Goal: Task Accomplishment & Management: Manage account settings

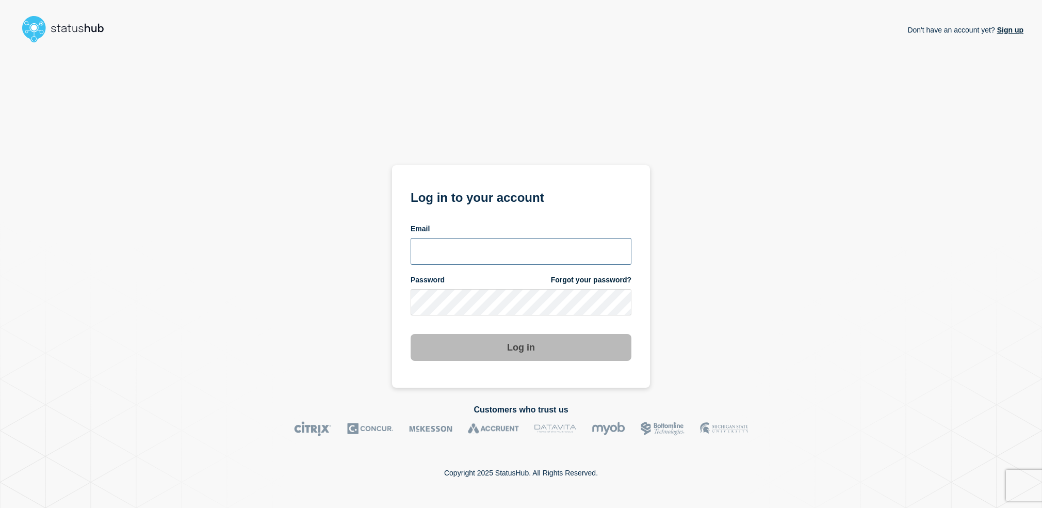
click at [546, 256] on input "email input" at bounding box center [521, 251] width 221 height 27
type input "larry.alvarez@catonetworks.com"
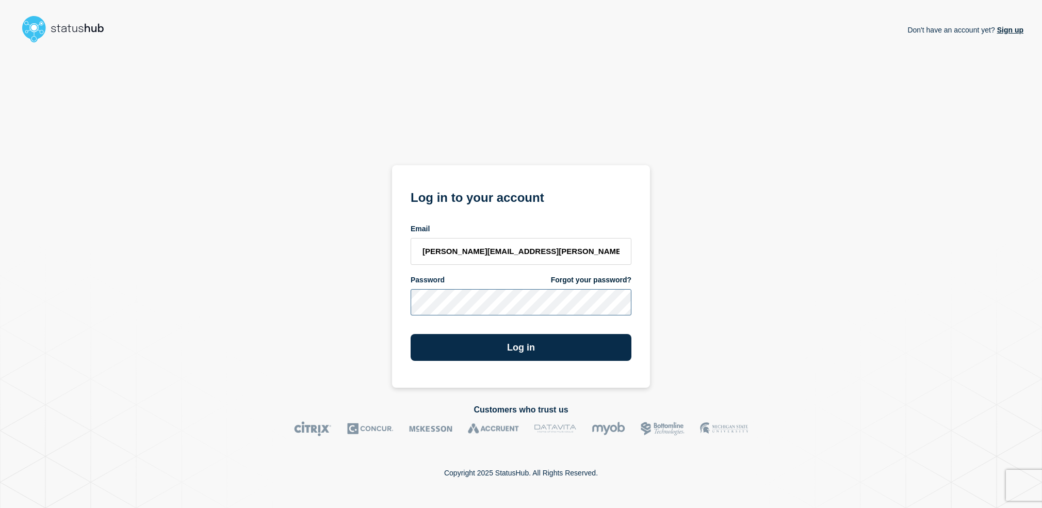
click at [411, 334] on button "Log in" at bounding box center [521, 347] width 221 height 27
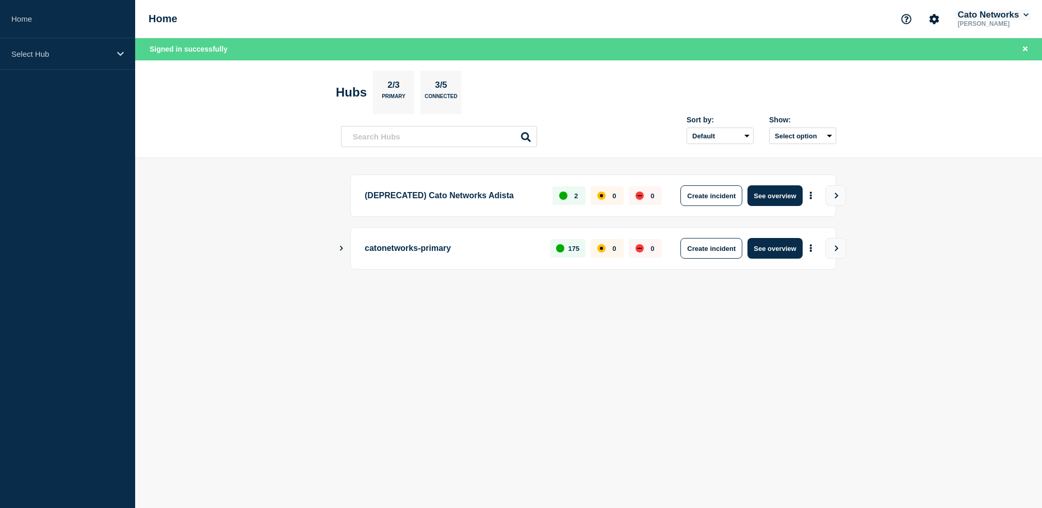
click at [993, 11] on button "Cato Networks" at bounding box center [992, 15] width 75 height 10
click at [985, 143] on button "Log out" at bounding box center [979, 138] width 26 height 9
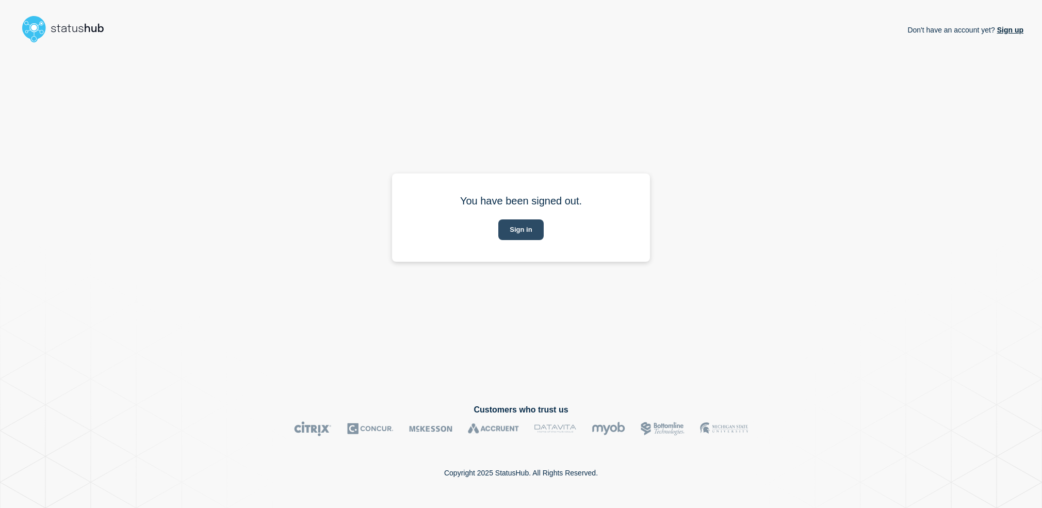
click at [519, 226] on button "Sign in" at bounding box center [520, 229] width 45 height 21
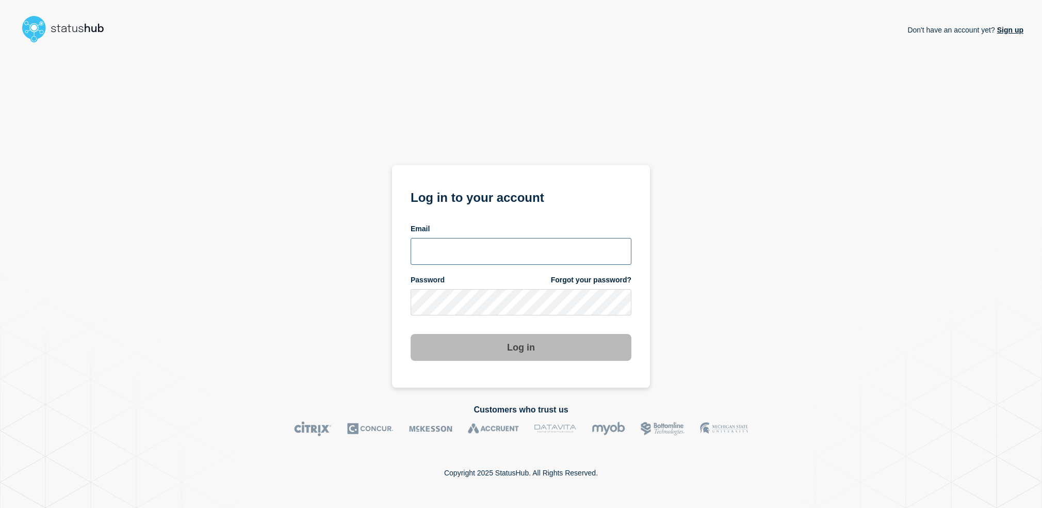
click at [503, 242] on input "email input" at bounding box center [521, 251] width 221 height 27
type input "[EMAIL_ADDRESS][DOMAIN_NAME]"
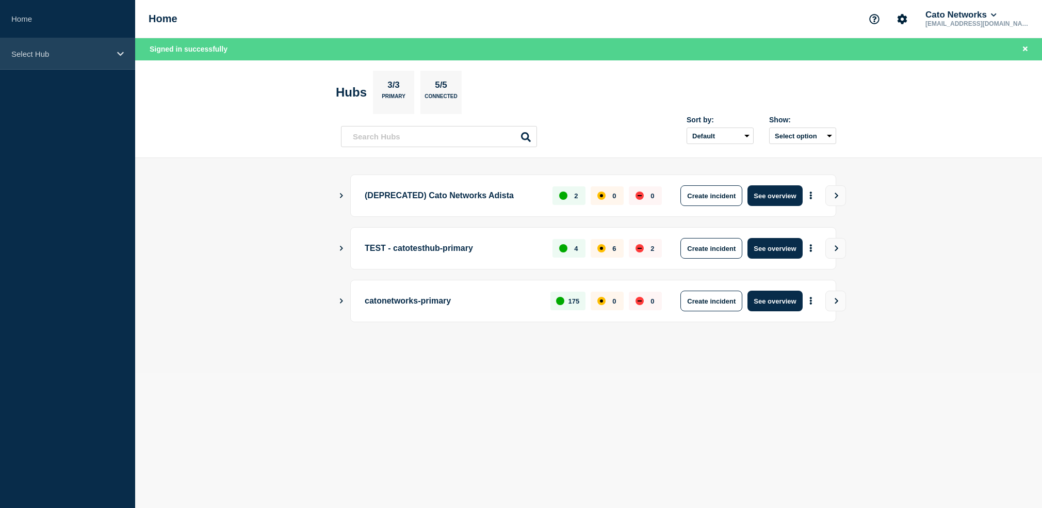
click at [84, 55] on p "Select Hub" at bounding box center [60, 54] width 99 height 9
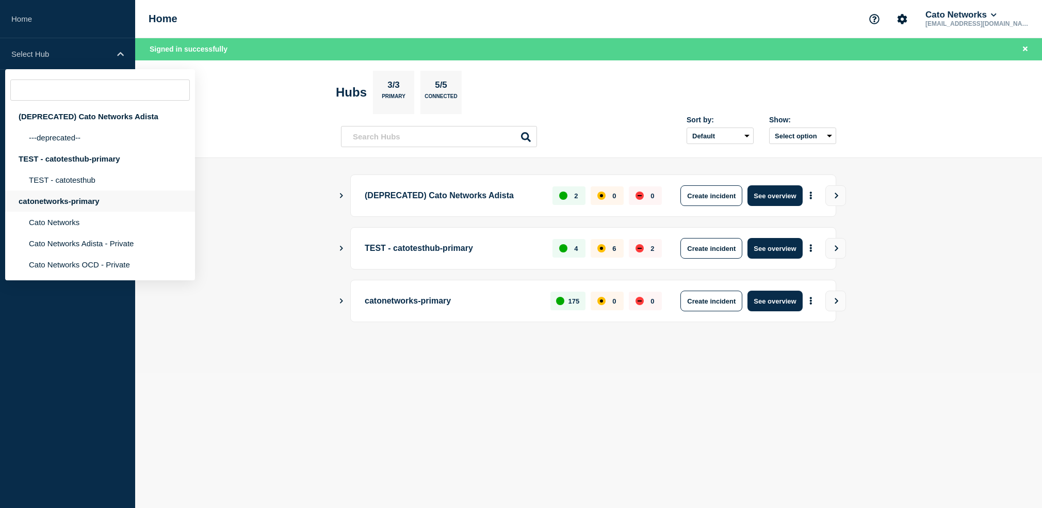
drag, startPoint x: 78, startPoint y: 209, endPoint x: 105, endPoint y: 207, distance: 26.4
click at [78, 209] on div "catonetworks-primary" at bounding box center [100, 200] width 190 height 21
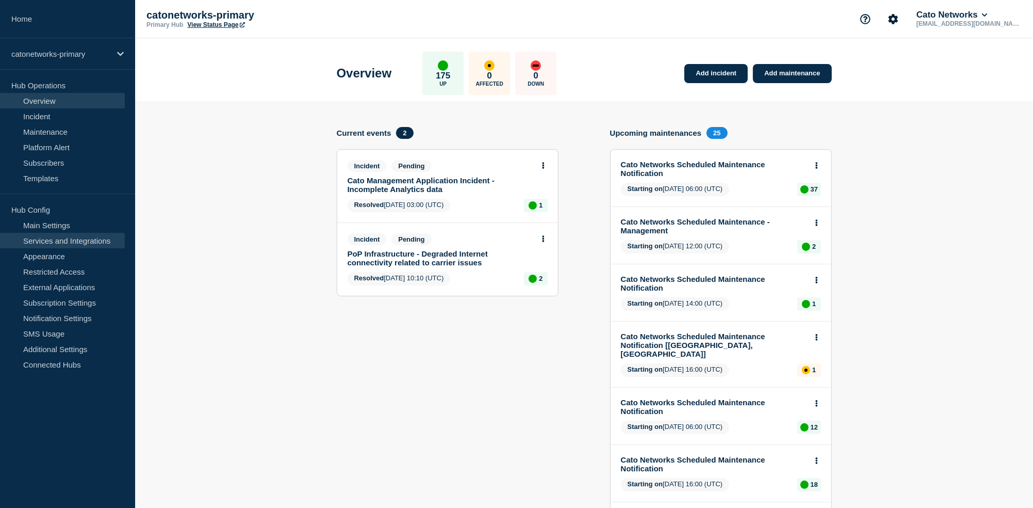
click at [76, 239] on link "Services and Integrations" at bounding box center [62, 240] width 125 height 15
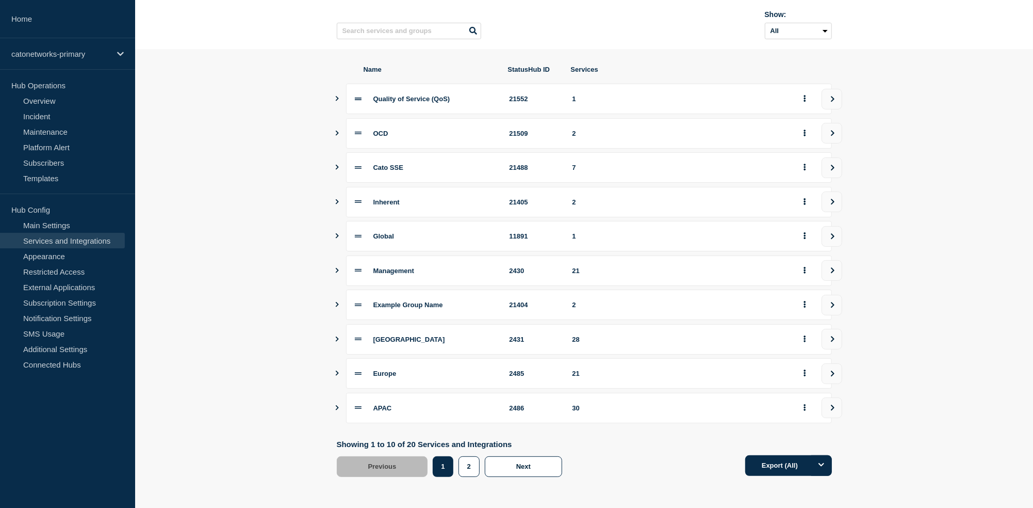
scroll to position [93, 0]
click at [337, 268] on icon "Show services" at bounding box center [337, 270] width 7 height 5
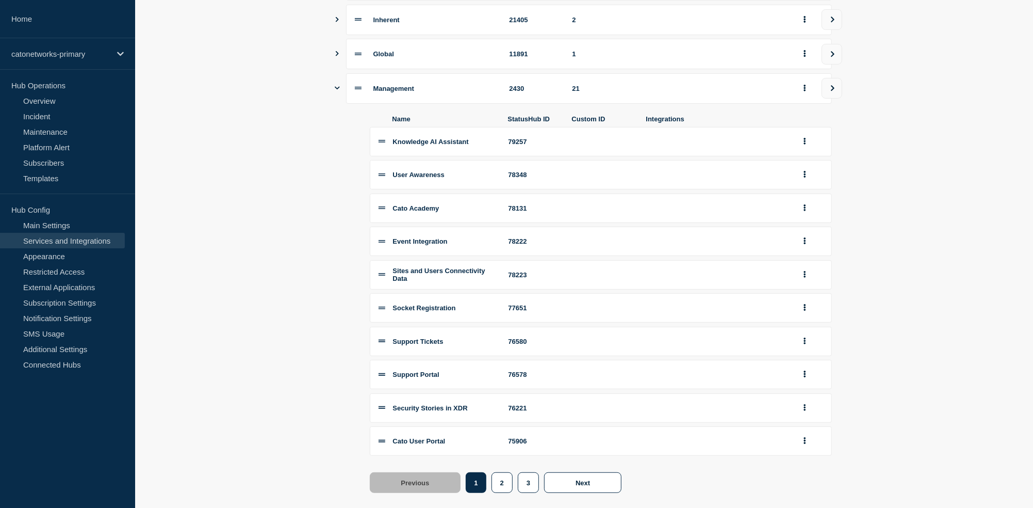
scroll to position [282, 0]
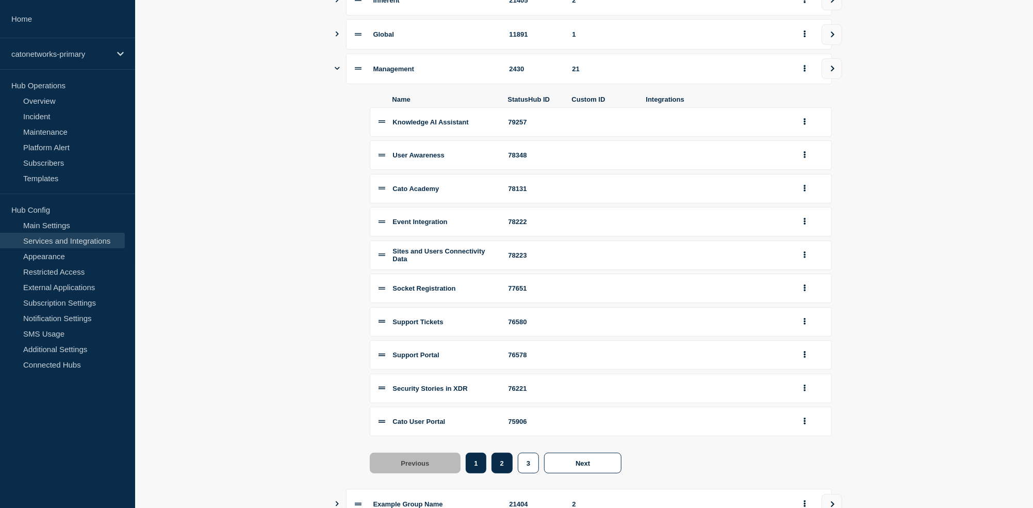
click at [497, 473] on button "2" at bounding box center [502, 462] width 21 height 21
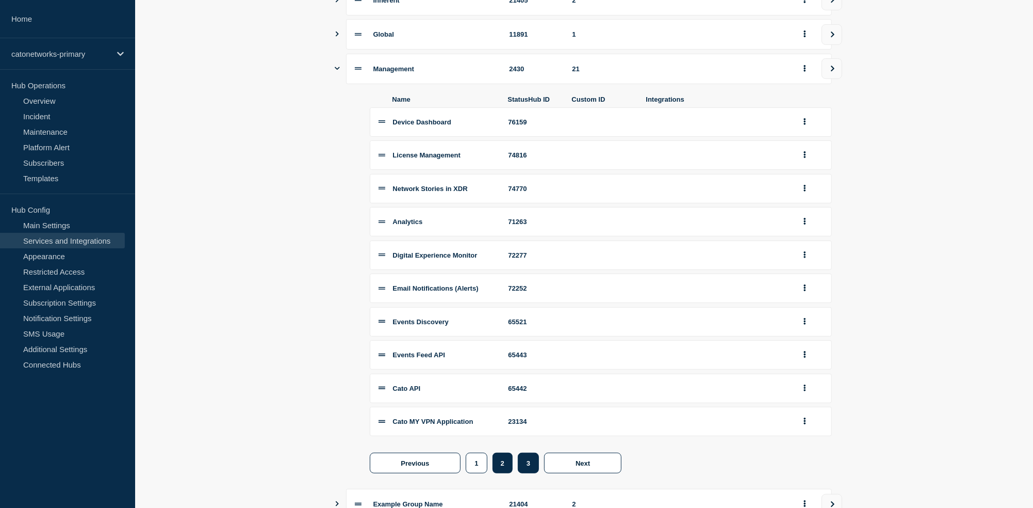
click at [526, 473] on button "3" at bounding box center [528, 462] width 21 height 21
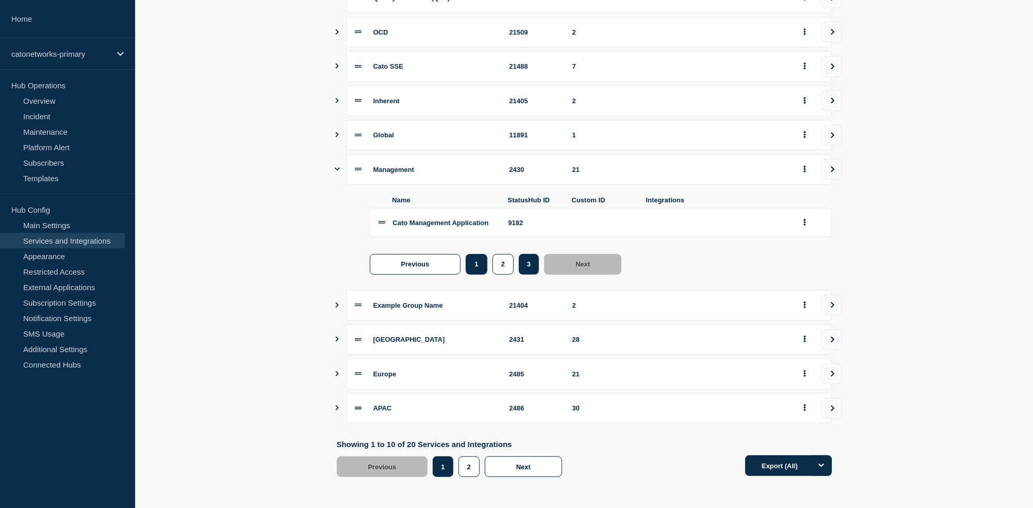
click at [474, 262] on button "1" at bounding box center [476, 264] width 21 height 21
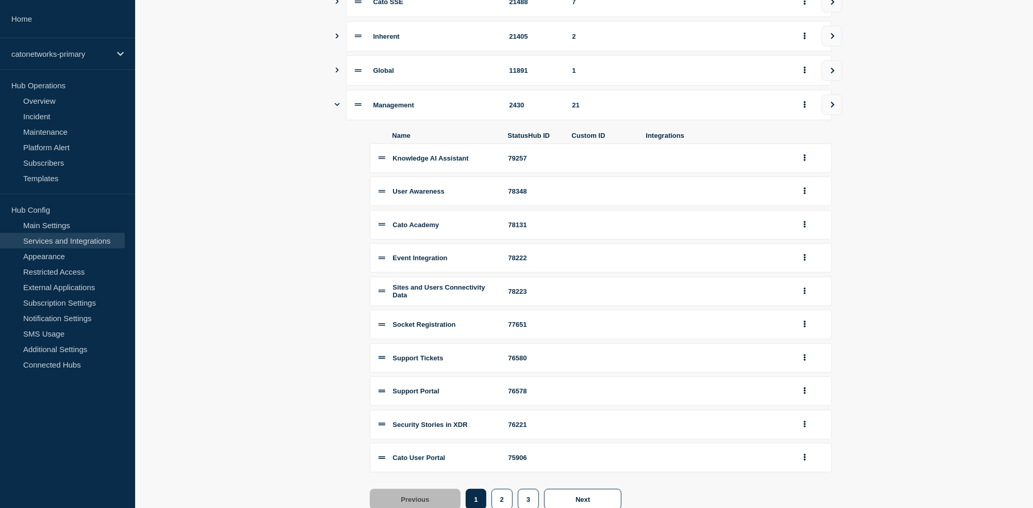
scroll to position [246, 0]
click at [408, 298] on span "Sites and Users Connectivity Data" at bounding box center [439, 290] width 92 height 15
click at [804, 294] on icon "group actions" at bounding box center [805, 290] width 2 height 7
drag, startPoint x: 867, startPoint y: 215, endPoint x: 890, endPoint y: 33, distance: 183.7
click at [867, 215] on section "Name StatusHub ID Services Quality of Service (QoS) 21552 1 OCD 21509 2 Cato SS…" at bounding box center [584, 305] width 898 height 844
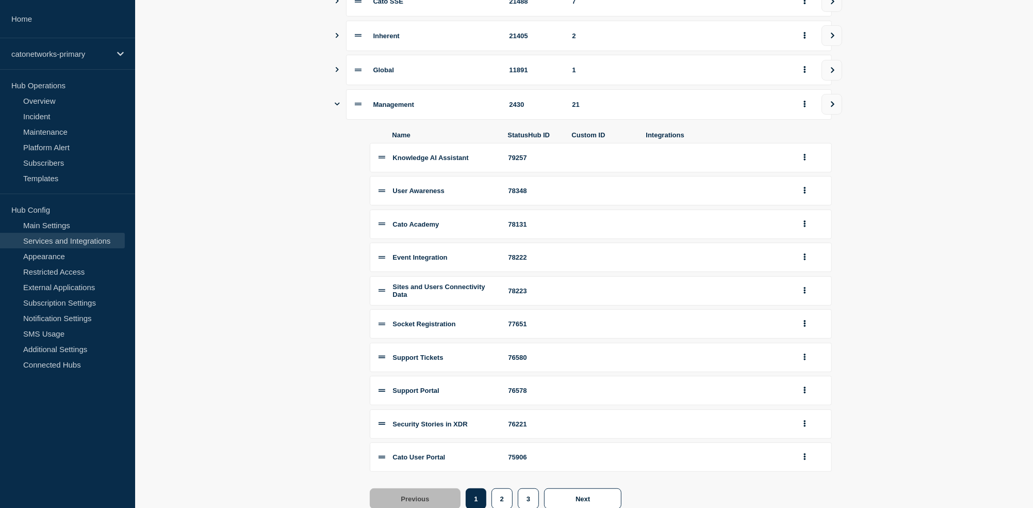
click at [879, 147] on section "Name StatusHub ID Services Quality of Service (QoS) 21552 1 OCD 21509 2 Cato SS…" at bounding box center [584, 305] width 898 height 844
click at [805, 107] on icon "group actions" at bounding box center [805, 104] width 2 height 7
click at [879, 158] on section "Name StatusHub ID Services Quality of Service (QoS) 21552 1 OCD 21509 2 Cato SS…" at bounding box center [584, 305] width 898 height 844
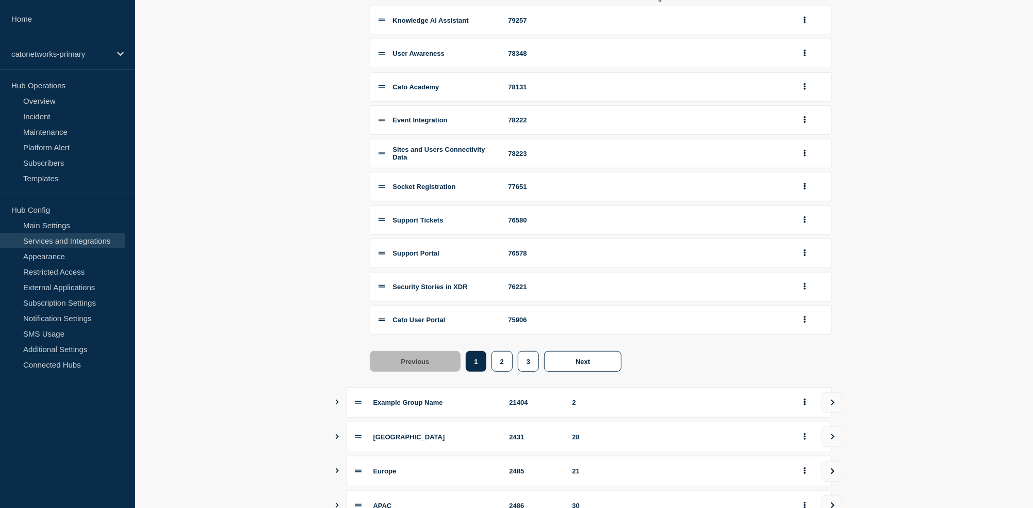
scroll to position [156, 0]
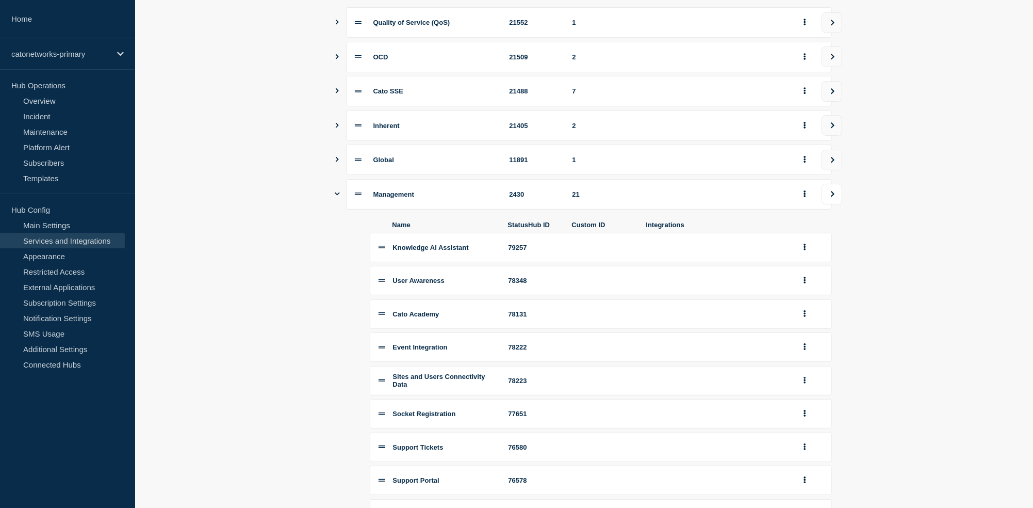
click at [838, 196] on button "view group" at bounding box center [832, 194] width 21 height 21
click at [833, 197] on icon "view group" at bounding box center [833, 194] width 4 height 6
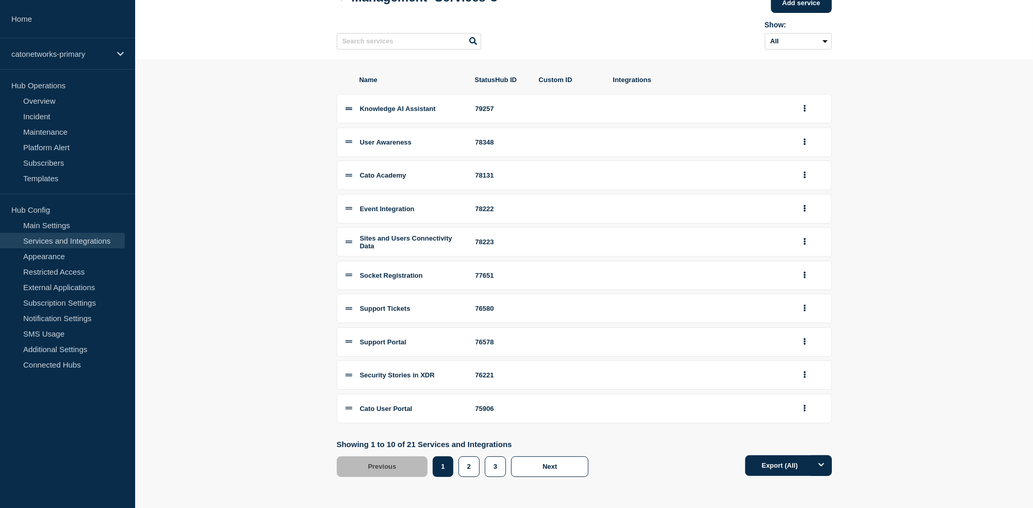
scroll to position [94, 0]
click at [401, 234] on span "Sites and Users Connectivity Data" at bounding box center [406, 241] width 92 height 15
click at [803, 234] on button "group actions" at bounding box center [805, 242] width 13 height 16
click at [804, 254] on button "Edit" at bounding box center [811, 262] width 52 height 16
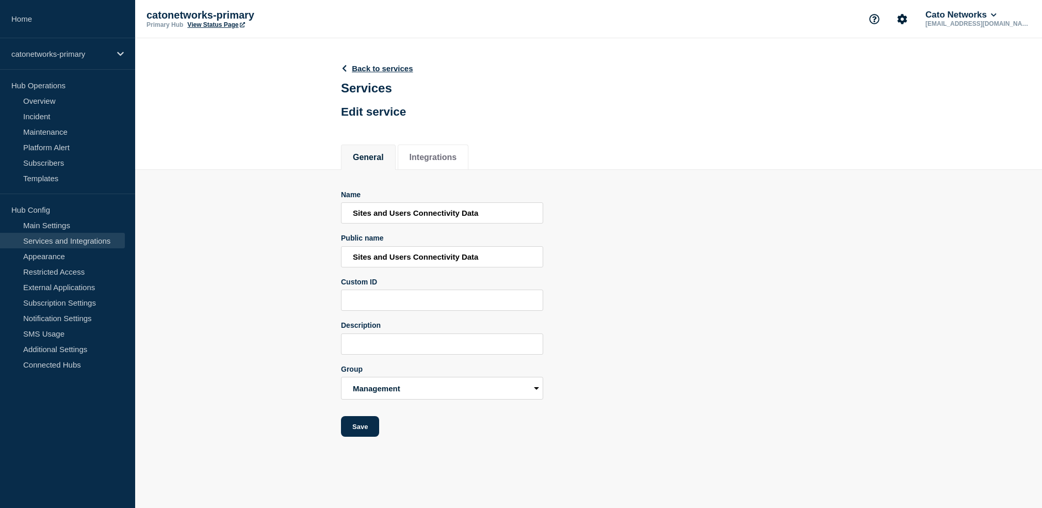
click at [738, 262] on div "Name Sites and Users Connectivity Data Public name Sites and Users Connectivity…" at bounding box center [588, 313] width 495 height 247
click at [376, 72] on link "Back to services" at bounding box center [377, 68] width 72 height 9
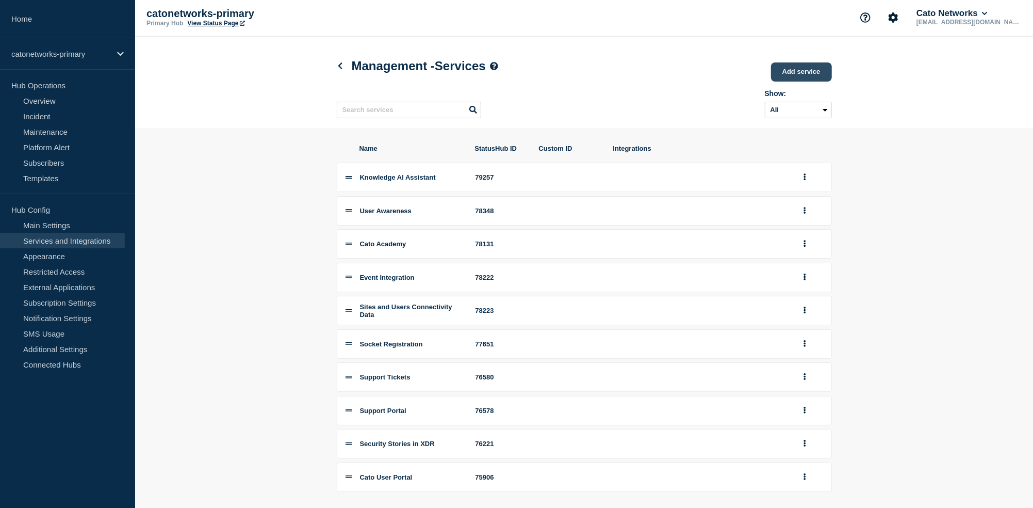
scroll to position [2, 0]
click at [807, 68] on link "Add service" at bounding box center [801, 71] width 61 height 19
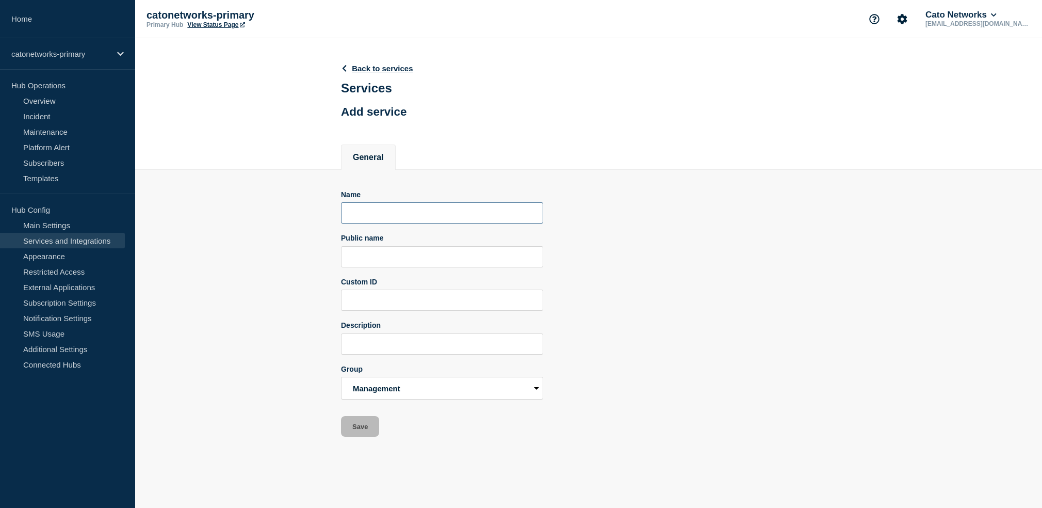
click at [398, 221] on input "Name" at bounding box center [442, 212] width 202 height 21
type input "Users Connectivity Data"
click at [621, 294] on div "Name Users Connectivity Data Public name Custom ID Description Group Quality of…" at bounding box center [588, 313] width 495 height 247
click at [431, 267] on input "Public name" at bounding box center [442, 256] width 202 height 21
paste input "Users Connectivity Data"
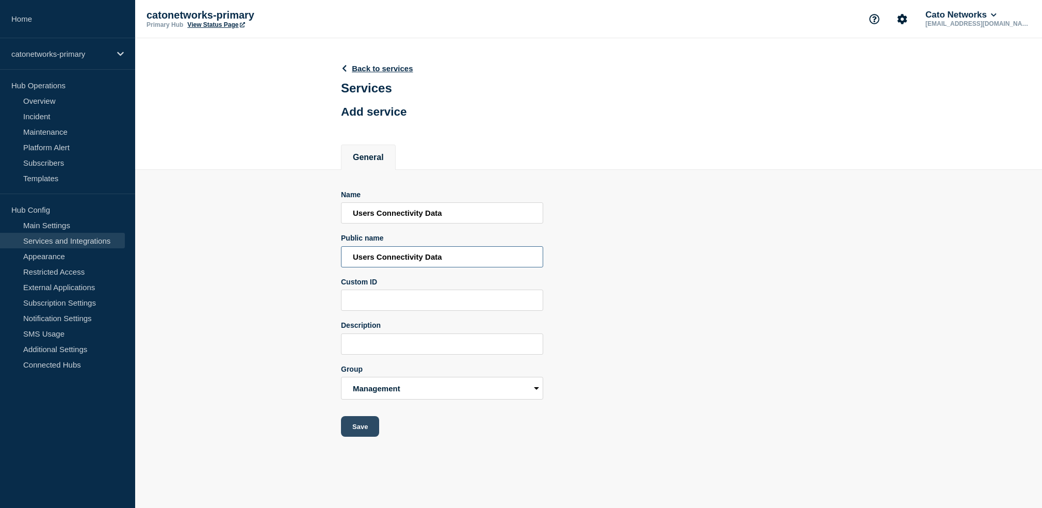
type input "Users Connectivity Data"
click at [360, 436] on button "Save" at bounding box center [360, 426] width 38 height 21
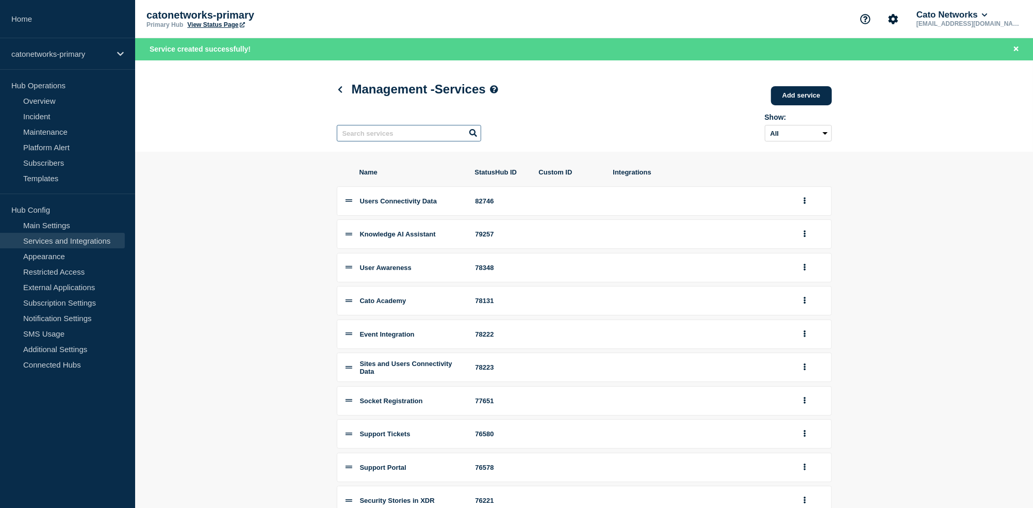
click at [414, 139] on input "text" at bounding box center [409, 133] width 144 height 17
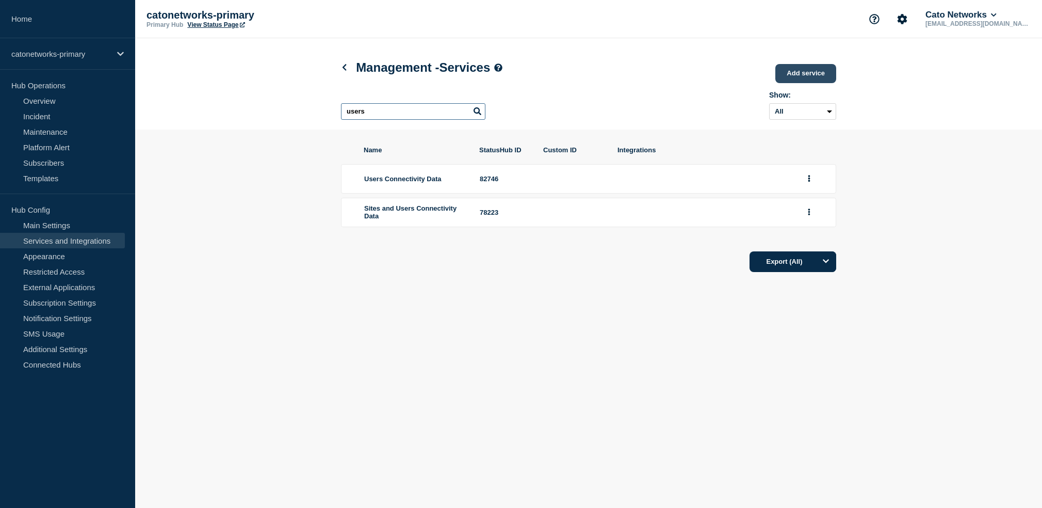
type input "users"
click at [812, 75] on link "Add service" at bounding box center [805, 73] width 61 height 19
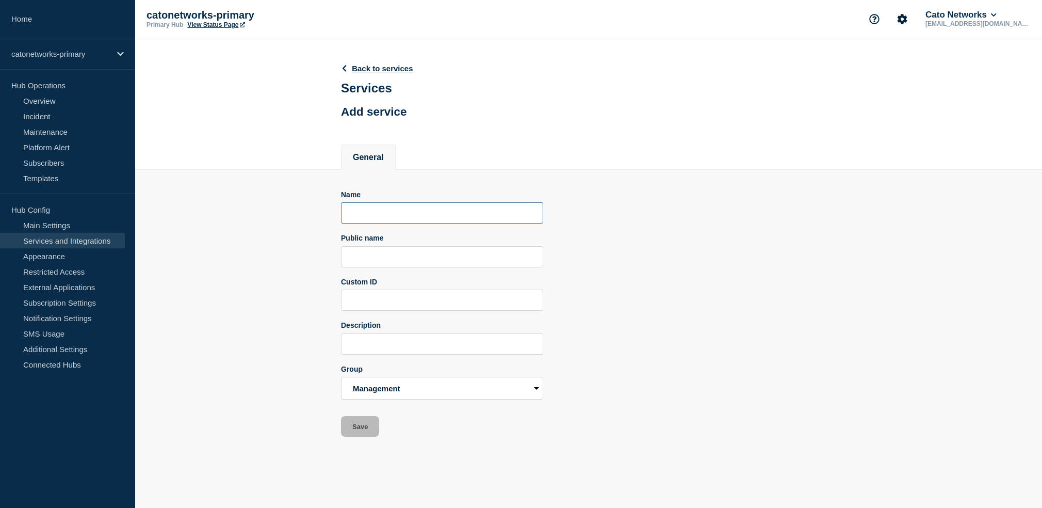
click at [440, 223] on input "Name" at bounding box center [442, 212] width 202 height 21
paste input "Users Connectivity Data"
drag, startPoint x: 369, startPoint y: 224, endPoint x: 311, endPoint y: 216, distance: 58.9
click at [311, 216] on section "Name Users Connectivity Data Public name Custom ID Description Group Quality of…" at bounding box center [588, 303] width 907 height 267
type input "Sites Connectivity Data"
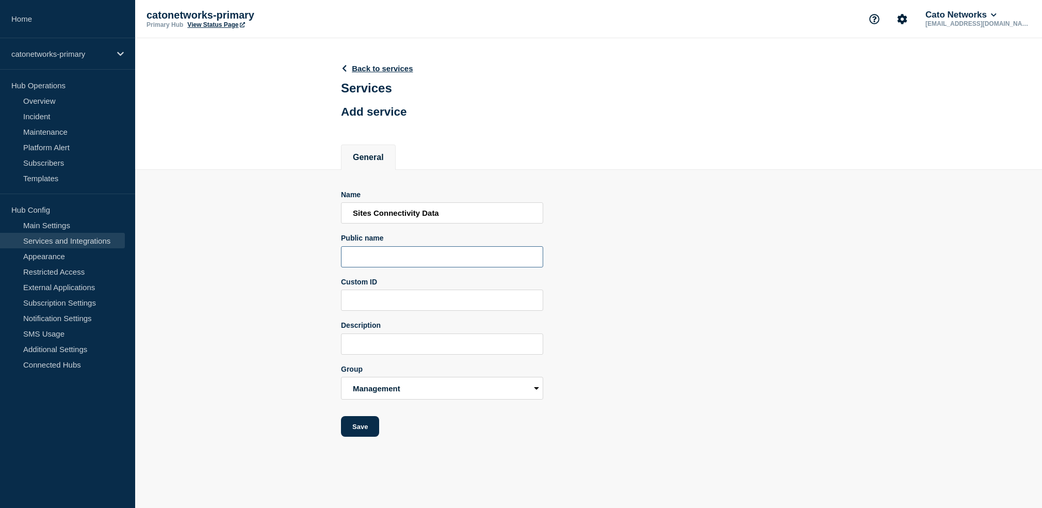
paste input "Sites Connectivity Data"
type input "Sites Connectivity Data"
click at [354, 436] on button "Save" at bounding box center [360, 426] width 38 height 21
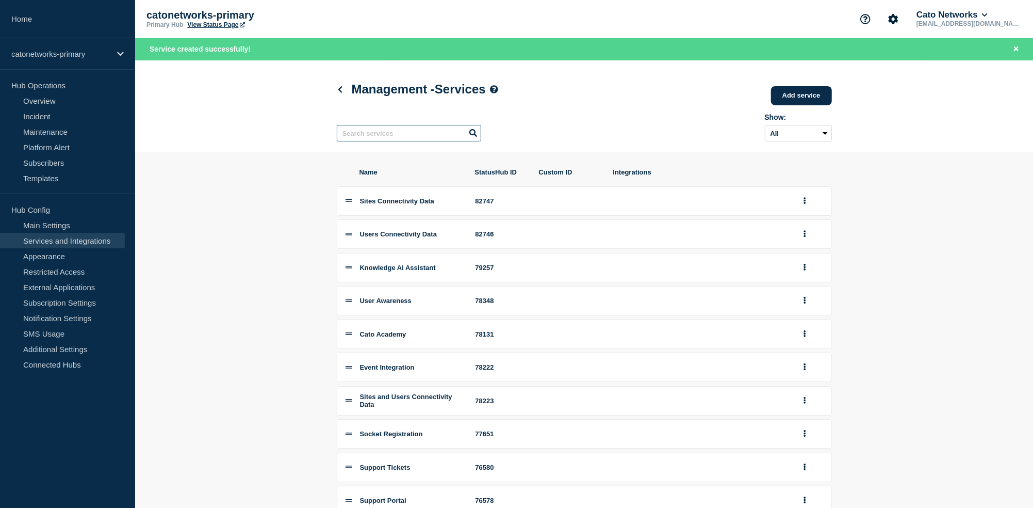
click at [420, 135] on input "text" at bounding box center [409, 133] width 144 height 17
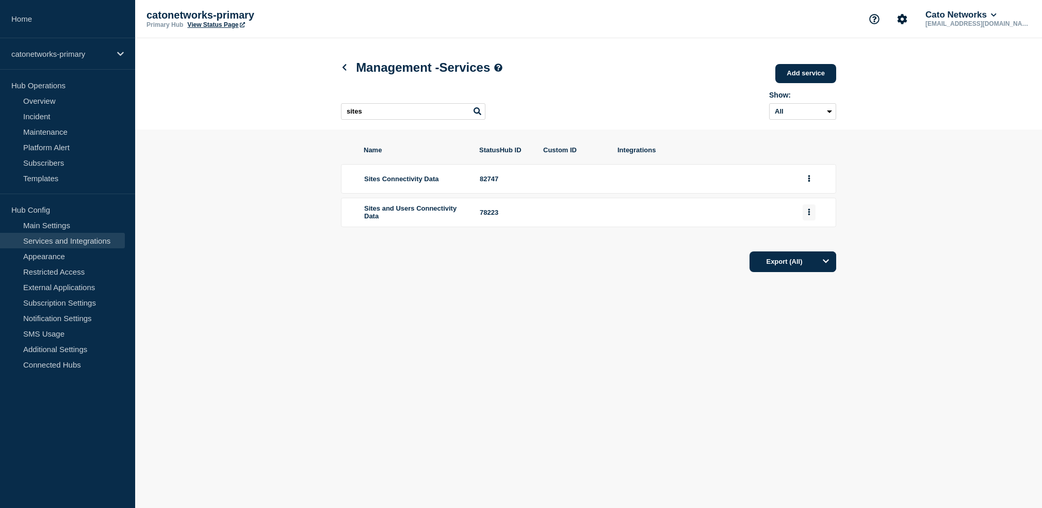
click at [808, 215] on icon "group actions" at bounding box center [809, 211] width 3 height 7
click at [807, 257] on button "Delete" at bounding box center [815, 249] width 52 height 16
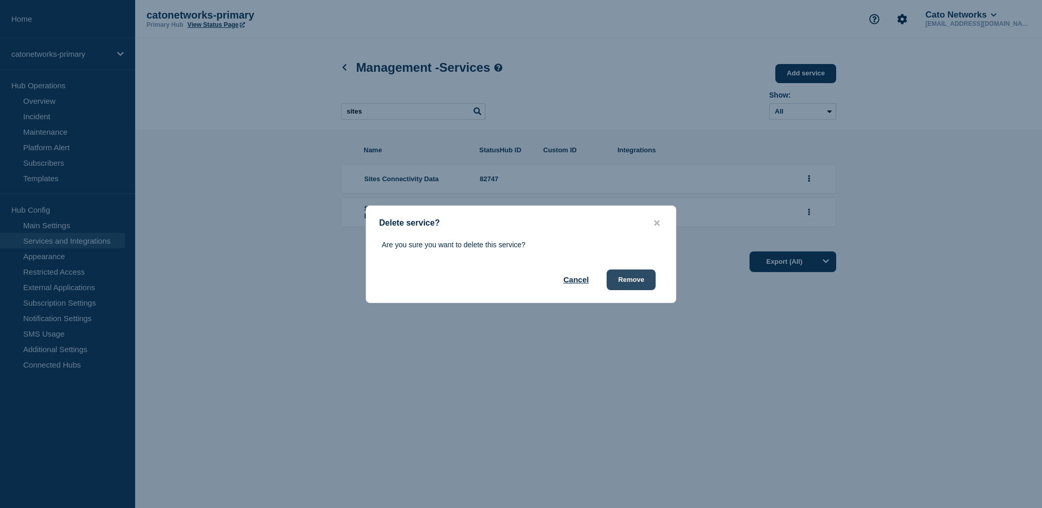
click at [625, 283] on button "Remove" at bounding box center [631, 279] width 49 height 21
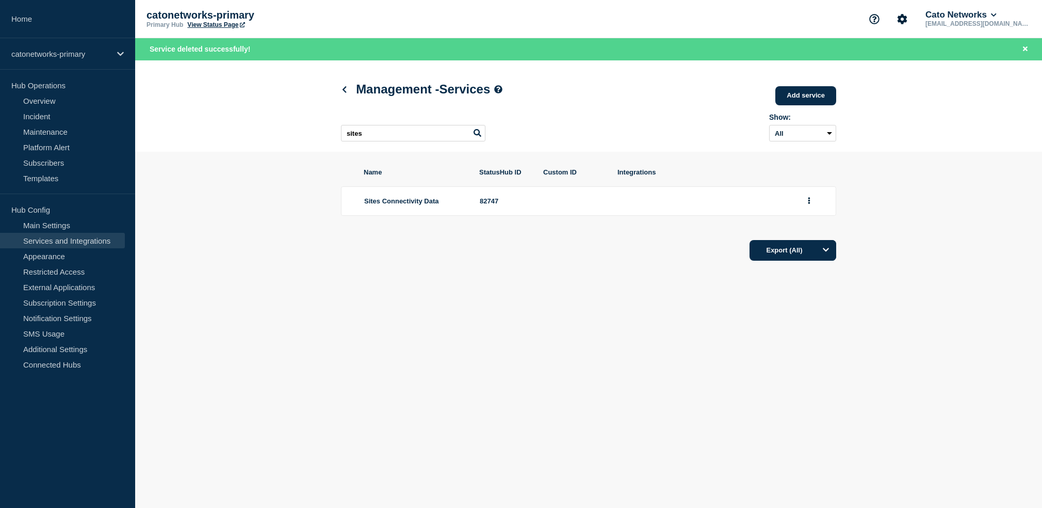
click at [442, 141] on input "sites" at bounding box center [413, 133] width 144 height 17
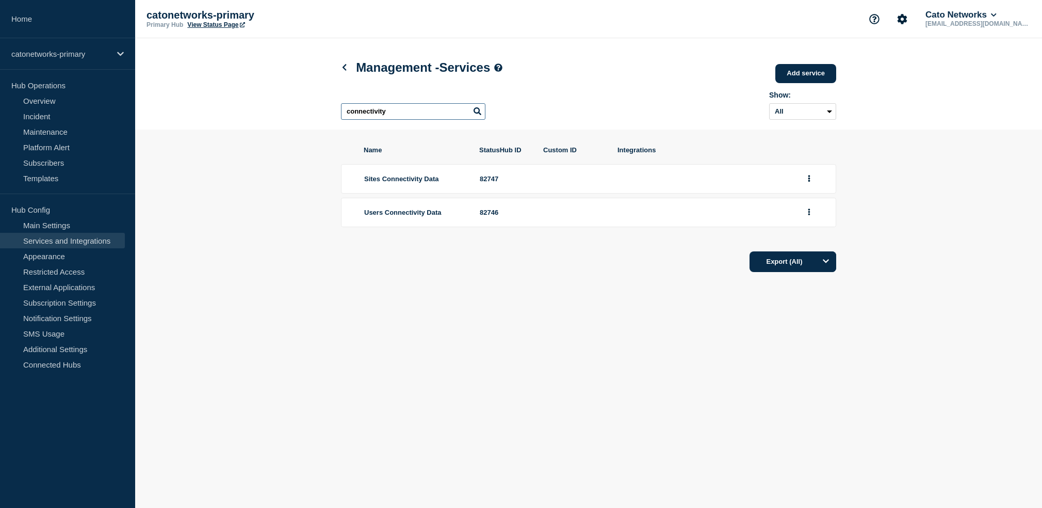
type input "connectivity"
click at [93, 46] on div "catonetworks-primary" at bounding box center [67, 53] width 135 height 31
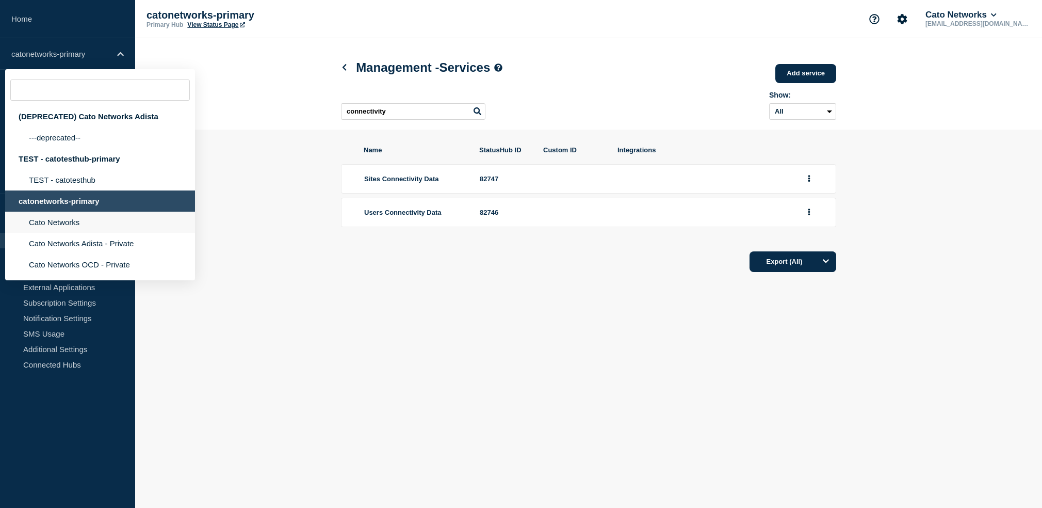
click at [74, 233] on li "Cato Networks" at bounding box center [100, 222] width 190 height 21
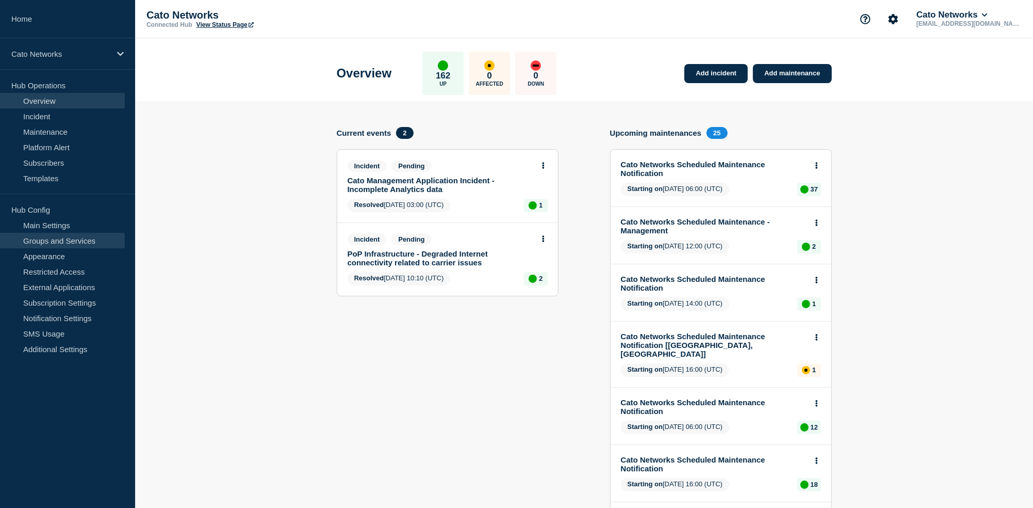
click at [67, 239] on link "Groups and Services" at bounding box center [62, 240] width 125 height 15
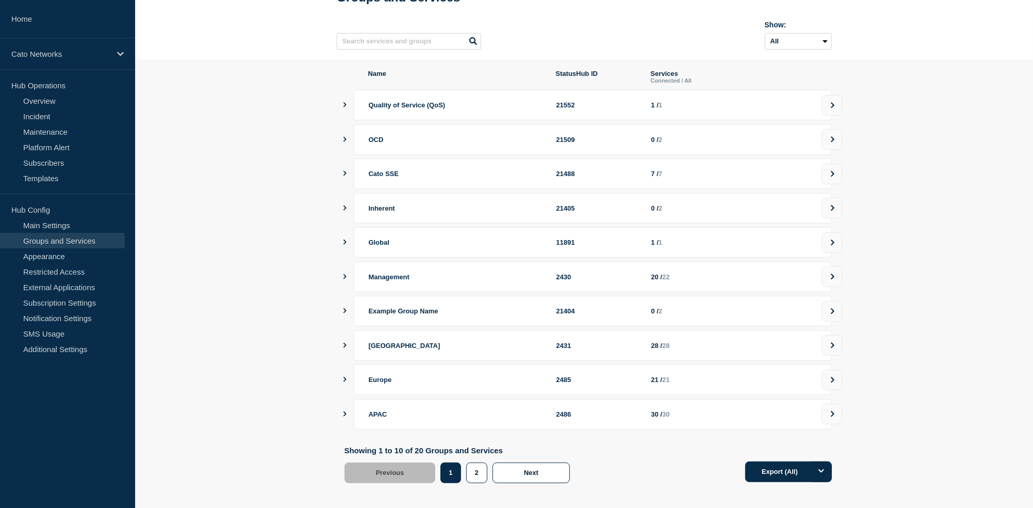
scroll to position [85, 0]
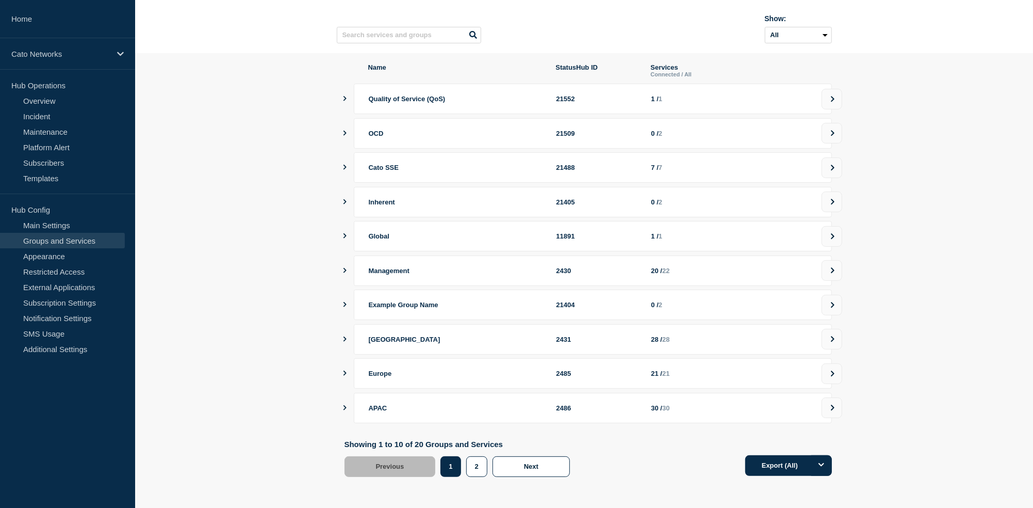
click at [347, 267] on div "Management 2430 20 / 22" at bounding box center [589, 270] width 488 height 30
click at [342, 268] on icon "showServices" at bounding box center [345, 270] width 7 height 5
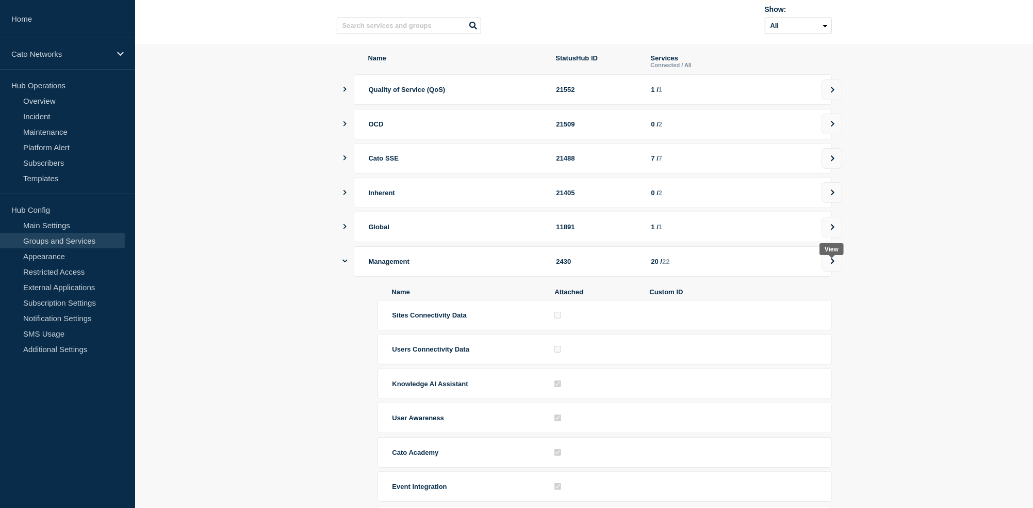
drag, startPoint x: 831, startPoint y: 267, endPoint x: 884, endPoint y: 187, distance: 96.3
click at [831, 264] on icon at bounding box center [833, 261] width 7 height 6
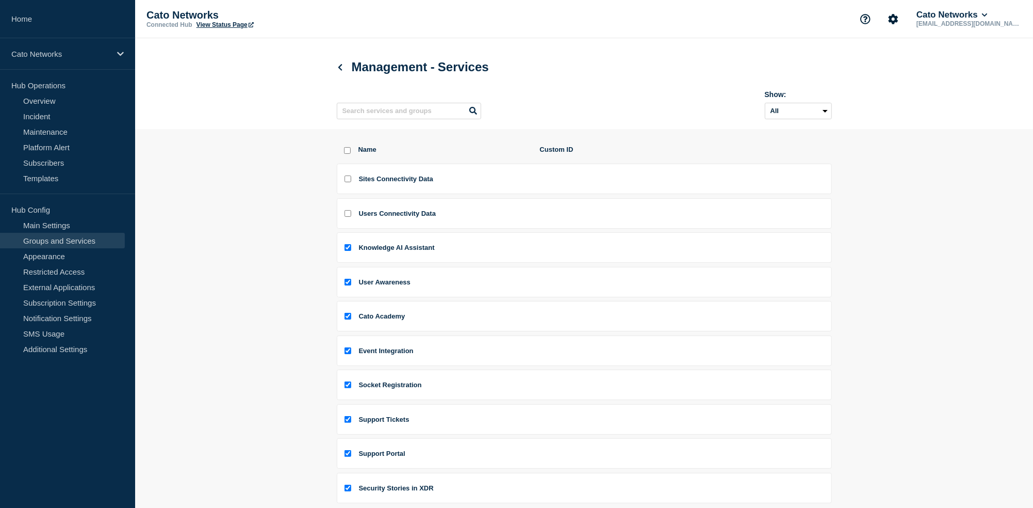
click at [349, 182] on input "Sites Connectivity Data checkbox" at bounding box center [348, 178] width 7 height 7
checkbox input "true"
drag, startPoint x: 349, startPoint y: 220, endPoint x: 397, endPoint y: 217, distance: 47.6
click at [349, 217] on input "Users Connectivity Data checkbox" at bounding box center [348, 213] width 7 height 7
checkbox input "true"
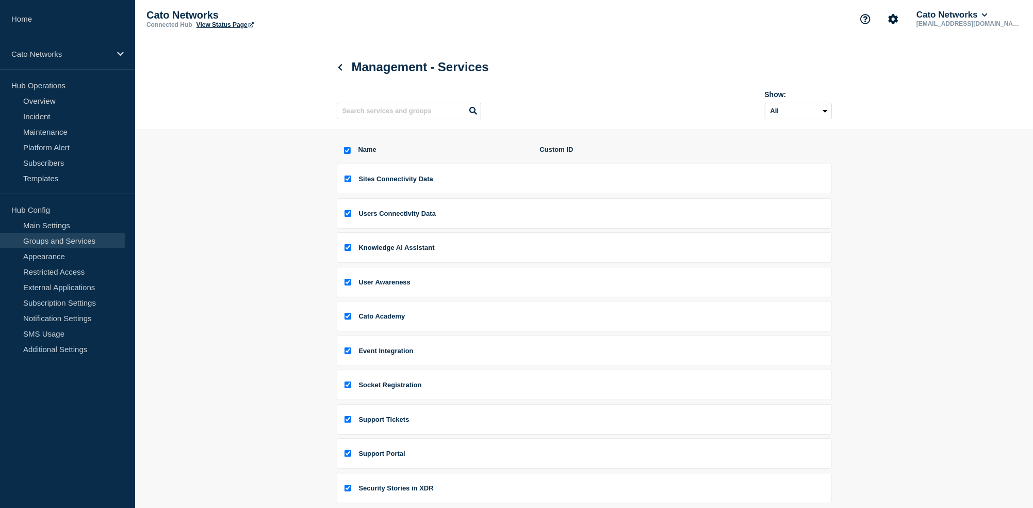
checkbox input "true"
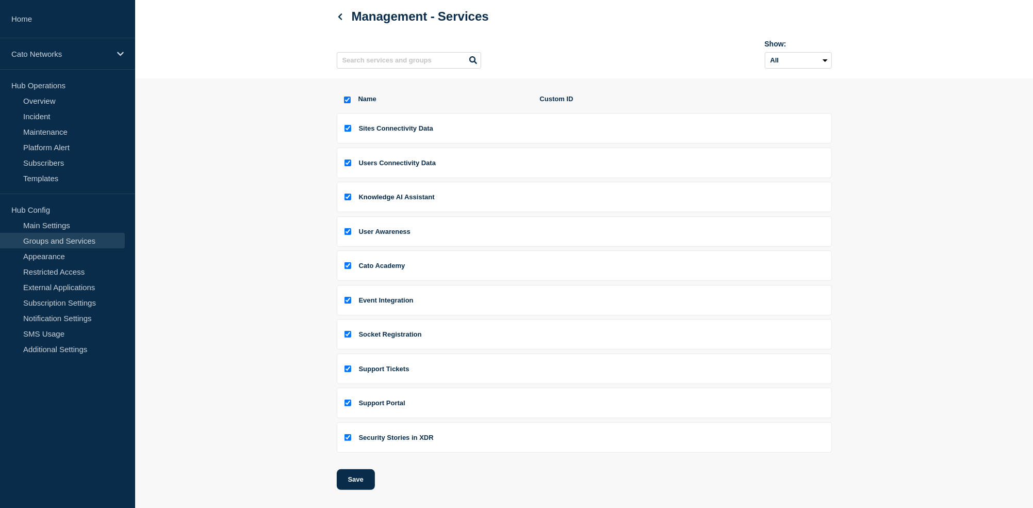
scroll to position [124, 0]
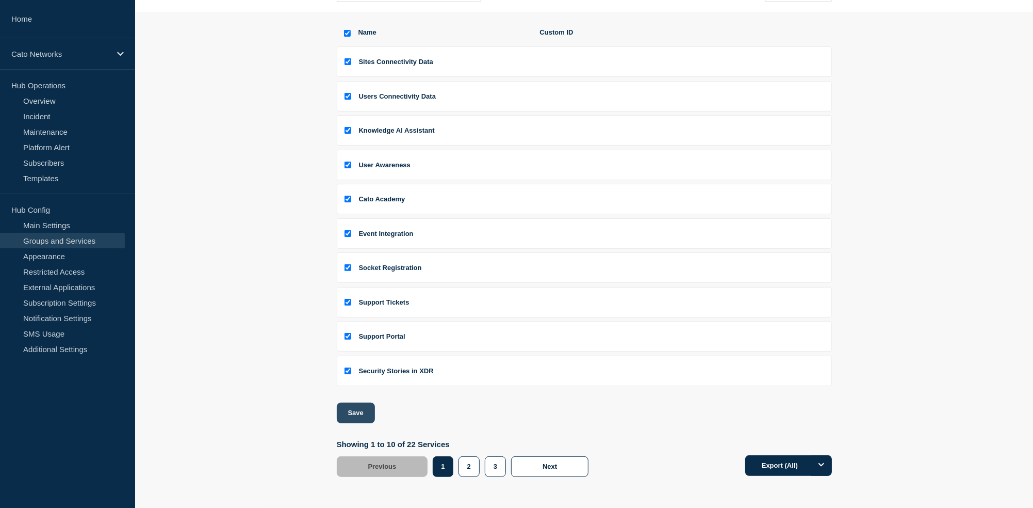
click at [364, 412] on button "Save" at bounding box center [356, 412] width 38 height 21
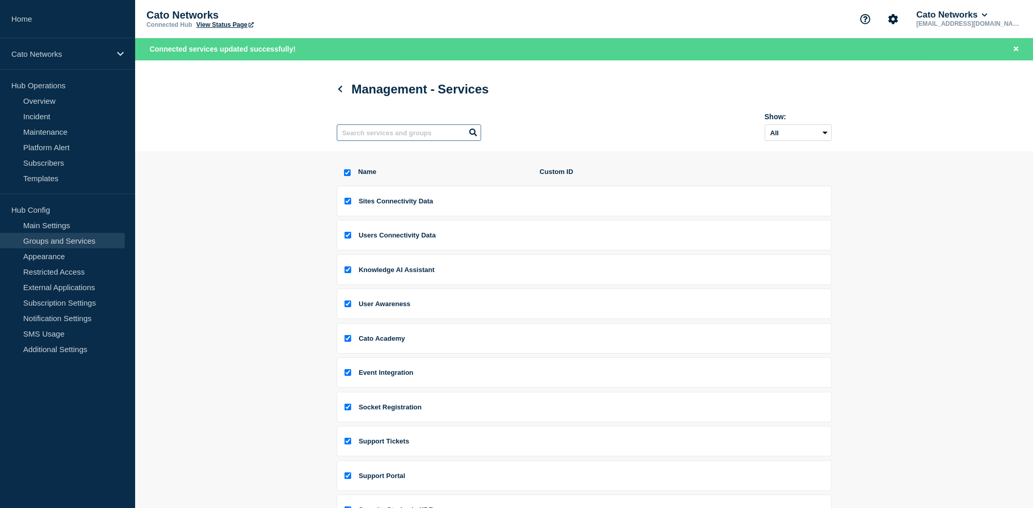
click at [416, 141] on input "text" at bounding box center [409, 132] width 144 height 17
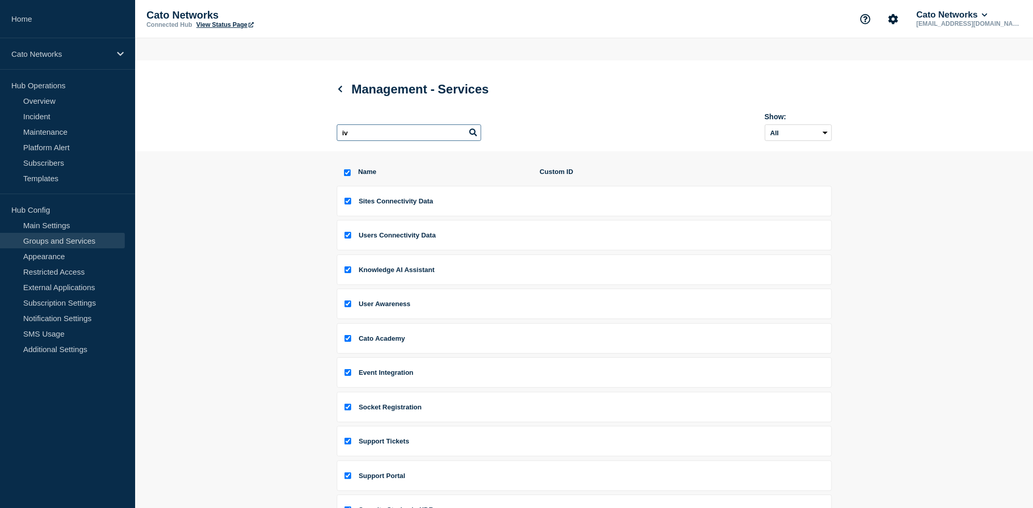
type input "i"
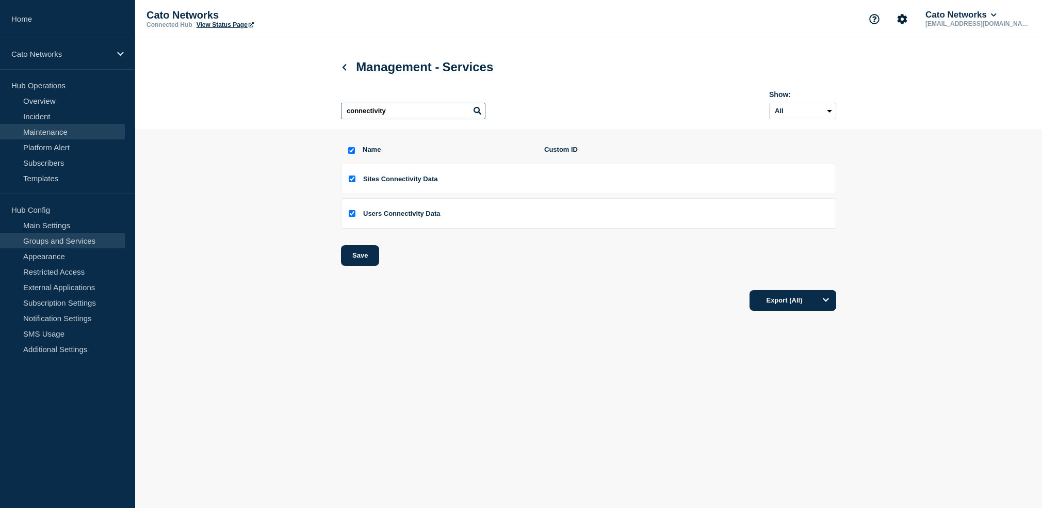
type input "connectivity"
click at [57, 240] on link "Groups and Services" at bounding box center [62, 240] width 125 height 15
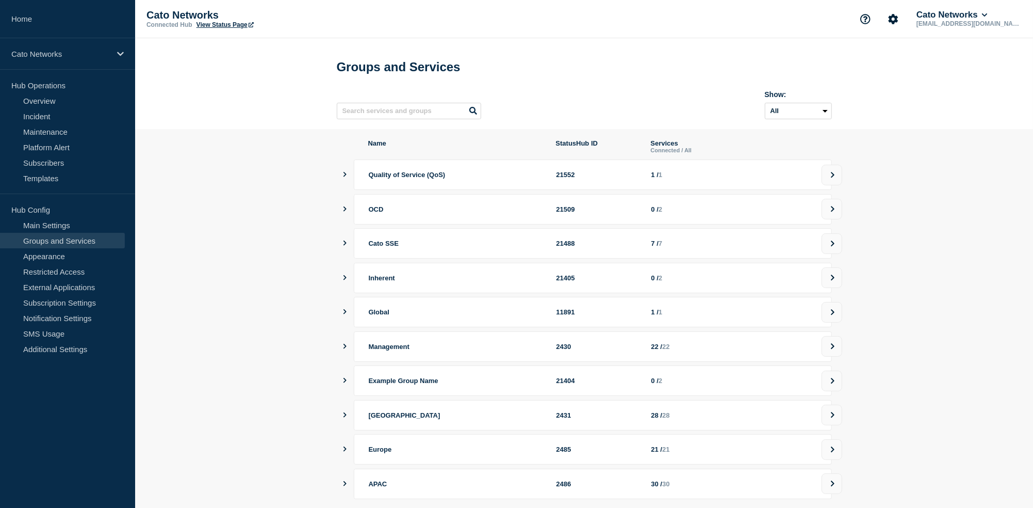
click at [343, 351] on button "showServices" at bounding box center [345, 346] width 5 height 30
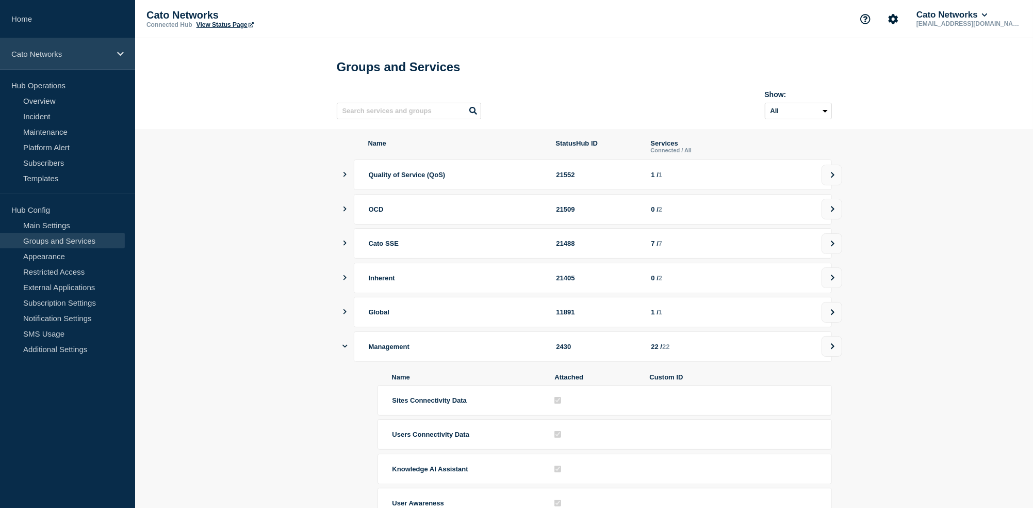
click at [96, 57] on p "Cato Networks" at bounding box center [60, 54] width 99 height 9
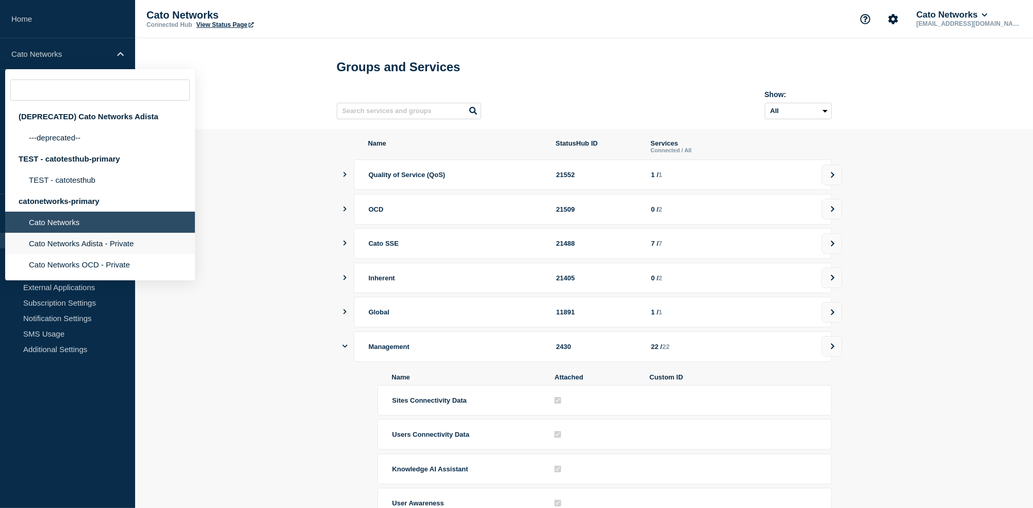
click at [104, 254] on li "Cato Networks Adista - Private" at bounding box center [100, 243] width 190 height 21
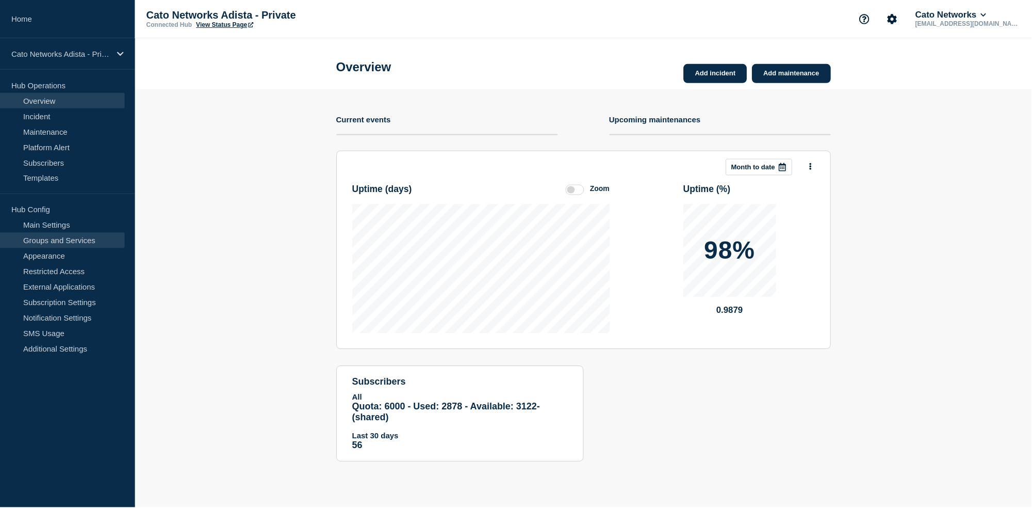
click at [76, 242] on link "Groups and Services" at bounding box center [62, 240] width 125 height 15
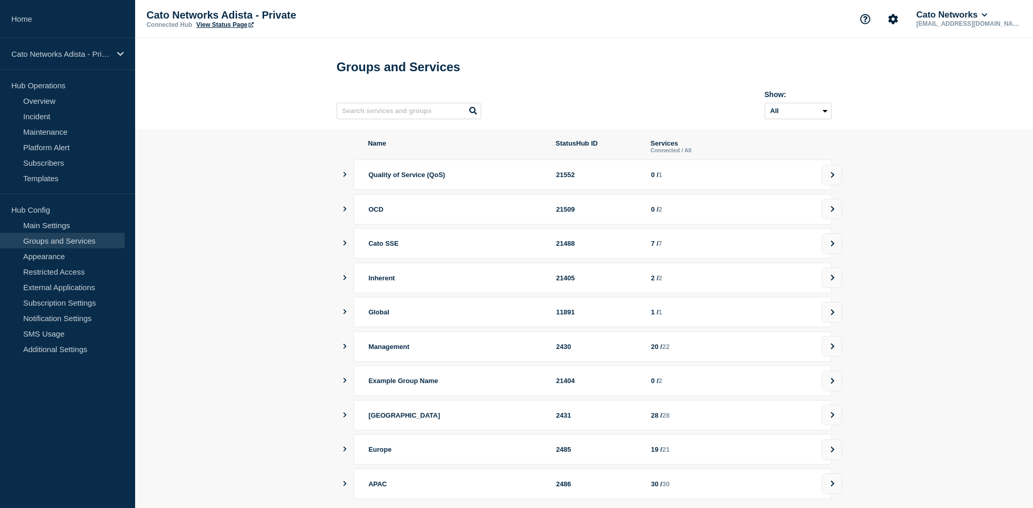
click at [344, 349] on icon "showServices" at bounding box center [345, 346] width 7 height 5
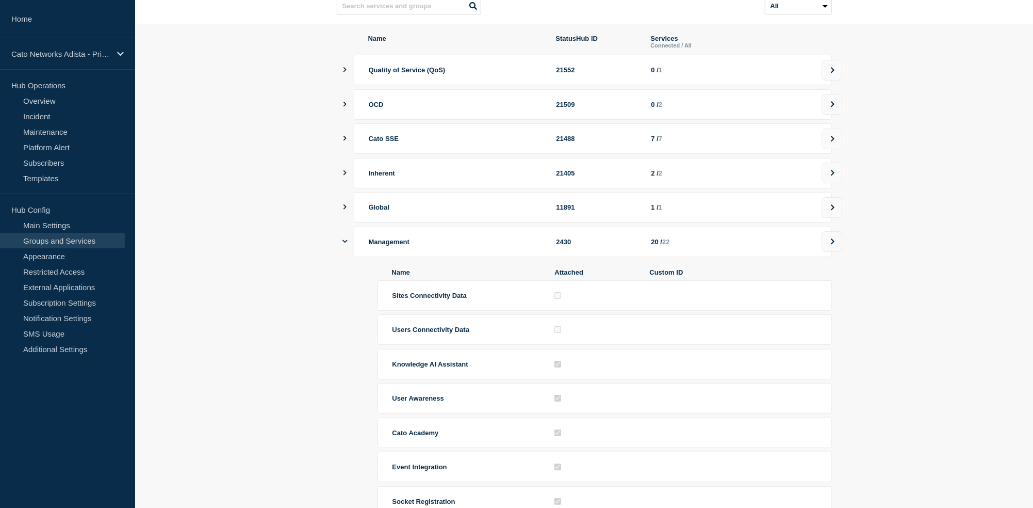
scroll to position [188, 0]
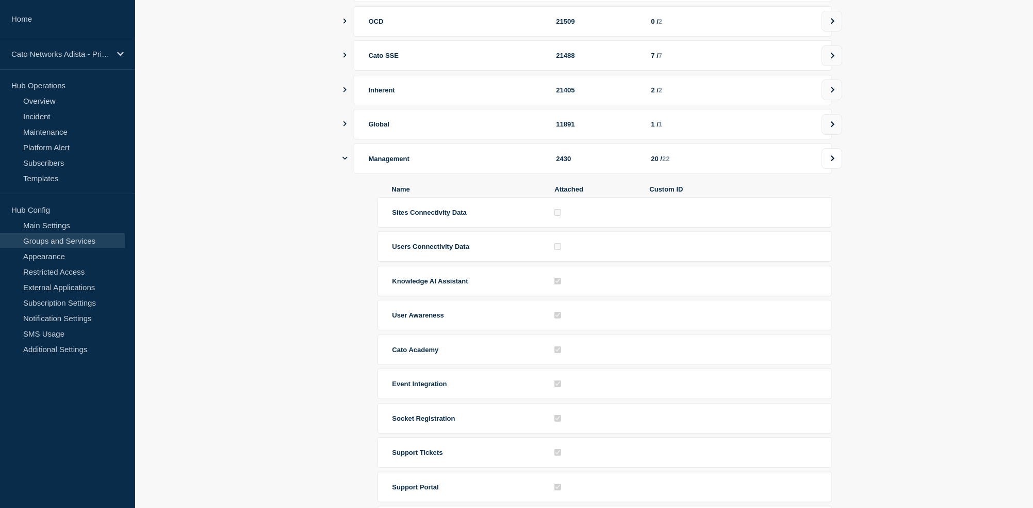
click at [830, 161] on icon at bounding box center [833, 158] width 7 height 6
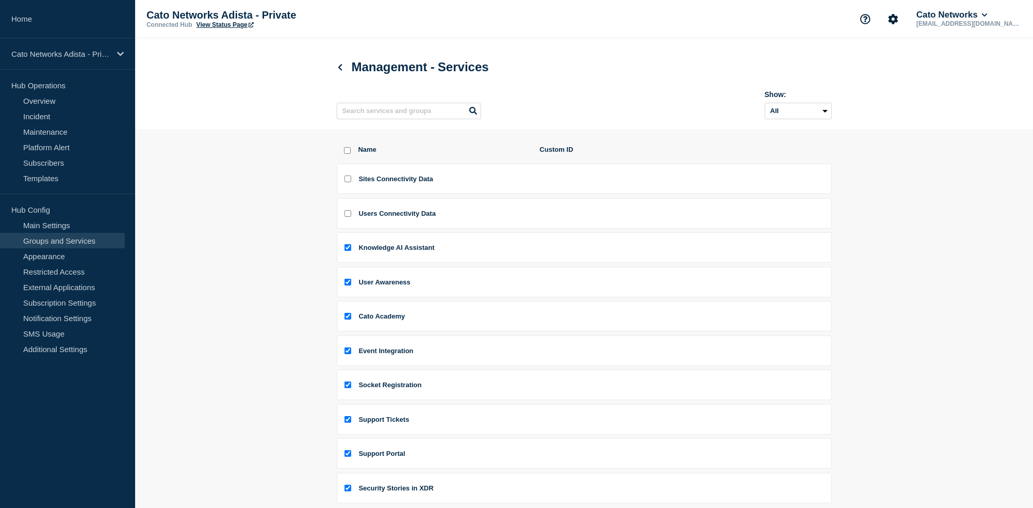
click at [350, 182] on input "Sites Connectivity Data checkbox" at bounding box center [348, 178] width 7 height 7
checkbox input "true"
click at [348, 217] on input "Users Connectivity Data checkbox" at bounding box center [348, 213] width 7 height 7
checkbox input "true"
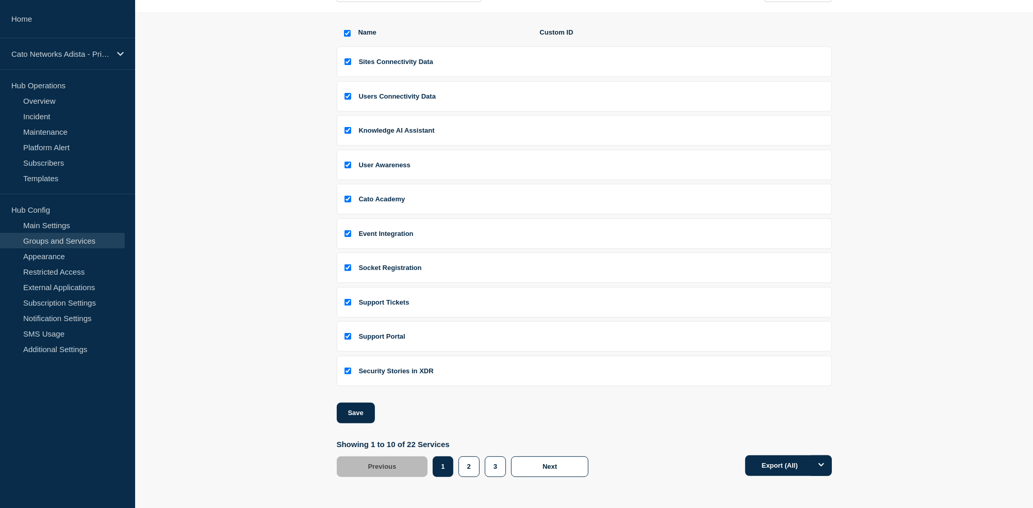
scroll to position [124, 0]
click at [358, 422] on div "Name Custom ID Sites Connectivity Data Users Connectivity Data Knowledge AI Ass…" at bounding box center [584, 252] width 495 height 448
click at [360, 414] on button "Save" at bounding box center [356, 412] width 38 height 21
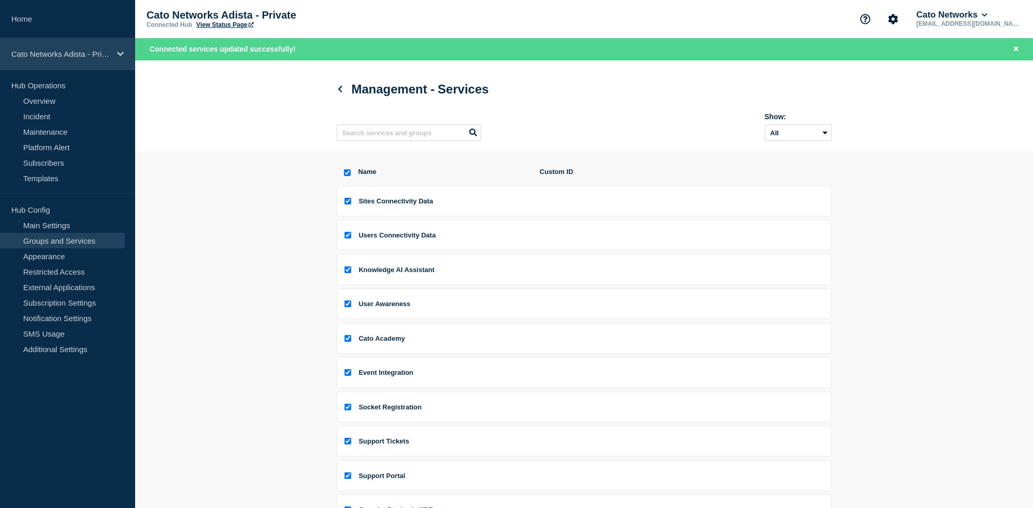
click at [81, 56] on p "Cato Networks Adista - Private" at bounding box center [60, 54] width 99 height 9
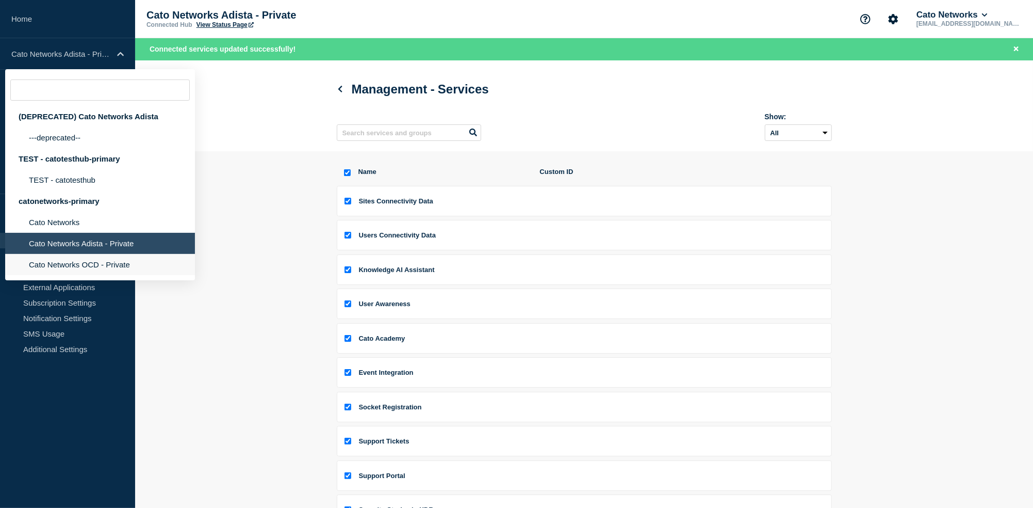
click at [98, 275] on li "Cato Networks OCD - Private" at bounding box center [100, 264] width 190 height 21
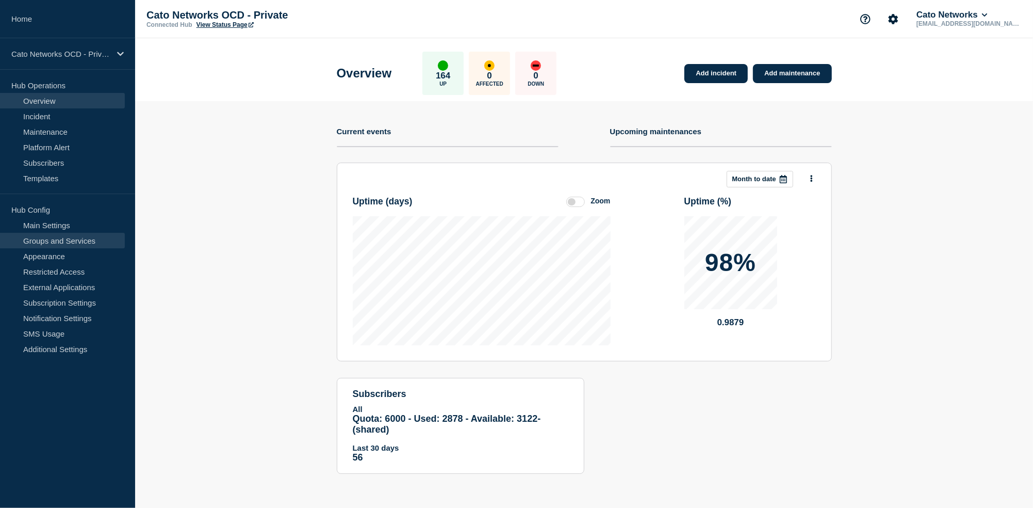
click at [62, 241] on link "Groups and Services" at bounding box center [62, 240] width 125 height 15
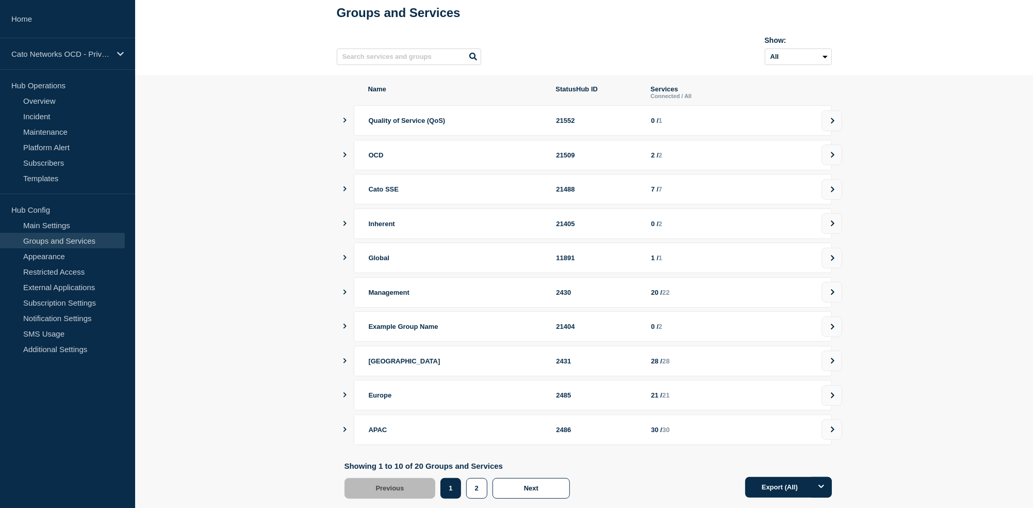
scroll to position [85, 0]
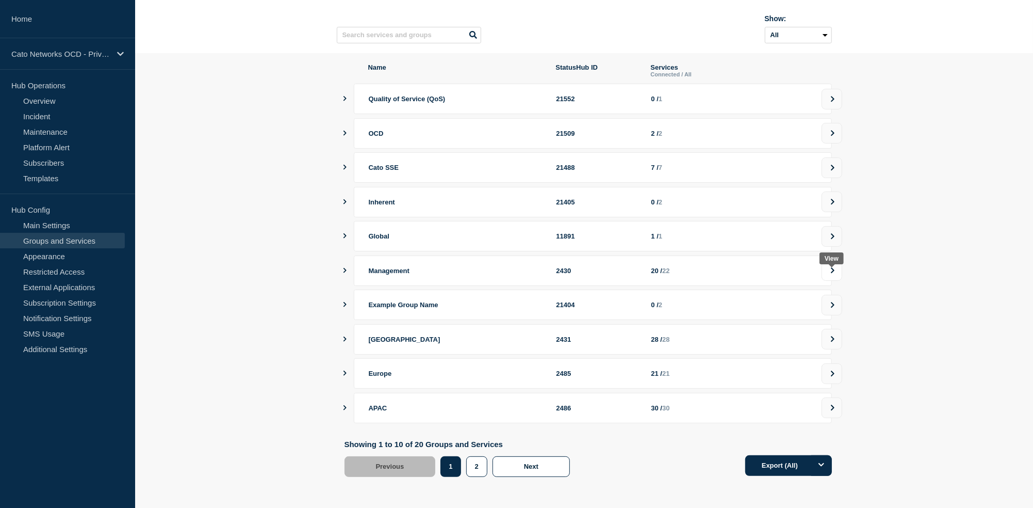
click at [834, 267] on icon at bounding box center [833, 270] width 7 height 6
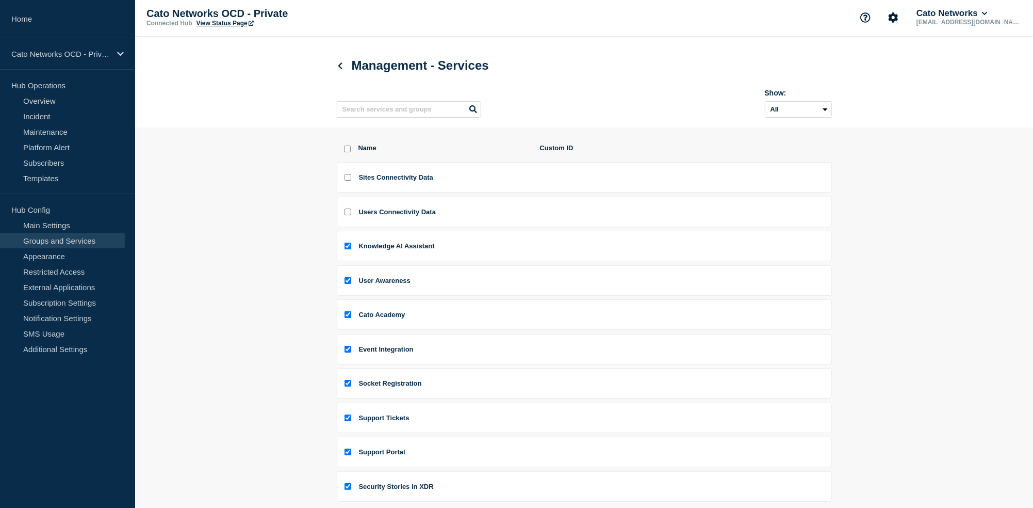
scroll to position [2, 0]
drag, startPoint x: 350, startPoint y: 183, endPoint x: 345, endPoint y: 207, distance: 24.4
click at [350, 180] on input "Sites Connectivity Data checkbox" at bounding box center [348, 176] width 7 height 7
checkbox input "true"
click at [348, 215] on input "Users Connectivity Data checkbox" at bounding box center [348, 211] width 7 height 7
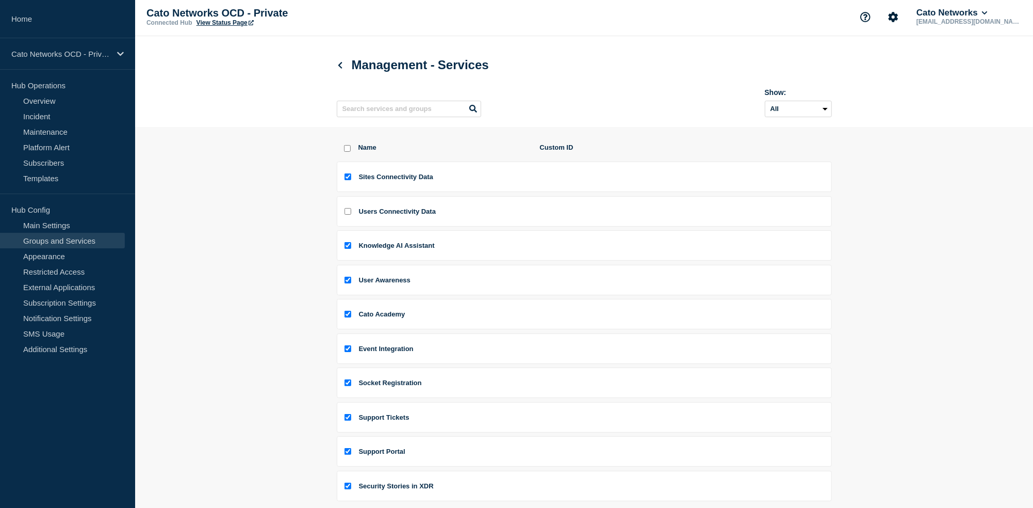
checkbox input "true"
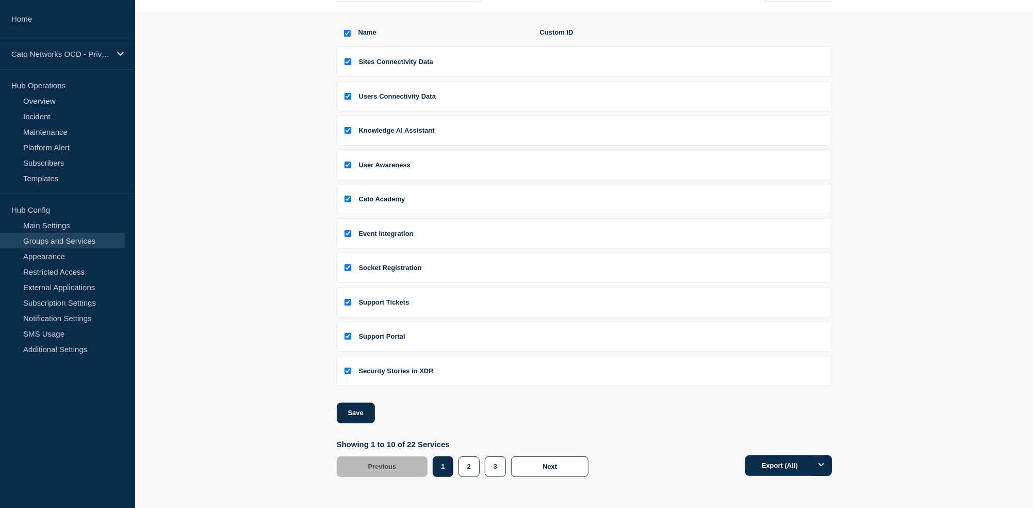
scroll to position [124, 0]
click at [355, 412] on button "Save" at bounding box center [356, 412] width 38 height 21
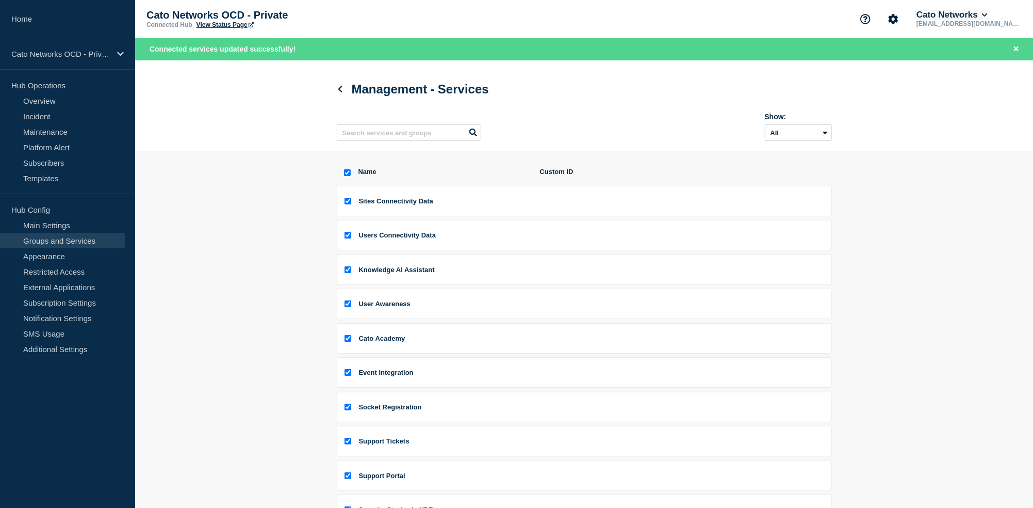
click at [989, 18] on button "Cato Networks" at bounding box center [952, 15] width 75 height 10
click at [977, 143] on button "Log out" at bounding box center [971, 138] width 26 height 9
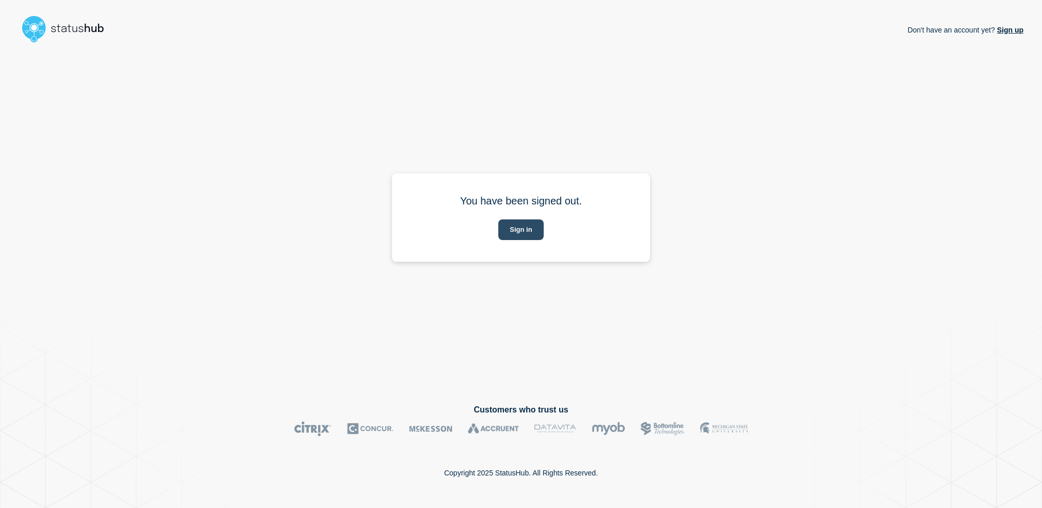
click at [524, 225] on button "Sign in" at bounding box center [520, 229] width 45 height 21
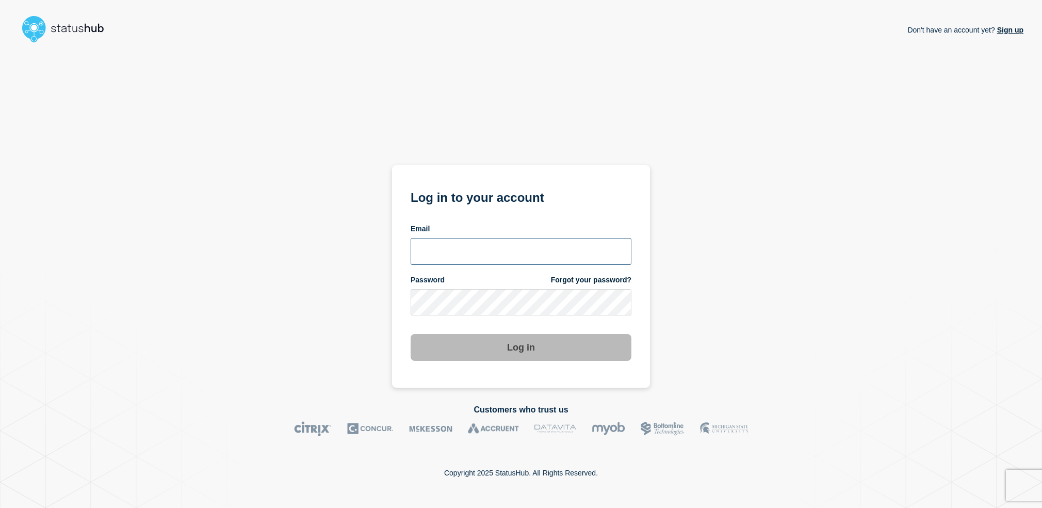
click at [504, 250] on input "email input" at bounding box center [521, 251] width 221 height 27
type input "l"
type input "[EMAIL_ADDRESS][DOMAIN_NAME]"
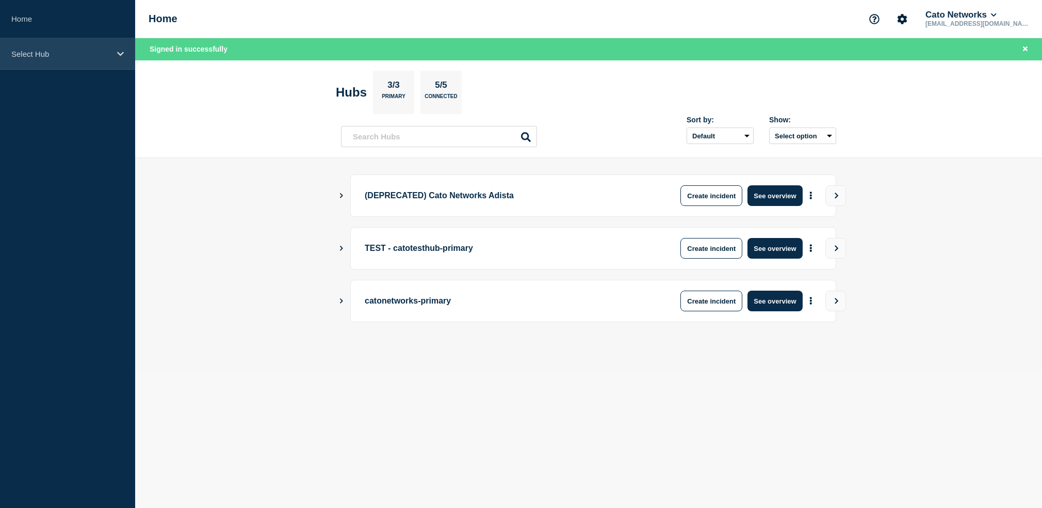
click at [80, 55] on p "Select Hub" at bounding box center [60, 54] width 99 height 9
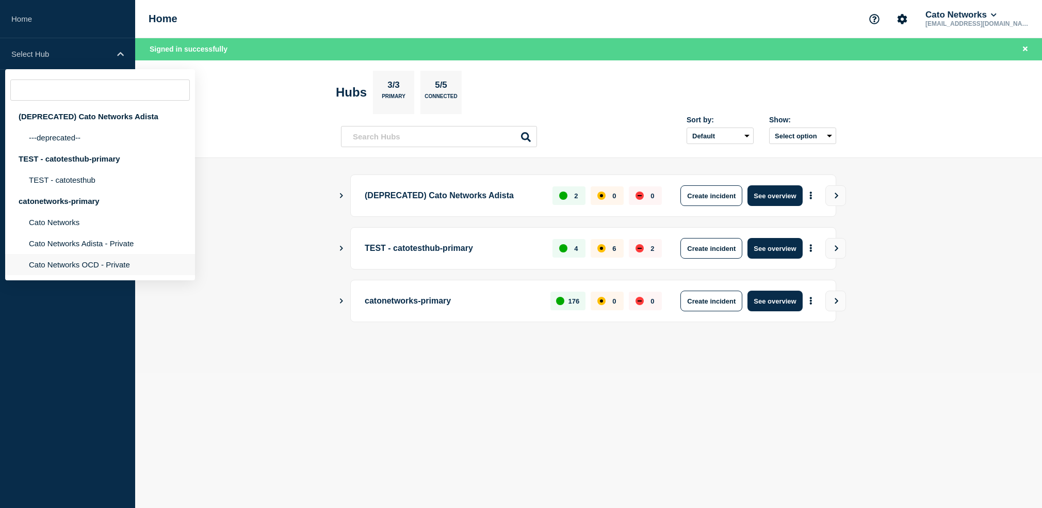
click at [78, 275] on li "Cato Networks OCD - Private" at bounding box center [100, 264] width 190 height 21
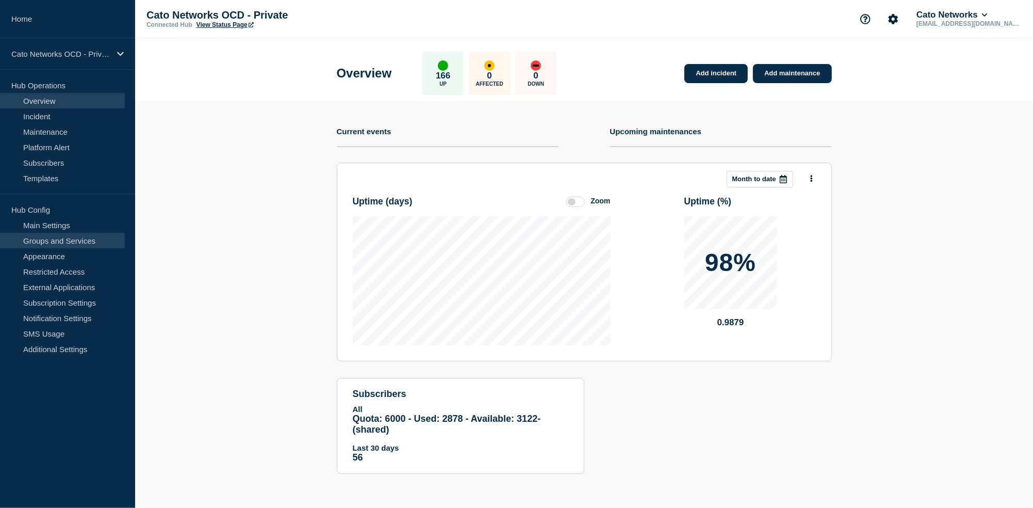
click at [67, 242] on link "Groups and Services" at bounding box center [62, 240] width 125 height 15
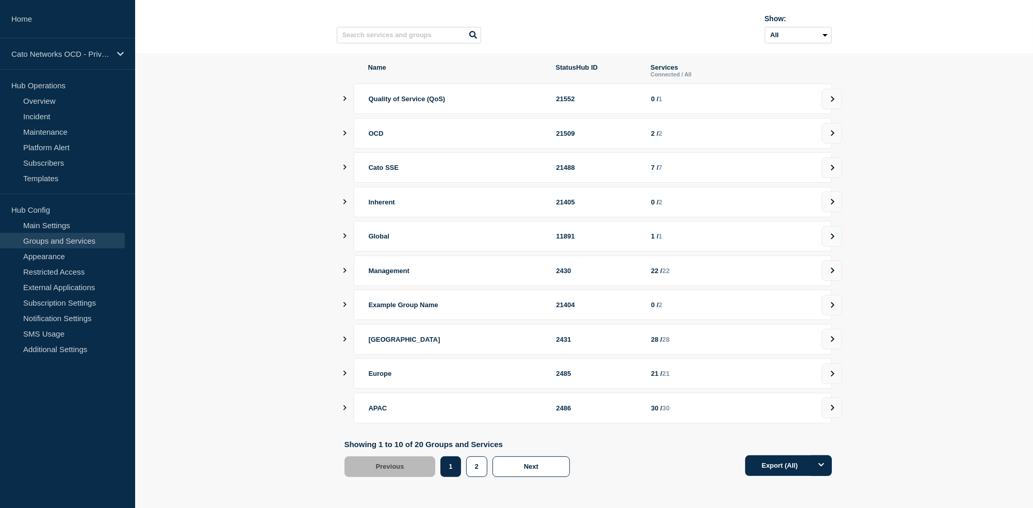
scroll to position [85, 0]
click at [343, 268] on icon "showServices" at bounding box center [345, 270] width 7 height 5
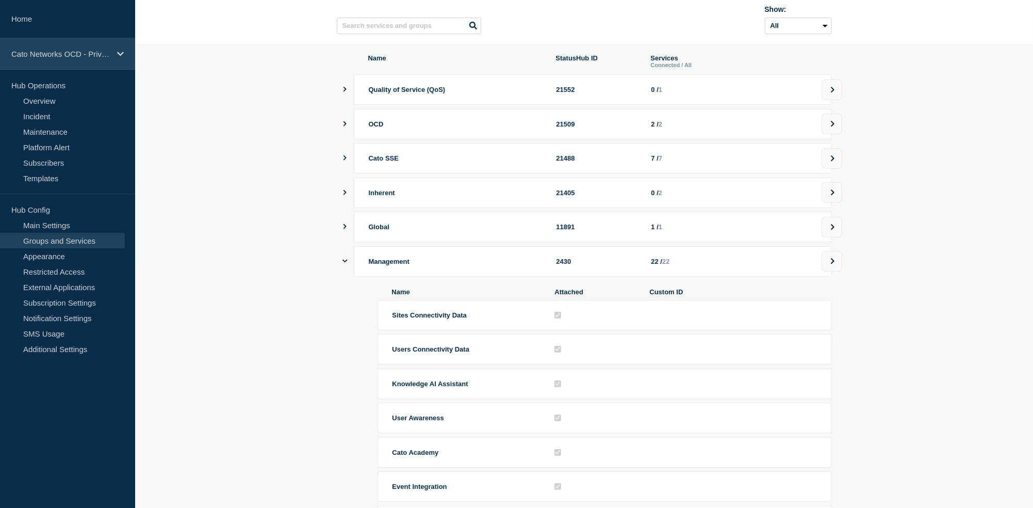
click at [63, 58] on p "Cato Networks OCD - Private" at bounding box center [60, 54] width 99 height 9
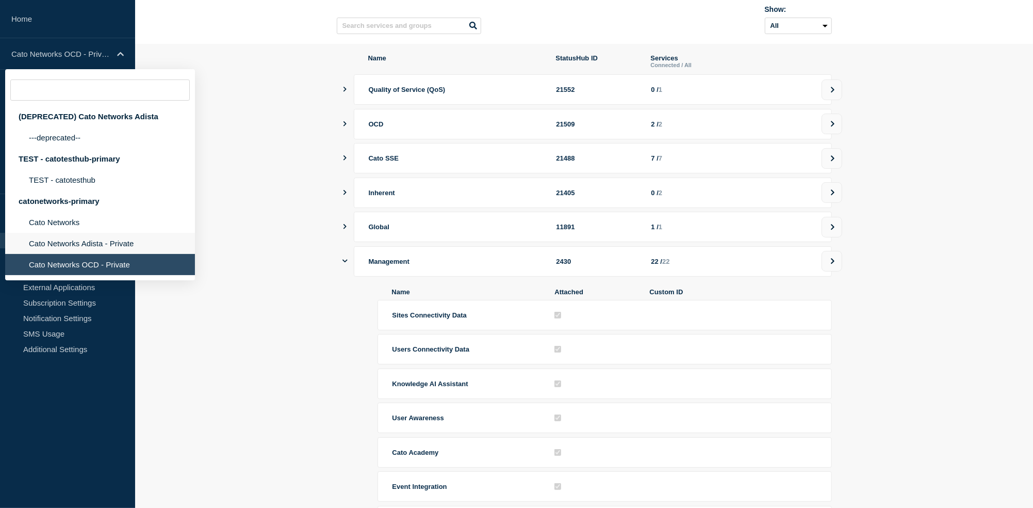
click at [65, 254] on li "Cato Networks Adista - Private" at bounding box center [100, 243] width 190 height 21
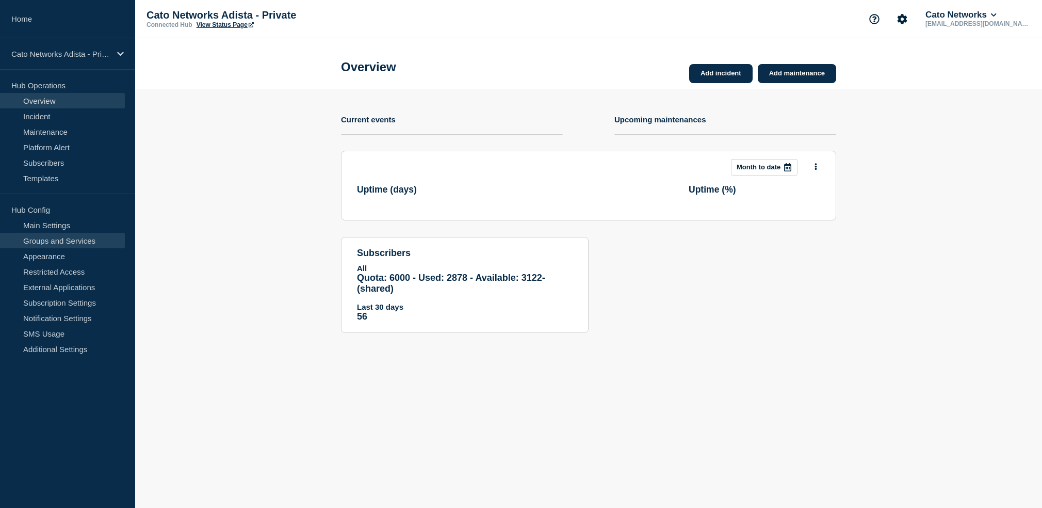
click at [63, 240] on link "Groups and Services" at bounding box center [62, 240] width 125 height 15
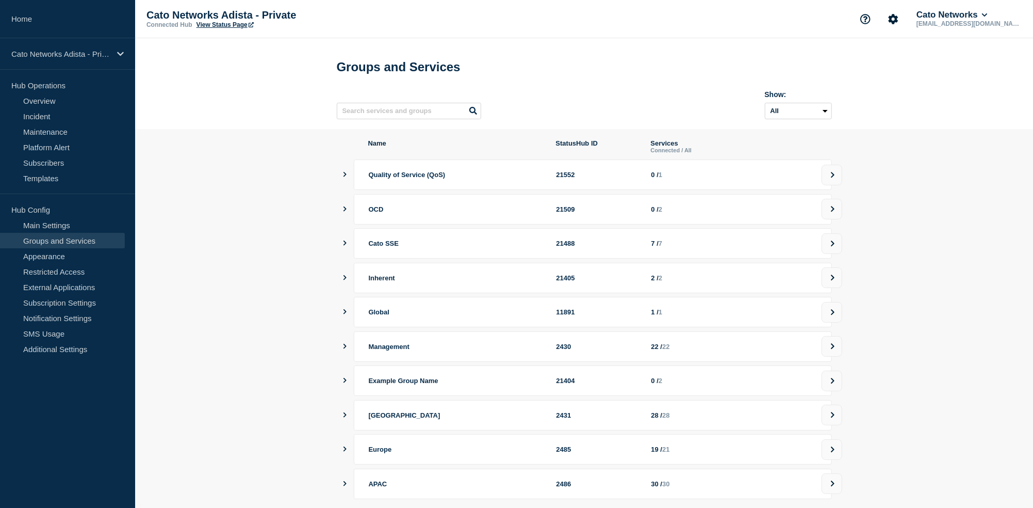
click at [346, 349] on icon "showServices" at bounding box center [345, 346] width 7 height 5
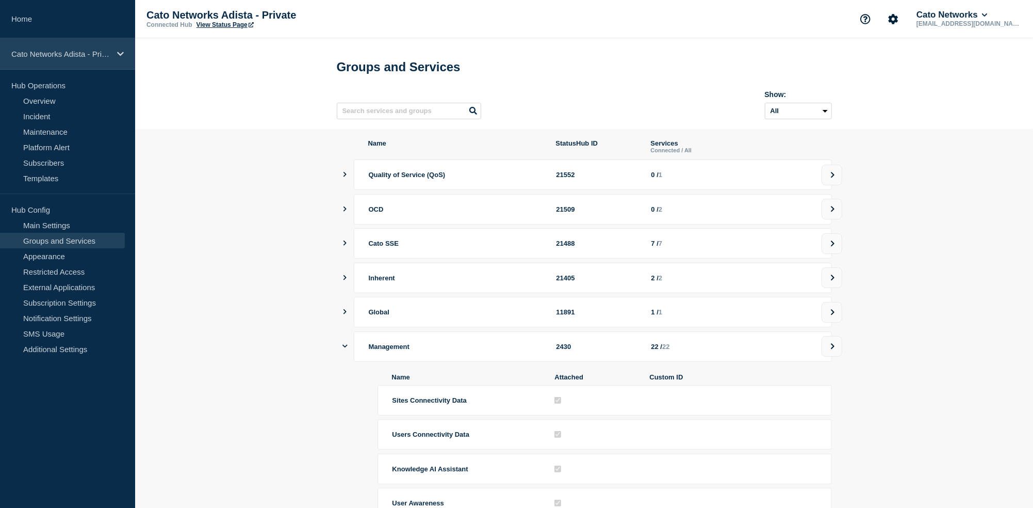
click at [55, 53] on p "Cato Networks Adista - Private" at bounding box center [60, 54] width 99 height 9
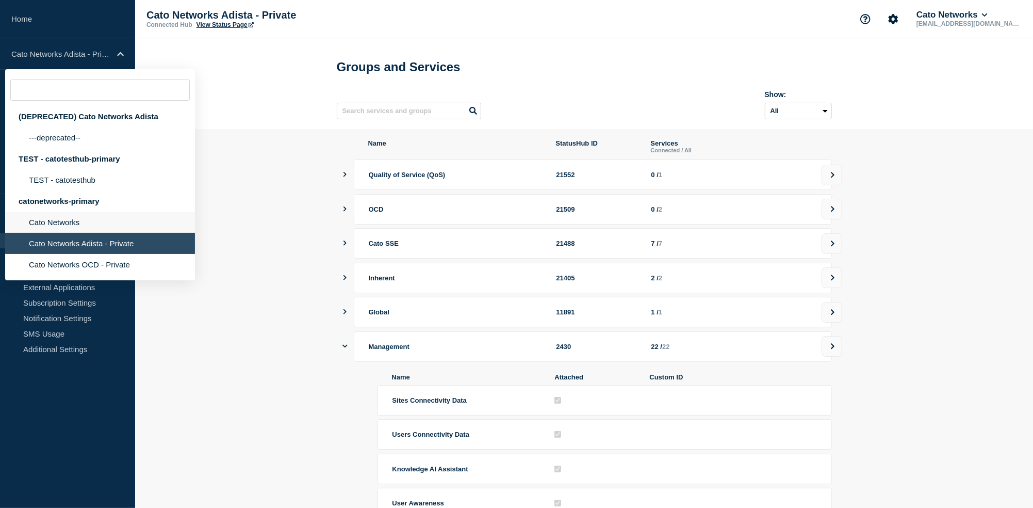
click at [60, 230] on li "Cato Networks" at bounding box center [100, 222] width 190 height 21
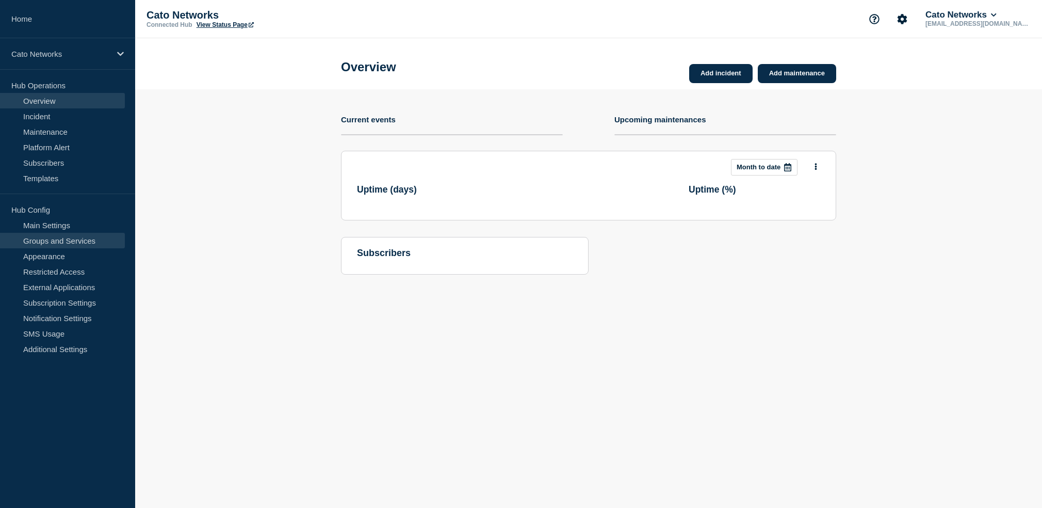
click at [69, 239] on link "Groups and Services" at bounding box center [62, 240] width 125 height 15
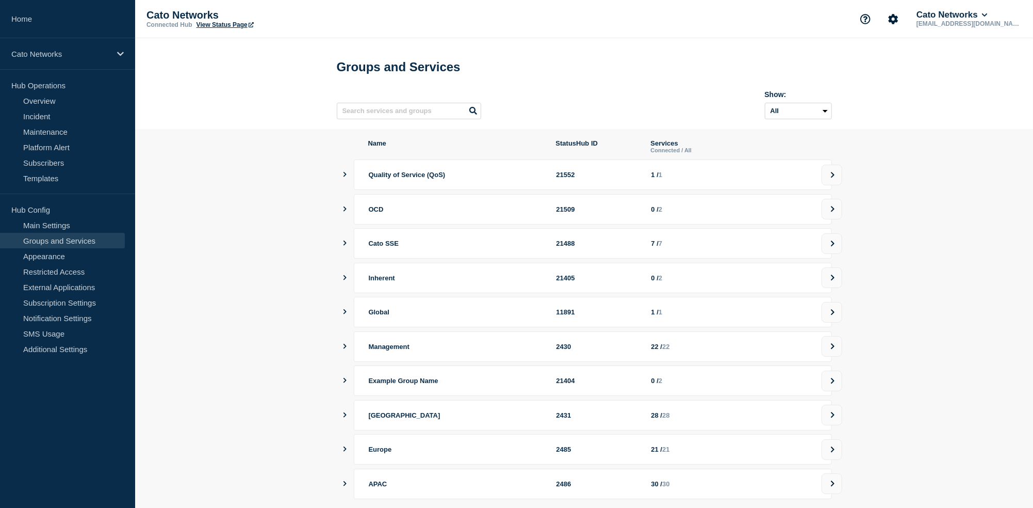
click at [345, 350] on button "showServices" at bounding box center [345, 346] width 5 height 30
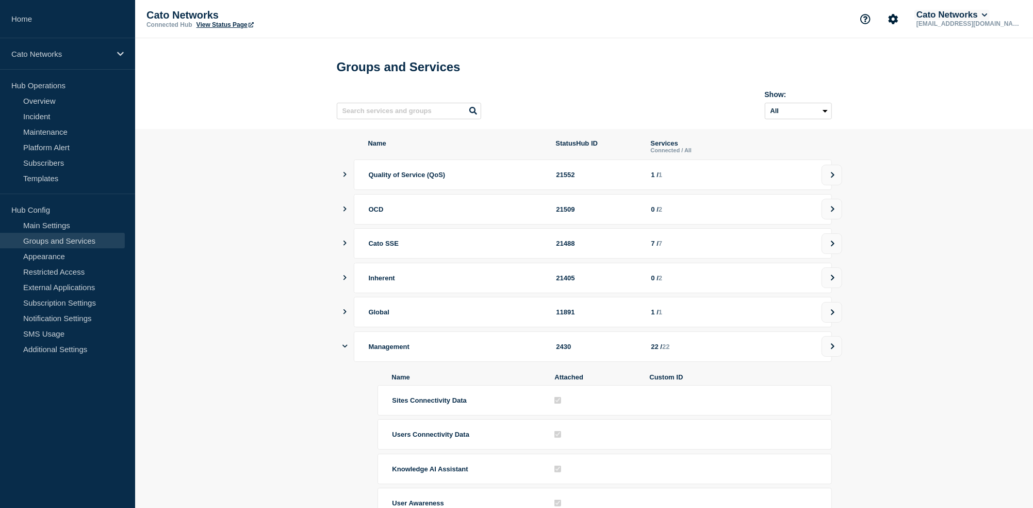
click at [953, 10] on button "Cato Networks" at bounding box center [952, 15] width 75 height 10
click at [979, 143] on button "Log out" at bounding box center [971, 138] width 26 height 9
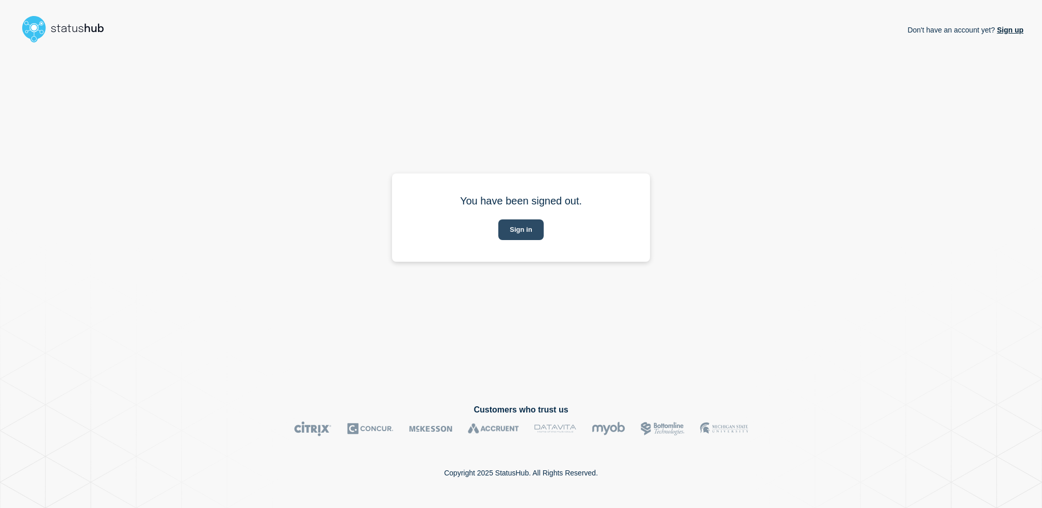
click at [530, 226] on button "Sign in" at bounding box center [520, 229] width 45 height 21
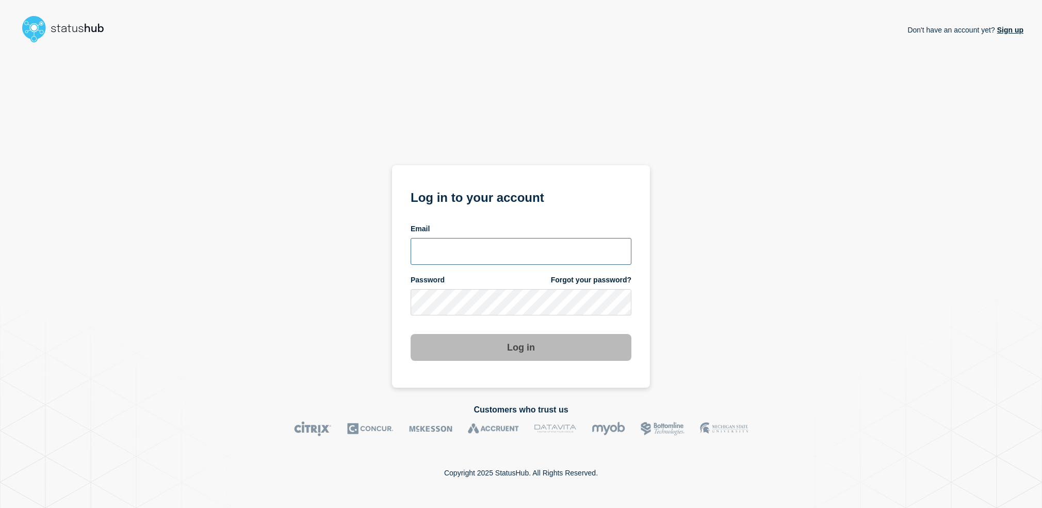
click at [469, 250] on input "email input" at bounding box center [521, 251] width 221 height 27
type input "[PERSON_NAME][EMAIL_ADDRESS][PERSON_NAME][DOMAIN_NAME]"
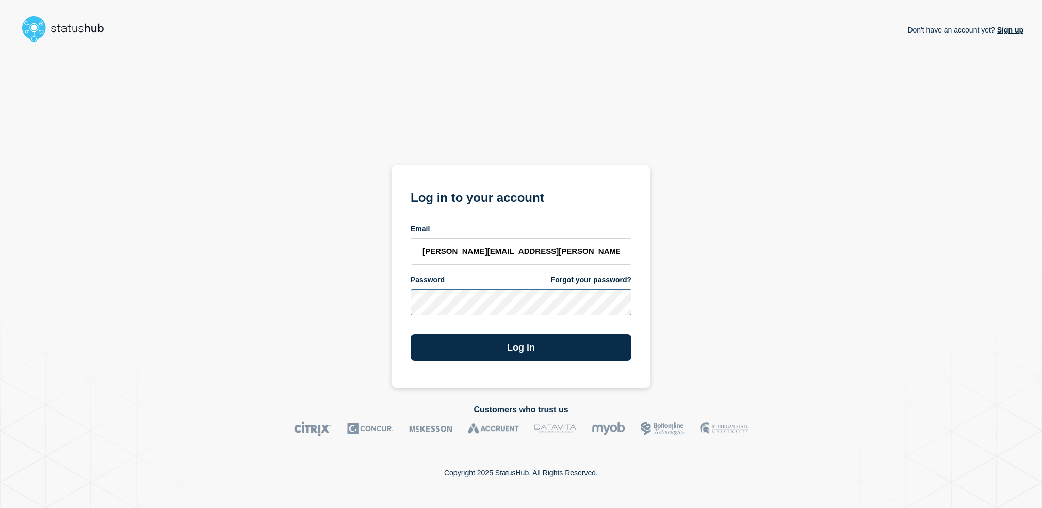
click at [411, 334] on button "Log in" at bounding box center [521, 347] width 221 height 27
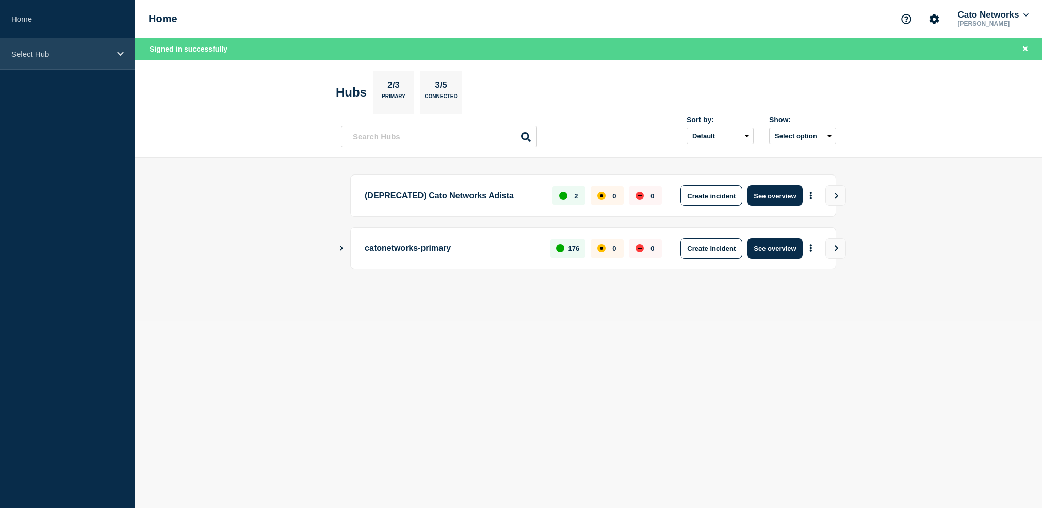
click at [59, 51] on p "Select Hub" at bounding box center [60, 54] width 99 height 9
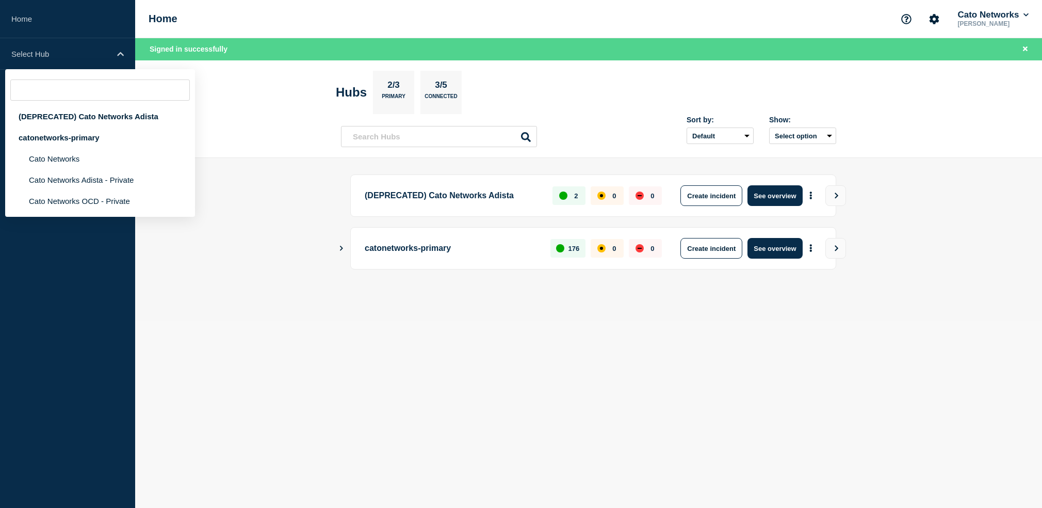
click at [271, 330] on body "Home Select Hub (DEPRECATED) Cato Networks Adista catonetworks-primary Cato Net…" at bounding box center [521, 254] width 1042 height 508
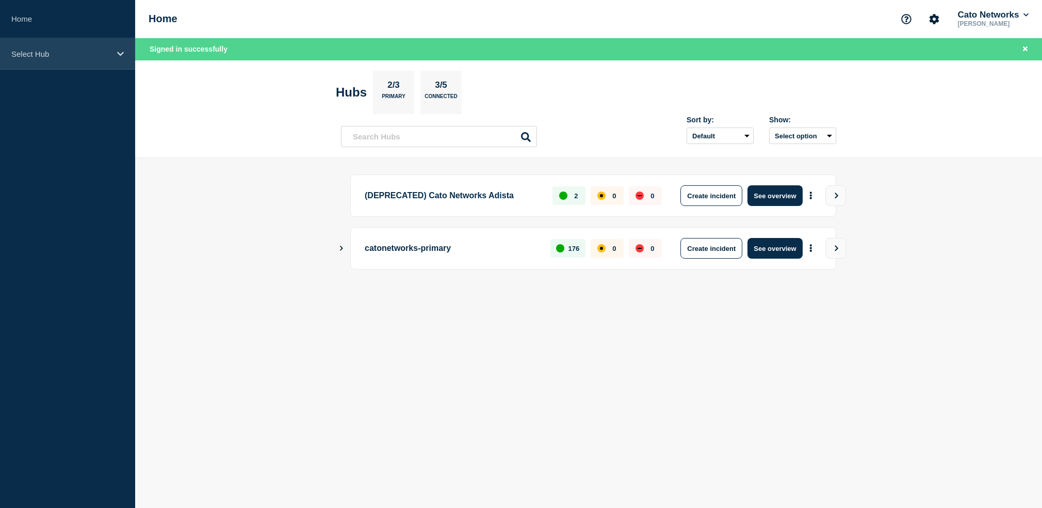
click at [100, 54] on p "Select Hub" at bounding box center [60, 54] width 99 height 9
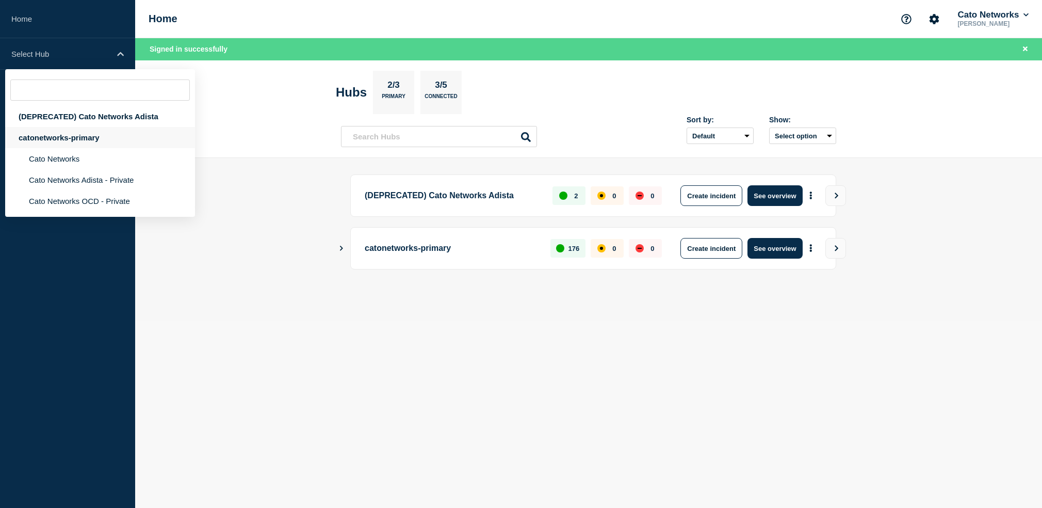
click at [74, 143] on div "catonetworks-primary" at bounding box center [100, 137] width 190 height 21
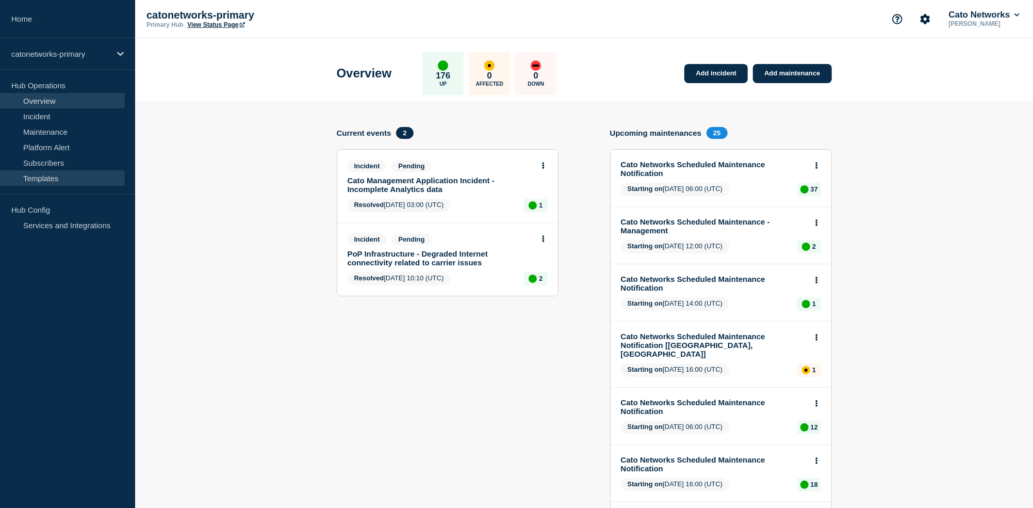
click at [60, 179] on link "Templates" at bounding box center [62, 177] width 125 height 15
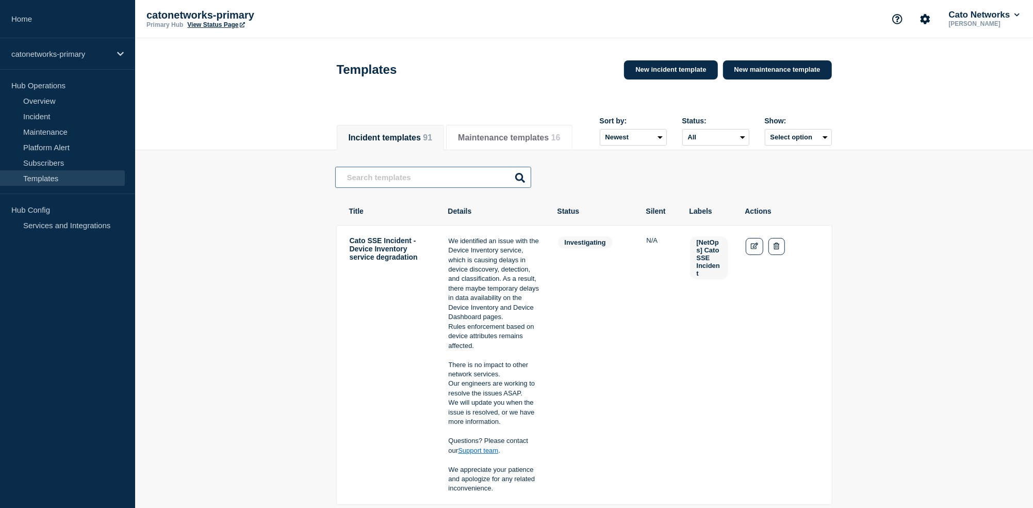
click at [412, 177] on input "text" at bounding box center [433, 177] width 196 height 21
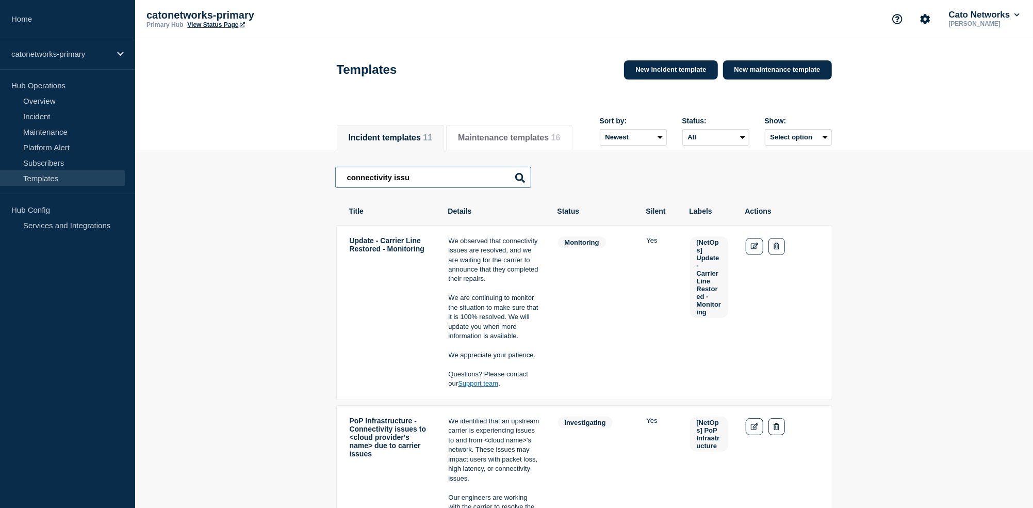
click at [433, 182] on input "connectivity issu" at bounding box center [433, 177] width 196 height 21
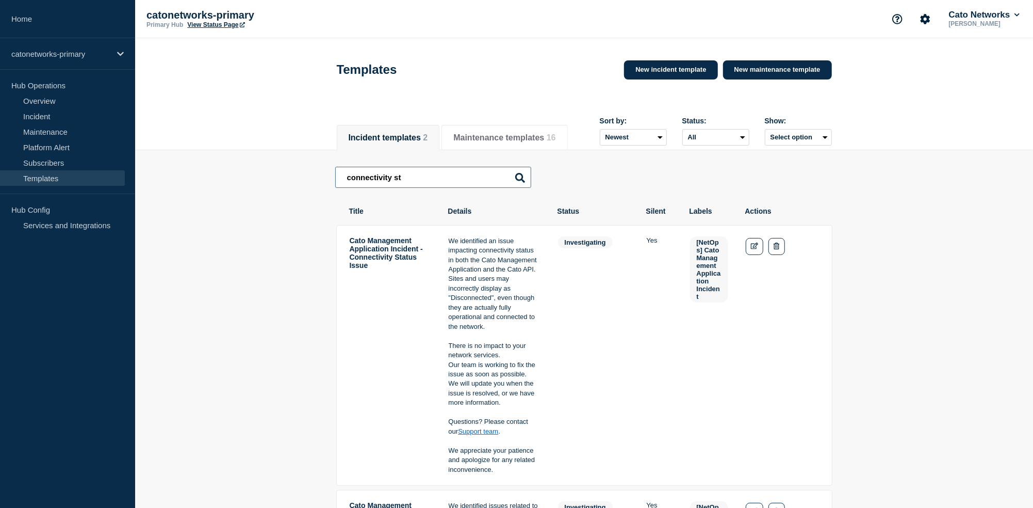
click at [426, 180] on input "connectivity st" at bounding box center [433, 177] width 196 height 21
type input "connectivity status issue"
click at [752, 249] on icon "Edit" at bounding box center [755, 245] width 8 height 7
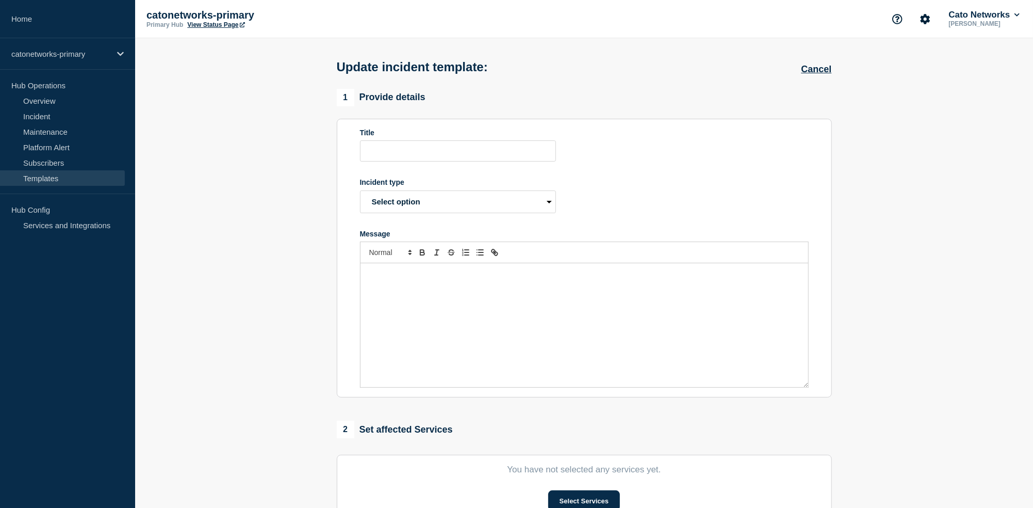
type input "Cato Management Application Incident - Connectivity Status Issue"
select select "investigating"
radio input "true"
radio input "false"
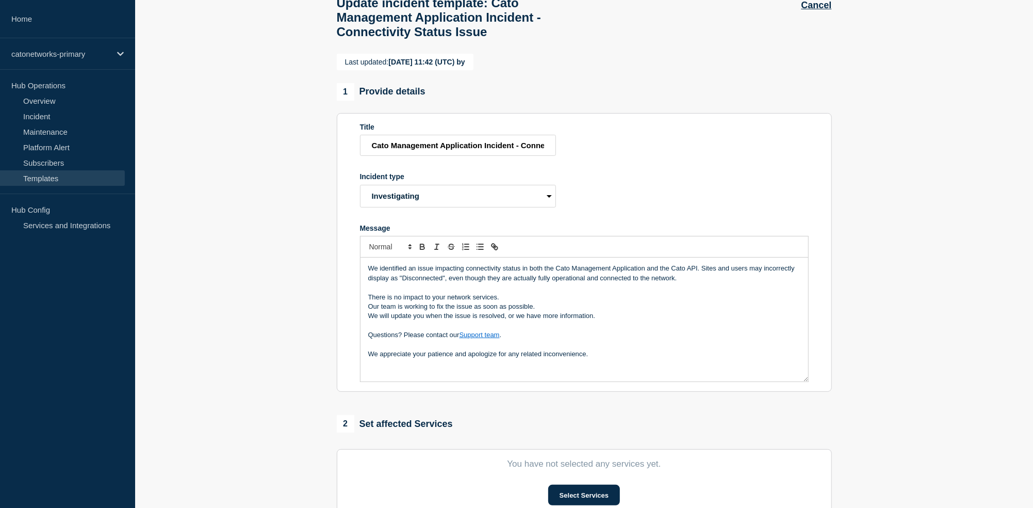
scroll to position [66, 0]
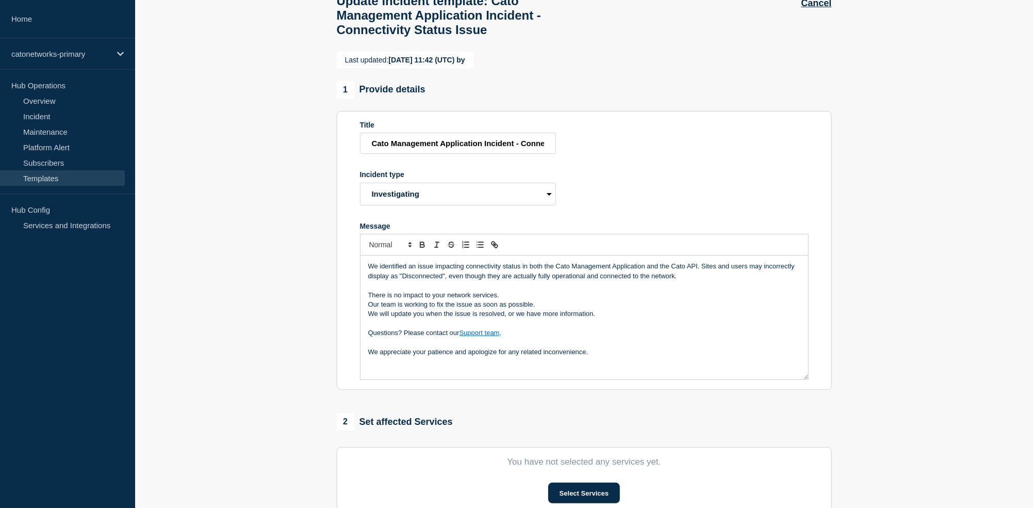
click at [890, 95] on section "Last updated: [DATE] 11:42 (UTC) by 1 Provide details Title Cato Management App…" at bounding box center [584, 389] width 898 height 674
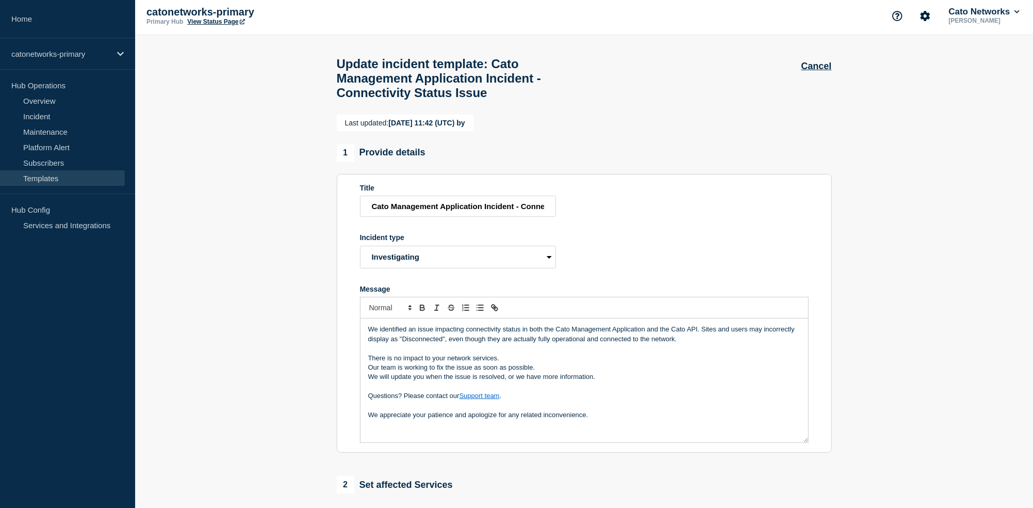
scroll to position [0, 0]
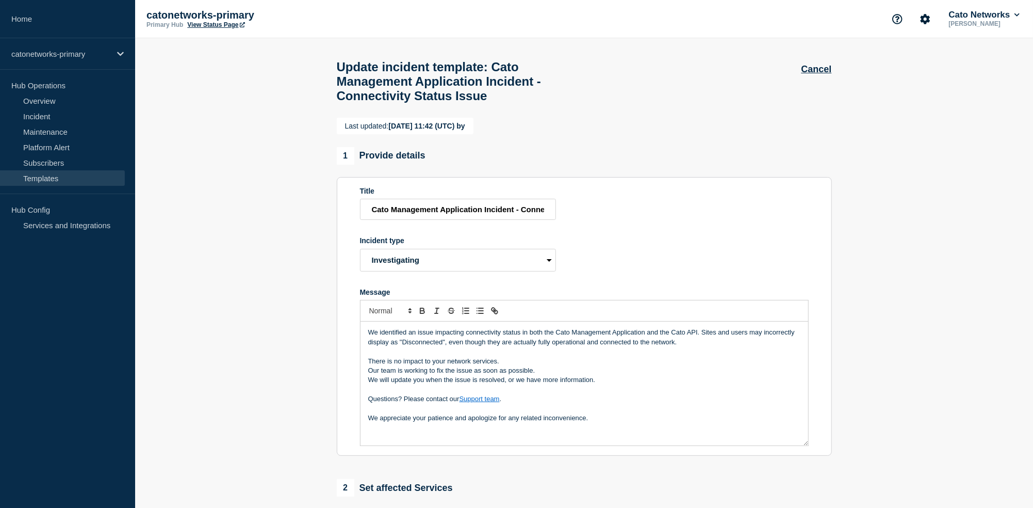
click at [835, 129] on div "Last updated: [DATE] 11:42 (UTC) by 1 Provide details Title Cato Management App…" at bounding box center [584, 455] width 507 height 674
click at [71, 228] on link "Services and Integrations" at bounding box center [62, 224] width 125 height 15
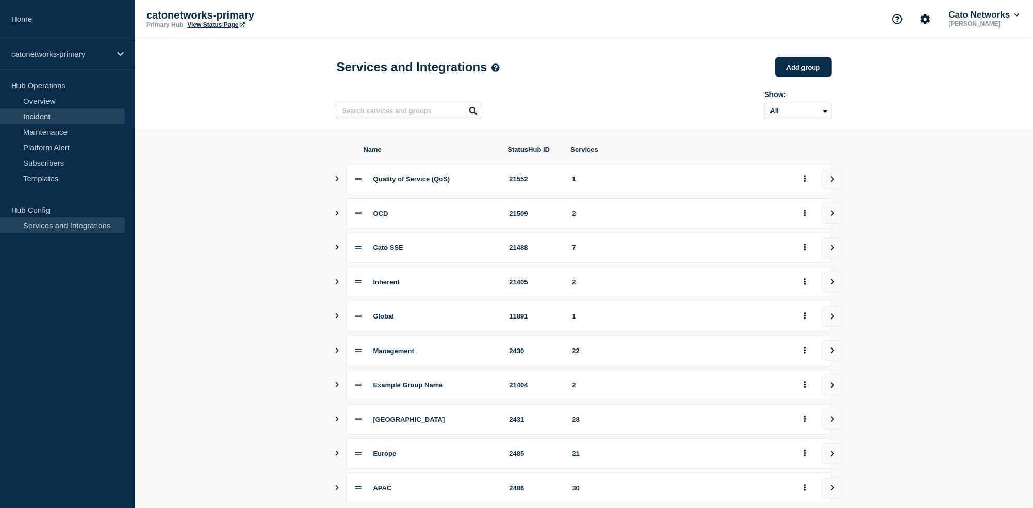
click at [50, 121] on link "Incident" at bounding box center [62, 115] width 125 height 15
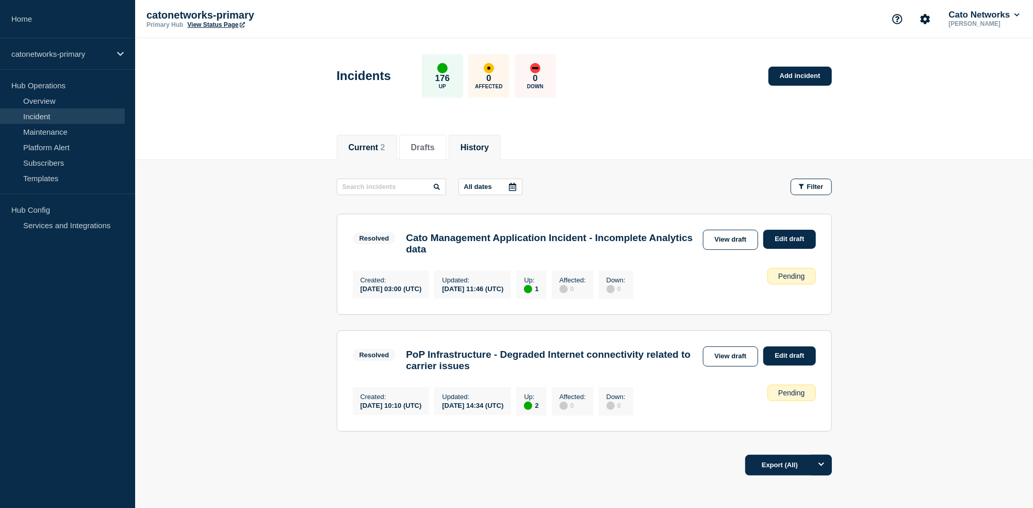
click at [480, 149] on button "History" at bounding box center [475, 147] width 28 height 9
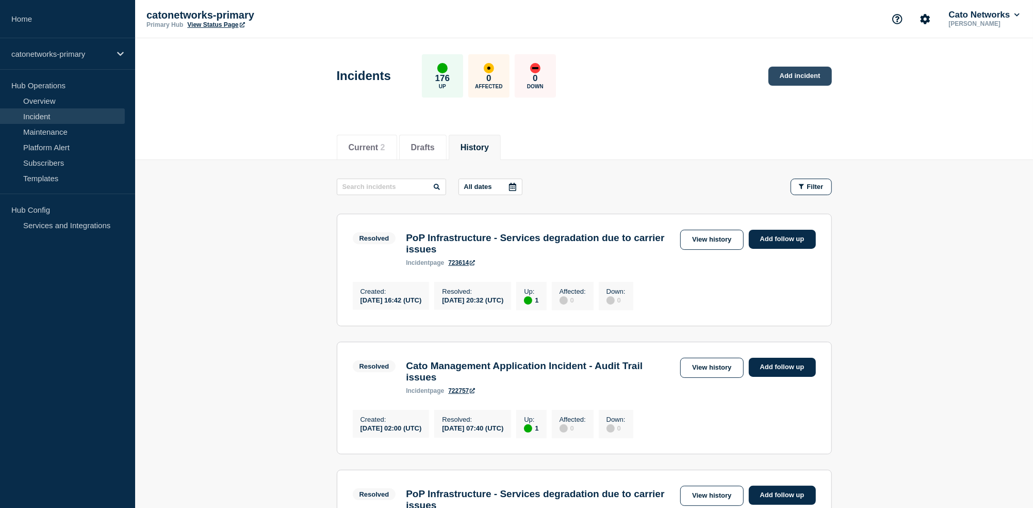
click at [815, 75] on link "Add incident" at bounding box center [800, 76] width 63 height 19
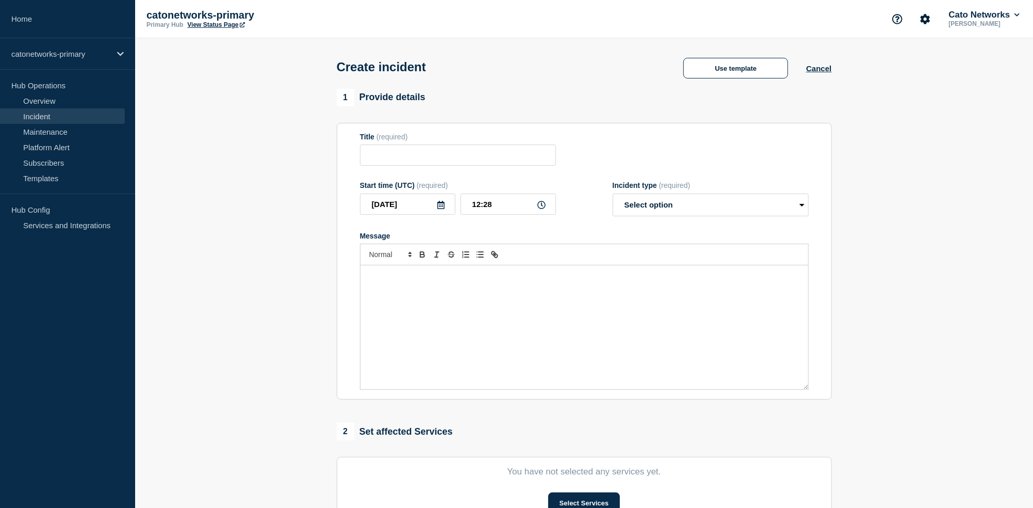
scroll to position [228, 0]
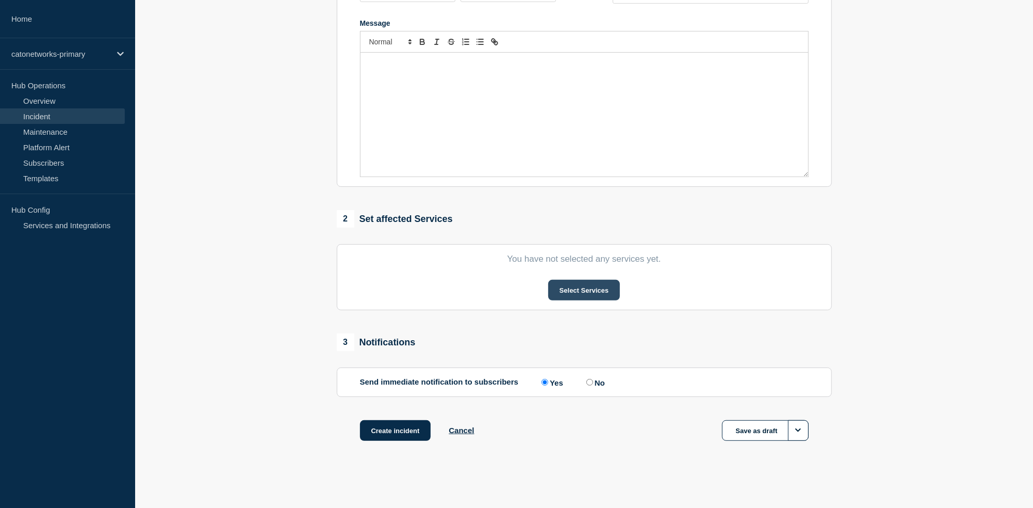
click at [572, 291] on button "Select Services" at bounding box center [584, 290] width 72 height 21
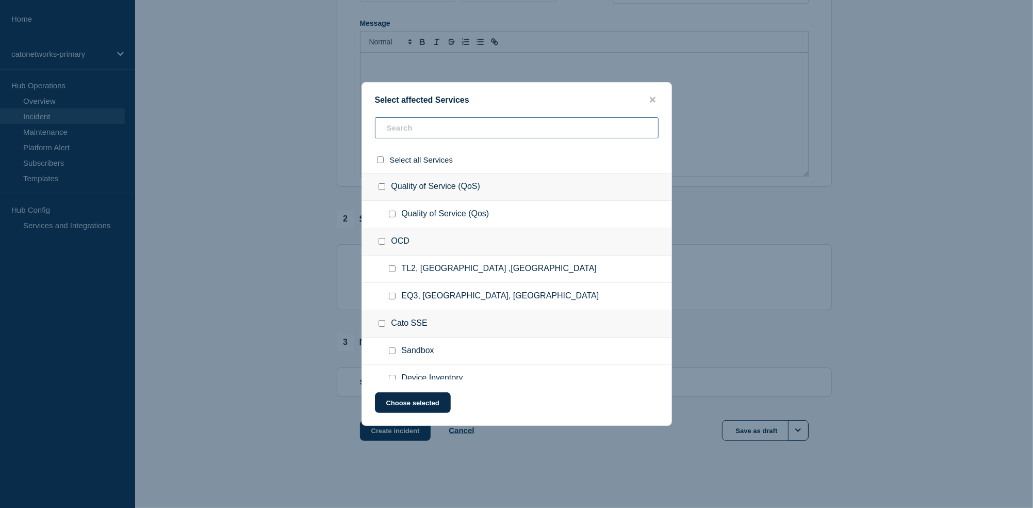
click at [447, 127] on input "text" at bounding box center [517, 127] width 284 height 21
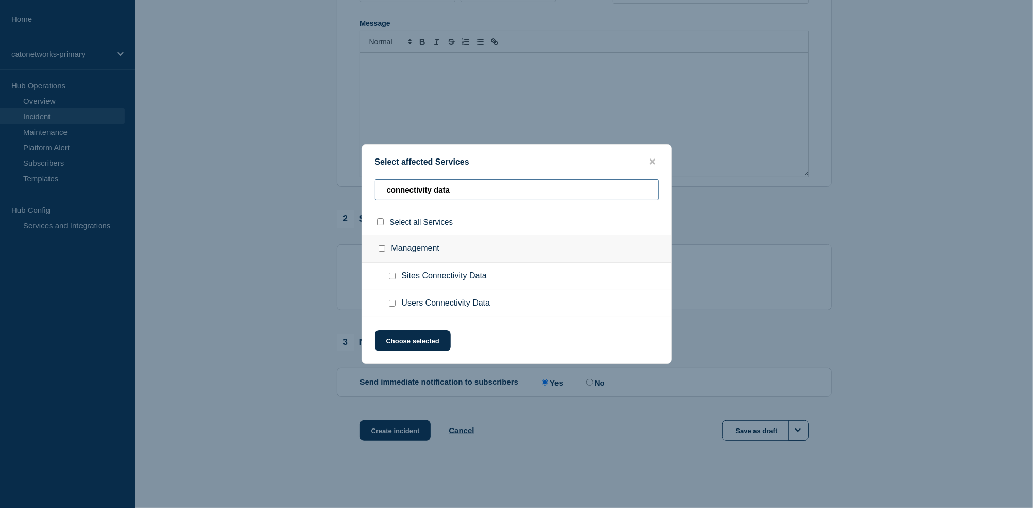
type input "connectivity data"
click at [393, 276] on input "Sites Connectivity Data checkbox" at bounding box center [392, 275] width 7 height 7
checkbox input "true"
click at [392, 306] on input "Users Connectivity Data checkbox" at bounding box center [392, 303] width 7 height 7
checkbox input "true"
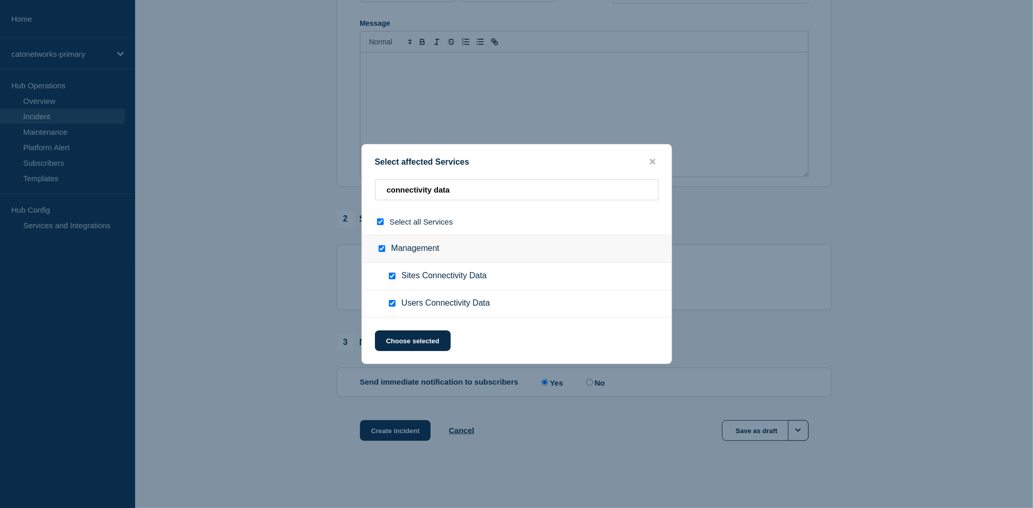
checkbox input "true"
click at [413, 346] on button "Choose selected" at bounding box center [413, 340] width 76 height 21
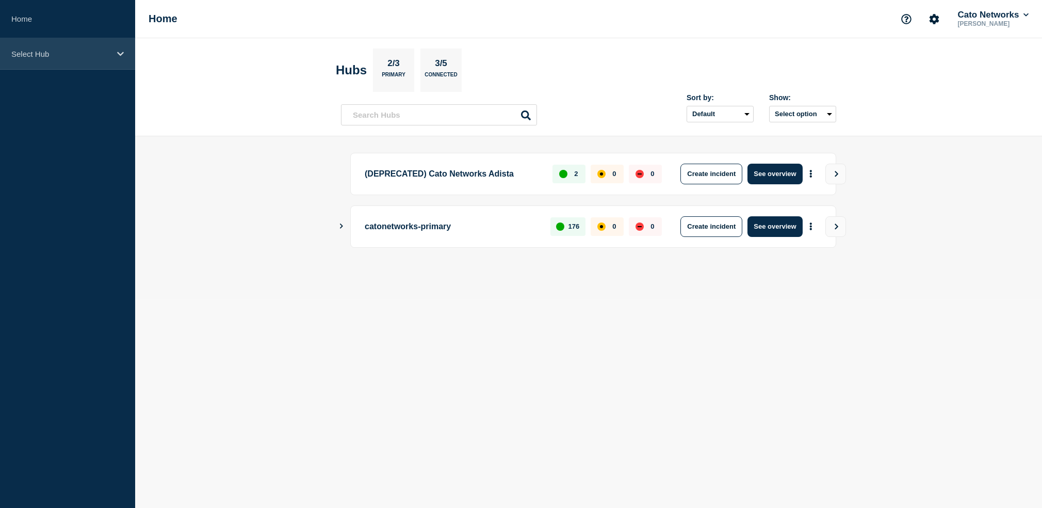
click at [91, 46] on div "Select Hub" at bounding box center [67, 53] width 135 height 31
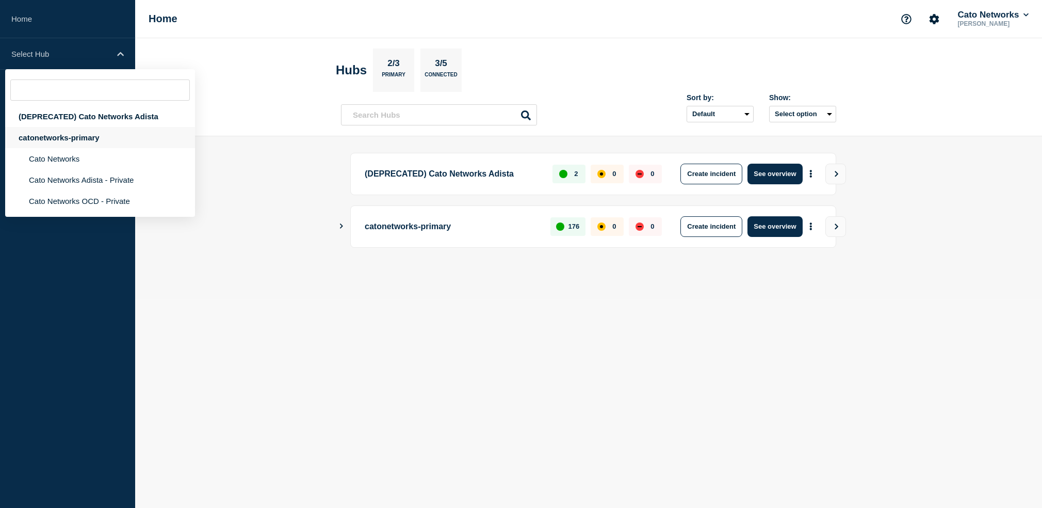
click at [80, 143] on div "catonetworks-primary" at bounding box center [100, 137] width 190 height 21
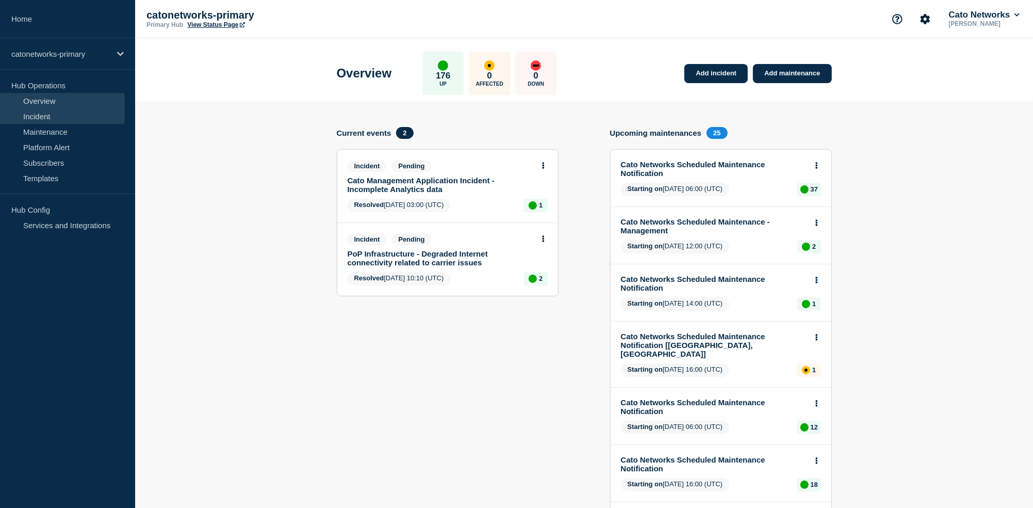
click at [60, 117] on link "Incident" at bounding box center [62, 115] width 125 height 15
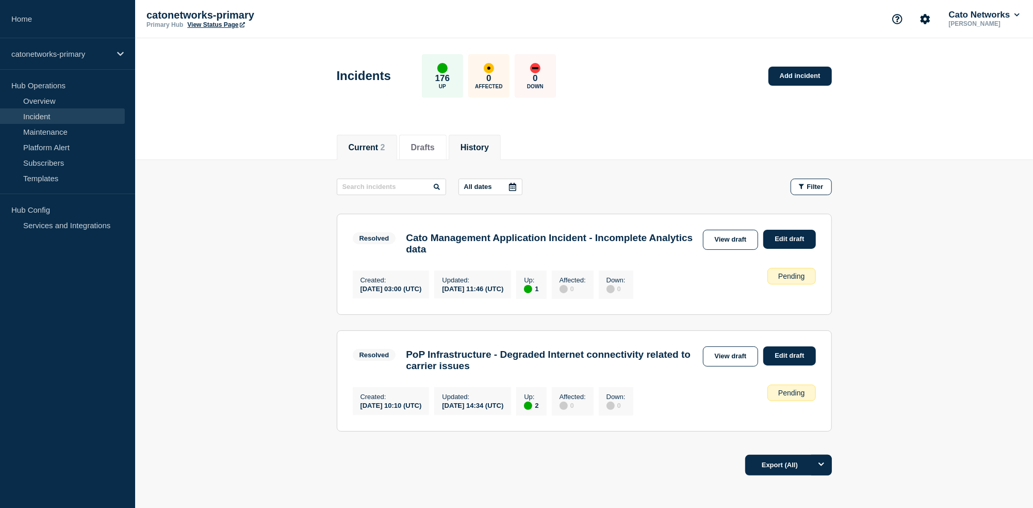
click at [469, 150] on button "History" at bounding box center [475, 147] width 28 height 9
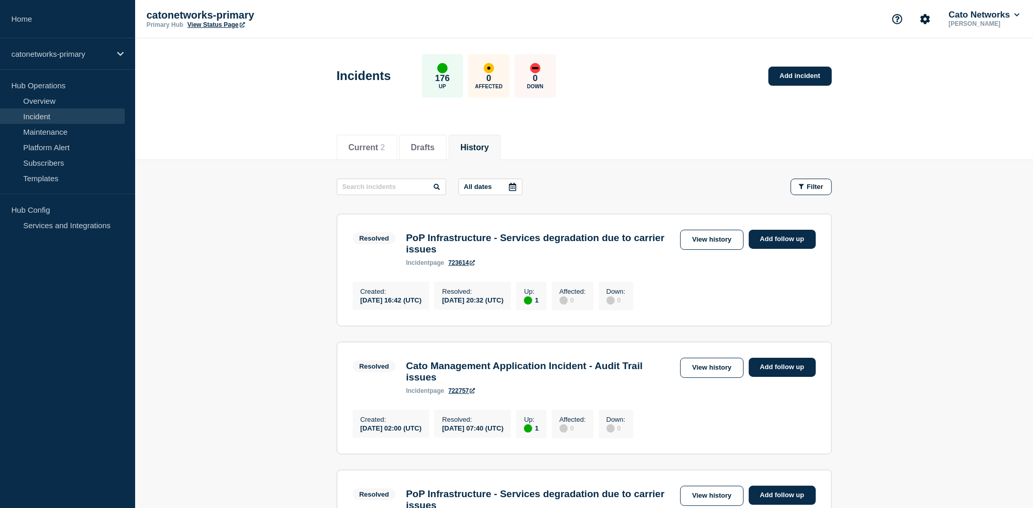
click at [474, 185] on p "All dates" at bounding box center [478, 187] width 28 height 8
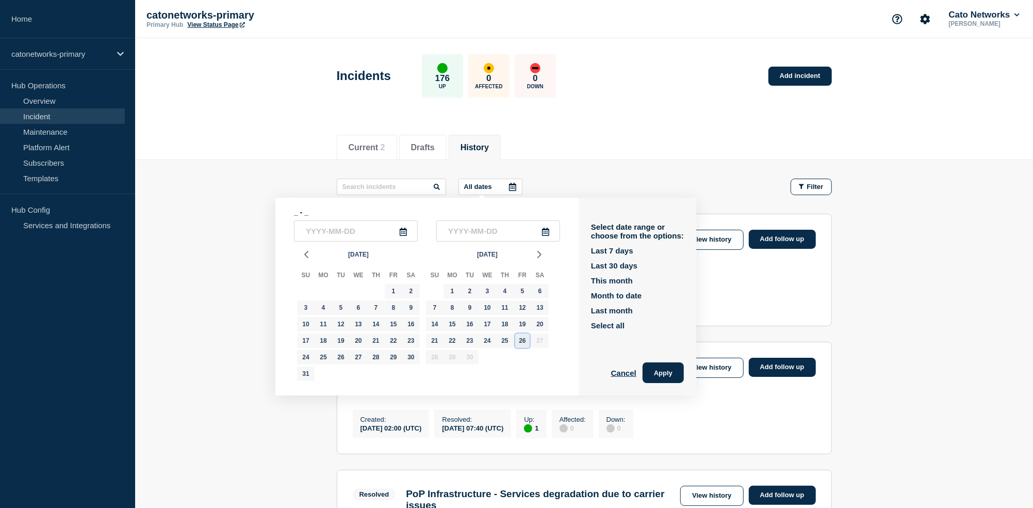
click at [521, 345] on div "26" at bounding box center [522, 340] width 14 height 14
type input "[DATE]"
click at [521, 345] on div "26" at bounding box center [522, 340] width 14 height 14
type input "[DATE]"
click at [650, 372] on button "Apply" at bounding box center [663, 372] width 41 height 21
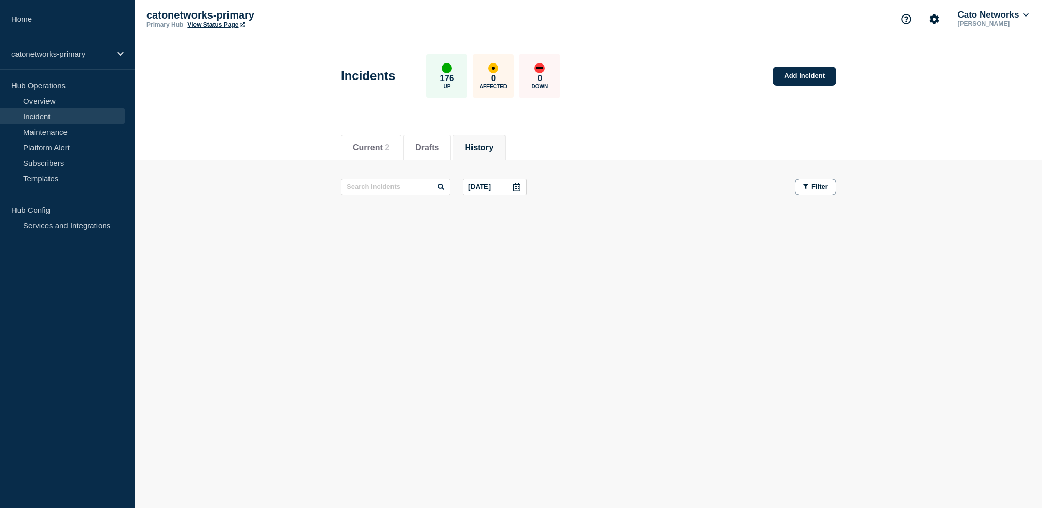
click at [512, 256] on div "Current Drafts History Current 2 Drafts History Sep, 26 2025 Filter" at bounding box center [588, 211] width 907 height 175
click at [484, 187] on p "Sep, 26 2025" at bounding box center [479, 187] width 22 height 8
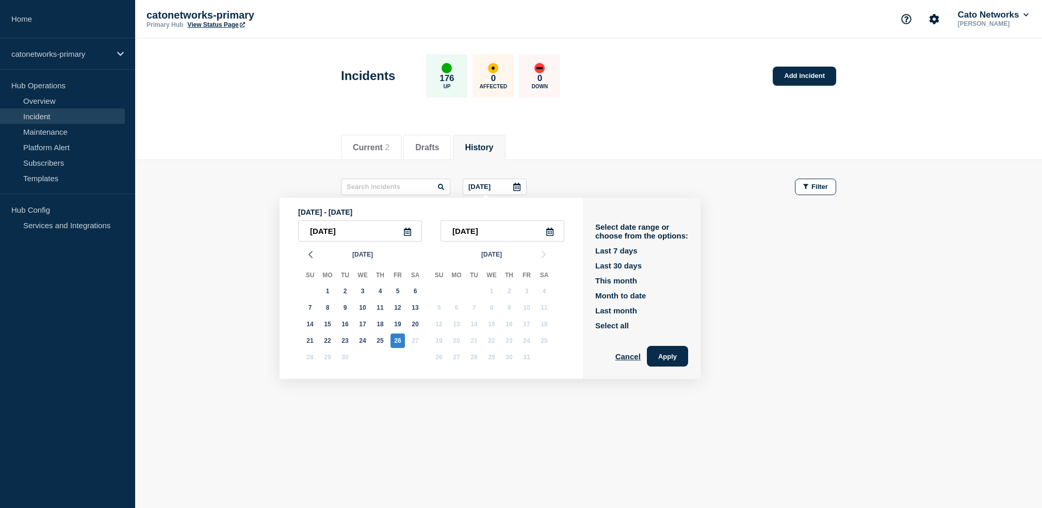
click at [757, 235] on footer at bounding box center [588, 226] width 907 height 24
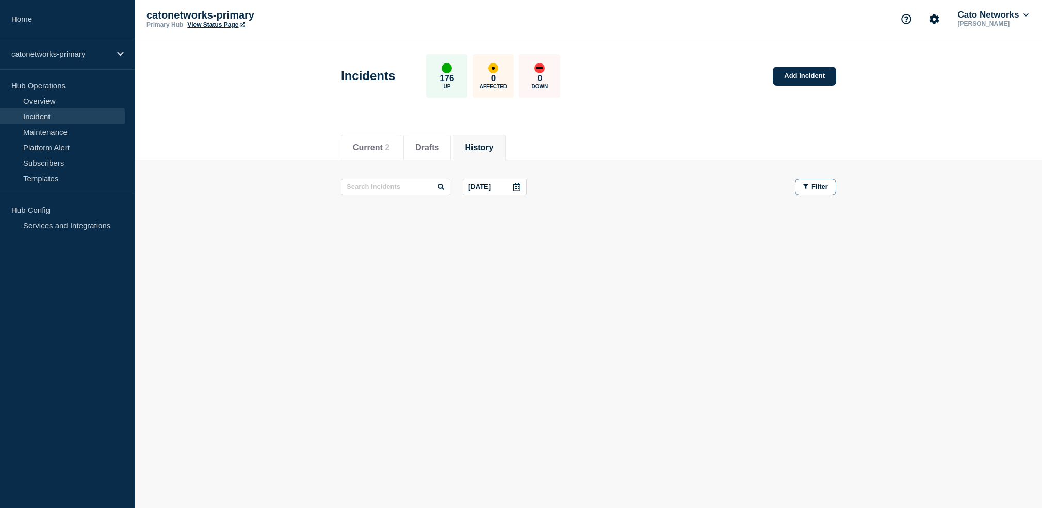
click at [444, 254] on div "Current Drafts History Current 2 Drafts History Sep, 26 2025 Filter" at bounding box center [588, 211] width 907 height 175
click at [76, 225] on link "Services and Integrations" at bounding box center [62, 224] width 125 height 15
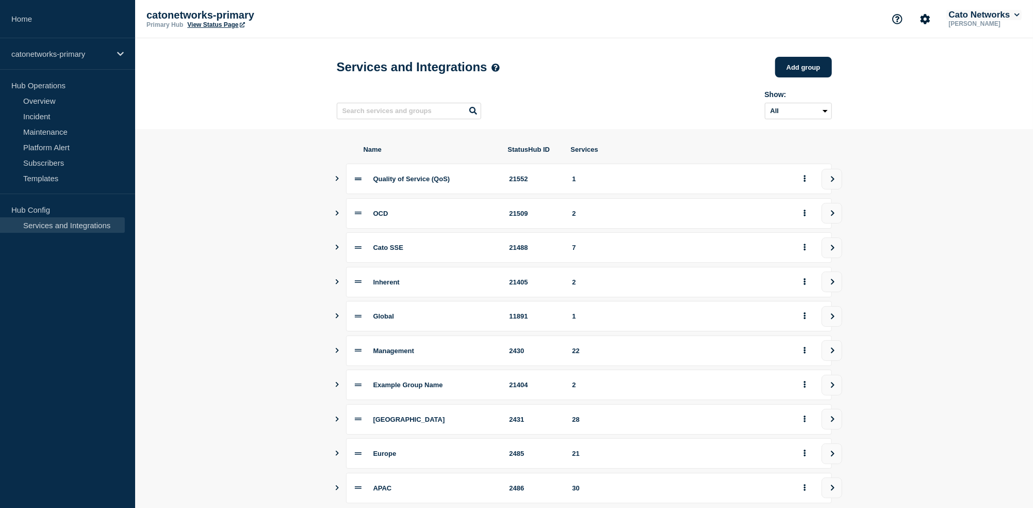
click at [1008, 11] on button "Cato Networks" at bounding box center [984, 15] width 75 height 10
click at [962, 143] on button "Log out" at bounding box center [971, 138] width 26 height 9
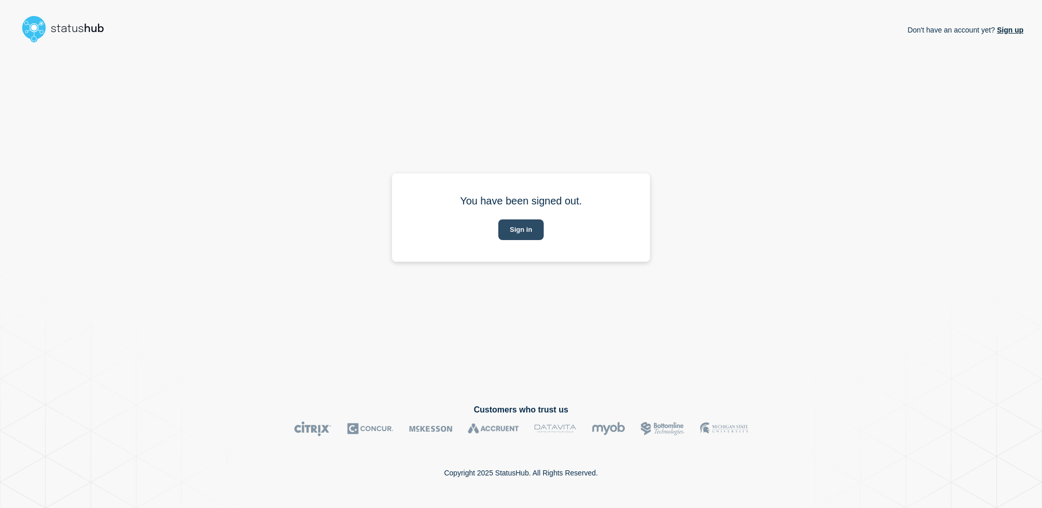
click at [532, 225] on button "Sign in" at bounding box center [520, 229] width 45 height 21
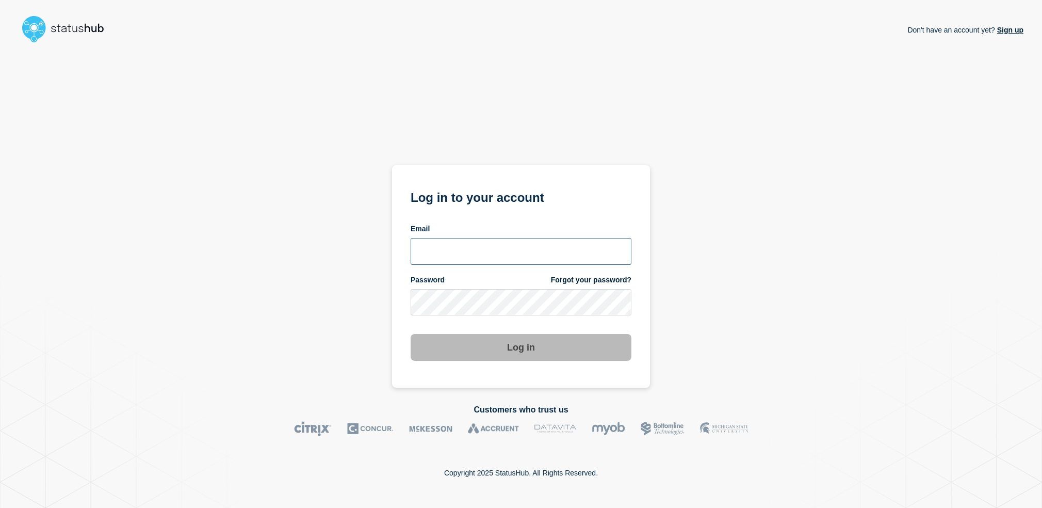
click at [485, 248] on input "email input" at bounding box center [521, 251] width 221 height 27
type input "[EMAIL_ADDRESS][DOMAIN_NAME]"
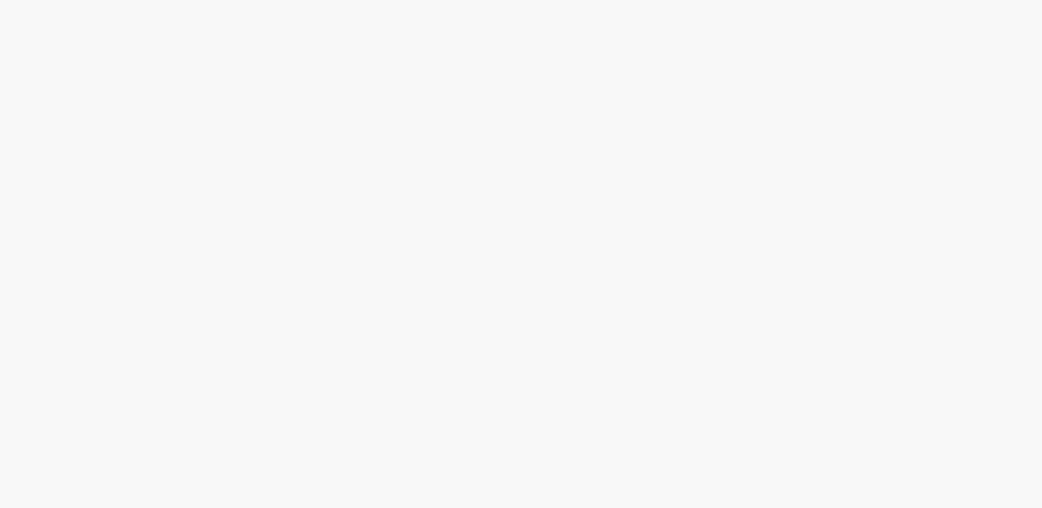
click at [492, 348] on body at bounding box center [521, 254] width 1042 height 508
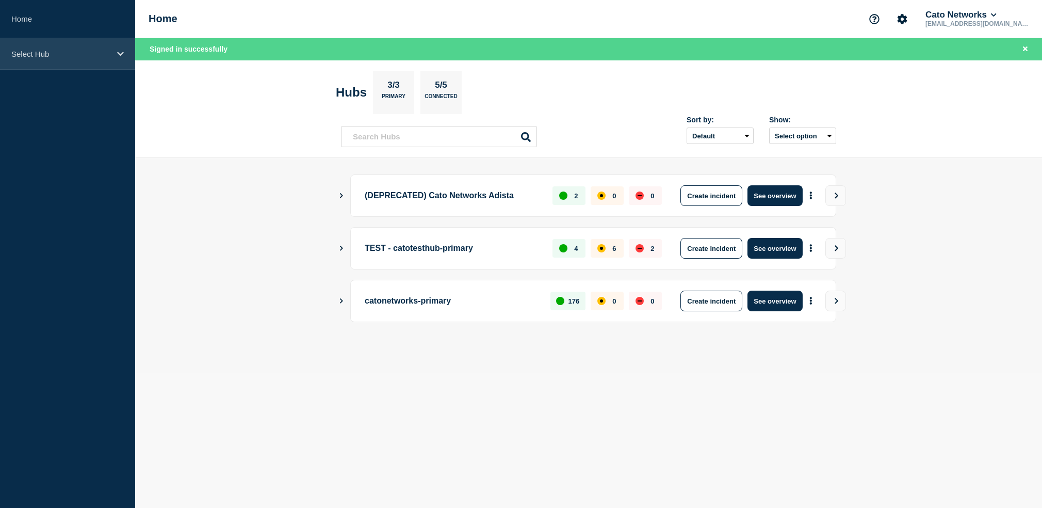
click at [54, 50] on p "Select Hub" at bounding box center [60, 54] width 99 height 9
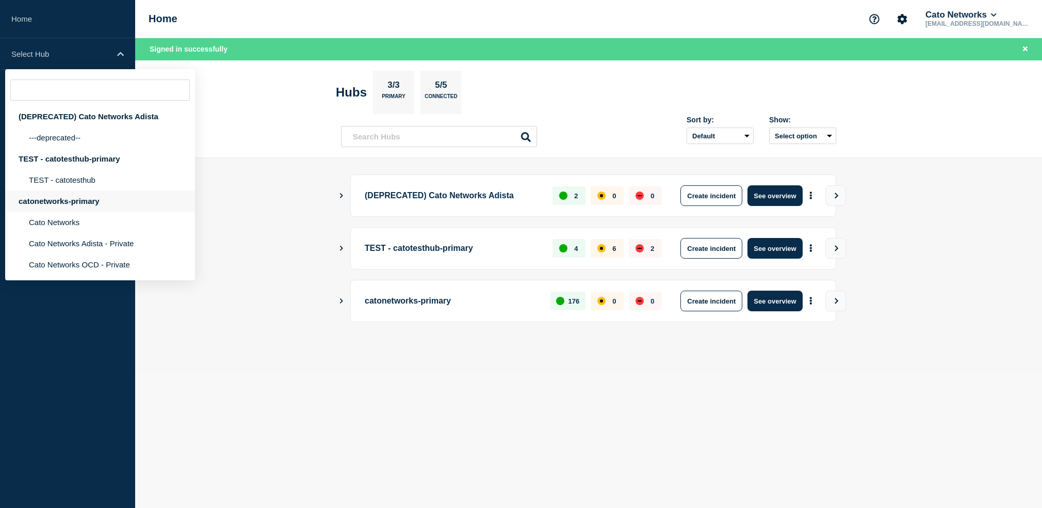
click at [79, 210] on div "catonetworks-primary" at bounding box center [100, 200] width 190 height 21
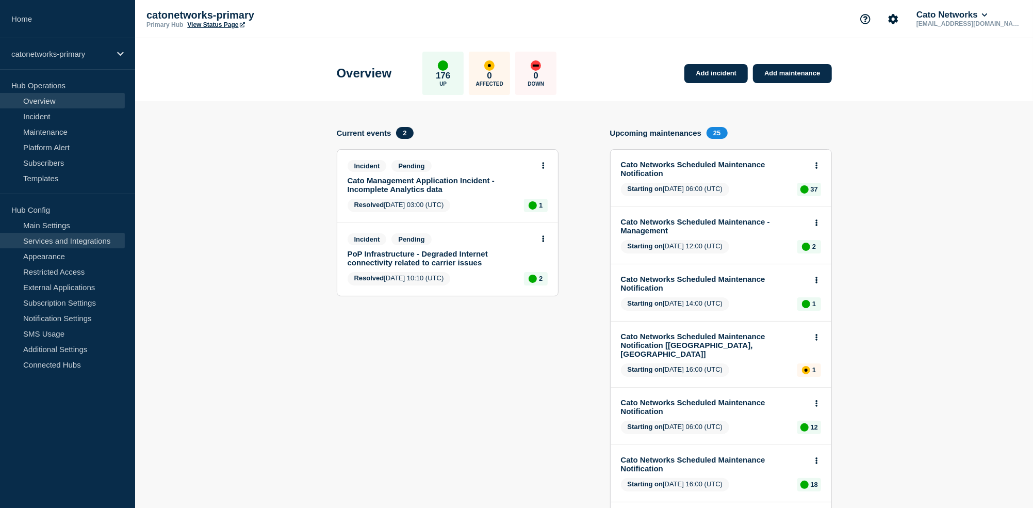
click at [58, 242] on link "Services and Integrations" at bounding box center [62, 240] width 125 height 15
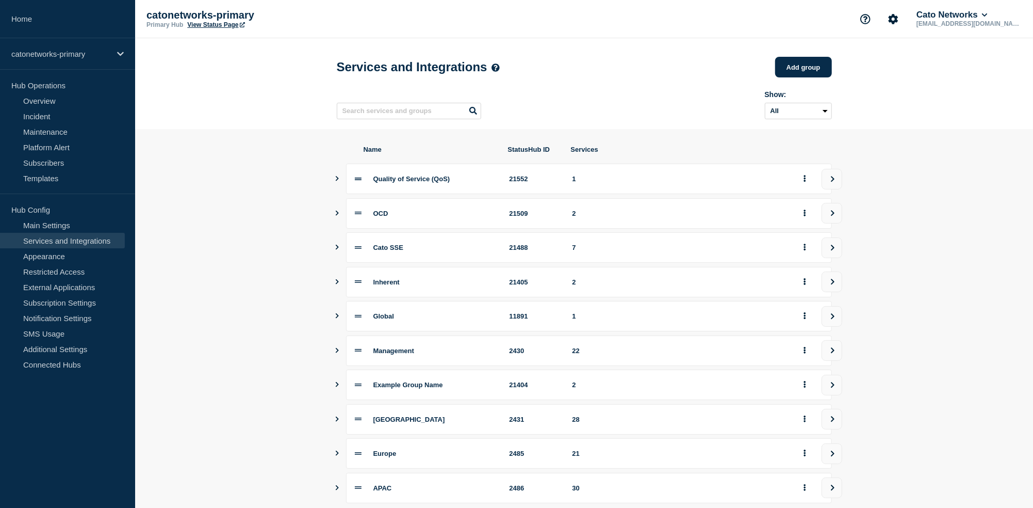
click at [335, 353] on icon "Show services" at bounding box center [337, 350] width 7 height 5
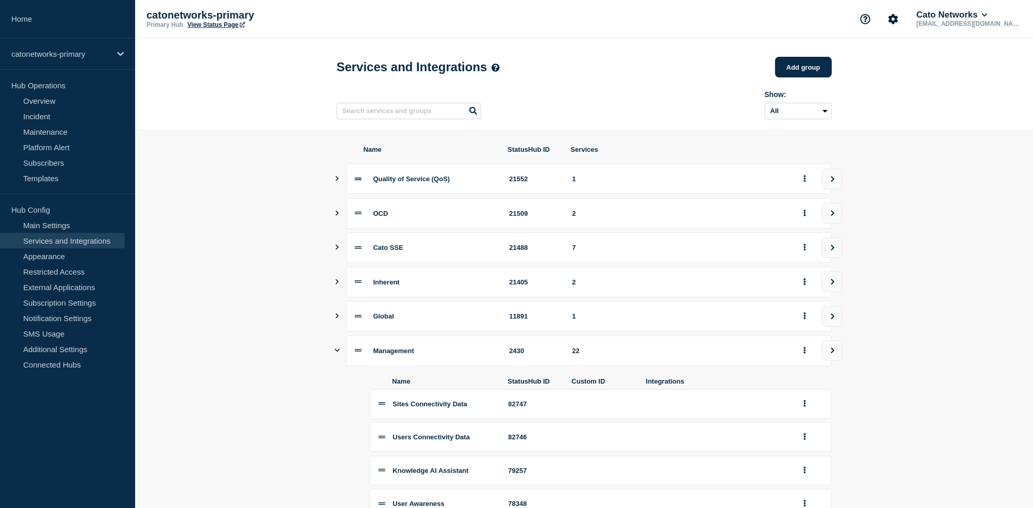
drag, startPoint x: 835, startPoint y: 359, endPoint x: 832, endPoint y: 343, distance: 16.2
click at [835, 353] on icon "view group" at bounding box center [833, 350] width 7 height 6
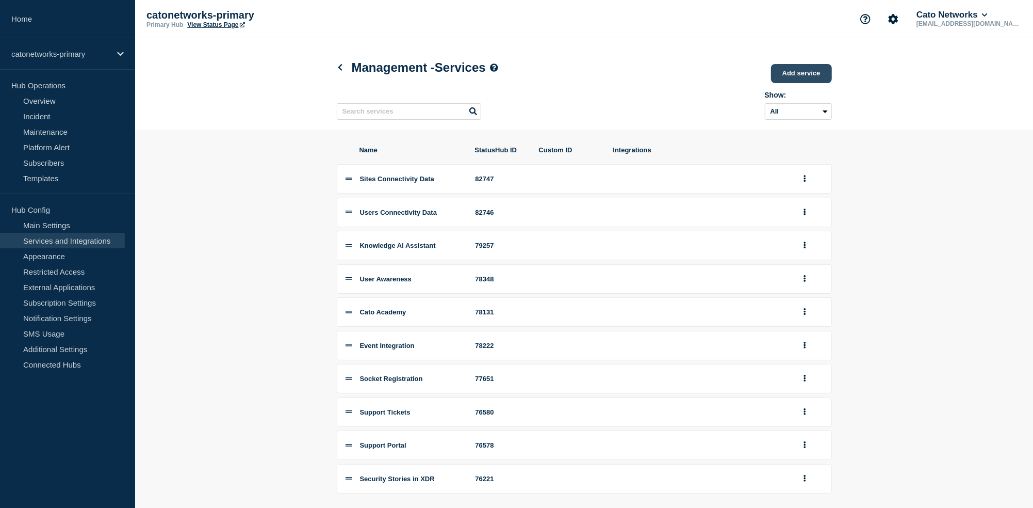
click at [800, 80] on link "Add service" at bounding box center [801, 73] width 61 height 19
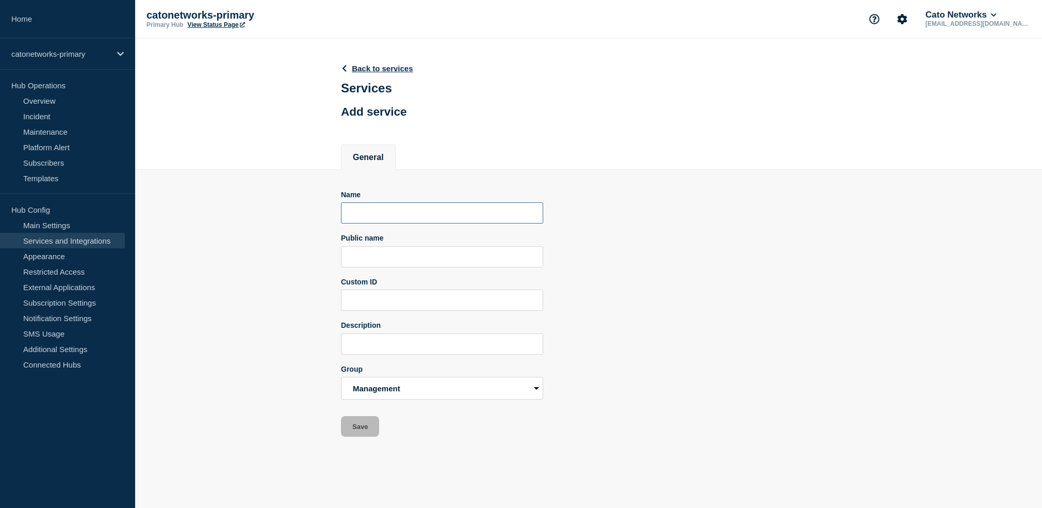
click at [400, 223] on input "Name" at bounding box center [442, 212] width 202 height 21
type input "Sites and Users Connectivity Data"
click at [483, 284] on form "Name Sites and Users Connectivity Data Public name Custom ID Description Group …" at bounding box center [442, 313] width 202 height 247
click at [484, 267] on input "Public name" at bounding box center [442, 256] width 202 height 21
paste input "Sites and Users Connectivity Data"
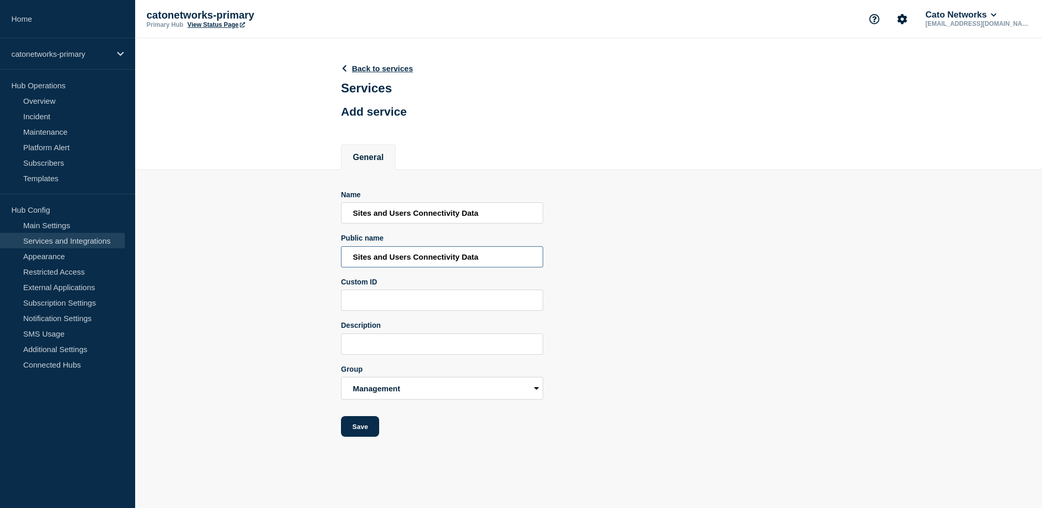
type input "Sites and Users Connectivity Data"
click at [645, 249] on div "Name Sites and Users Connectivity Data Public name Sites and Users Connectivity…" at bounding box center [588, 313] width 495 height 247
click at [368, 436] on button "Save" at bounding box center [360, 426] width 38 height 21
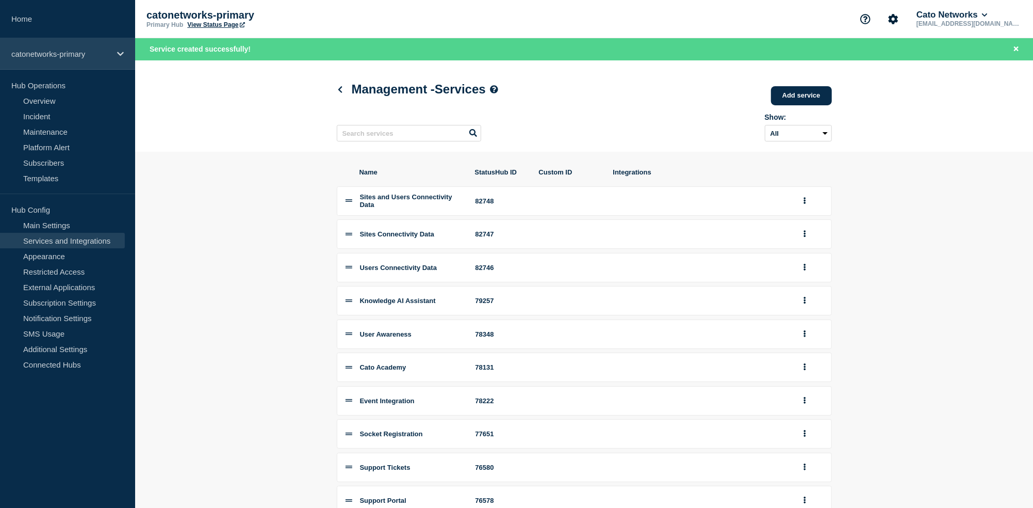
click at [67, 45] on div "catonetworks-primary" at bounding box center [67, 53] width 135 height 31
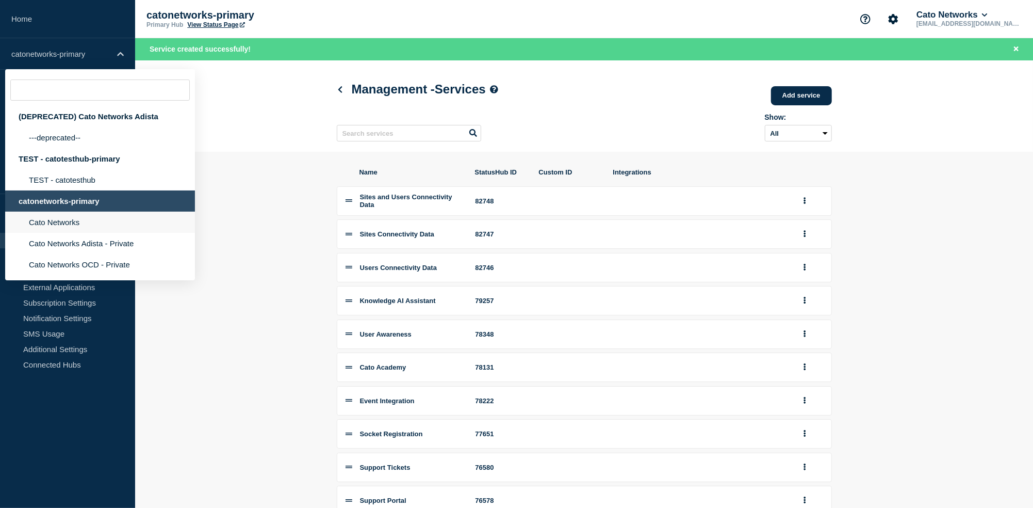
click at [75, 233] on li "Cato Networks" at bounding box center [100, 222] width 190 height 21
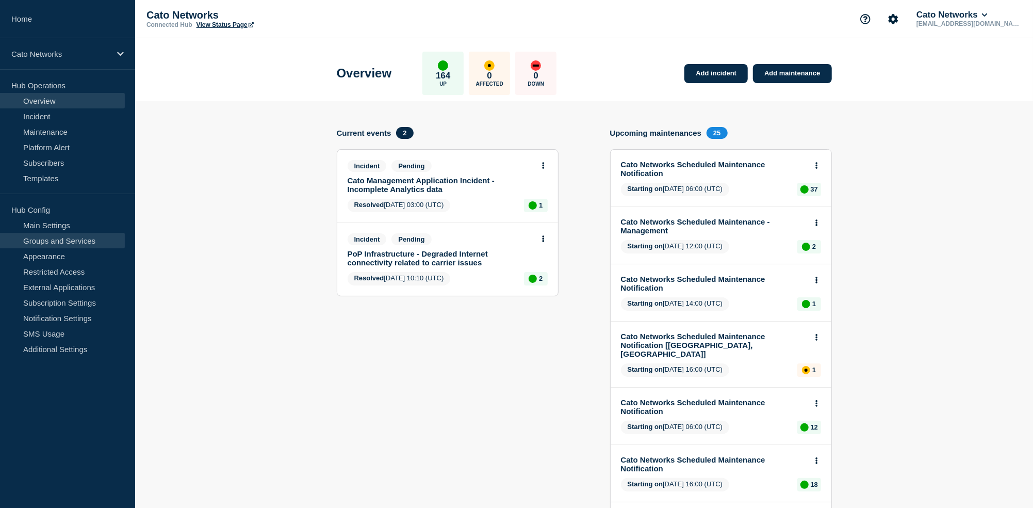
click at [77, 238] on link "Groups and Services" at bounding box center [62, 240] width 125 height 15
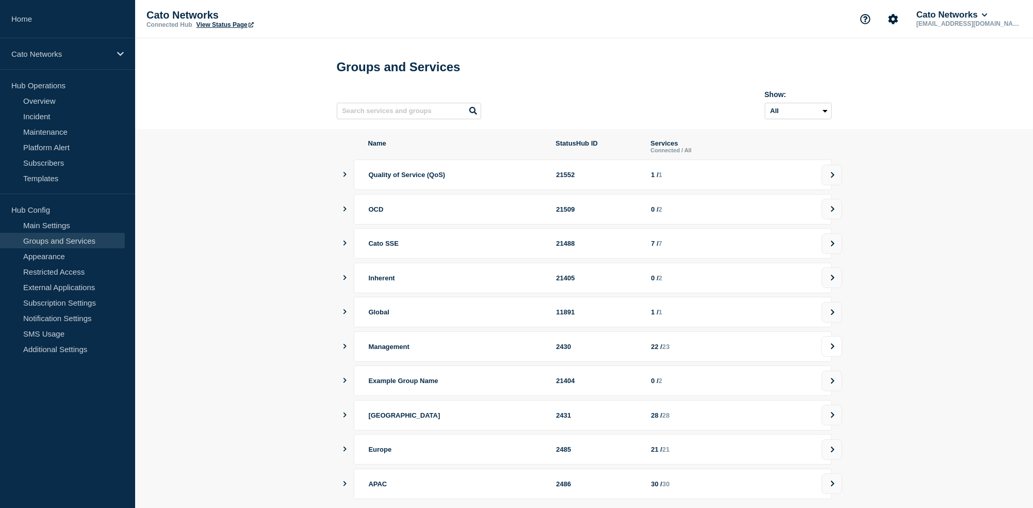
click at [834, 349] on icon at bounding box center [833, 346] width 4 height 6
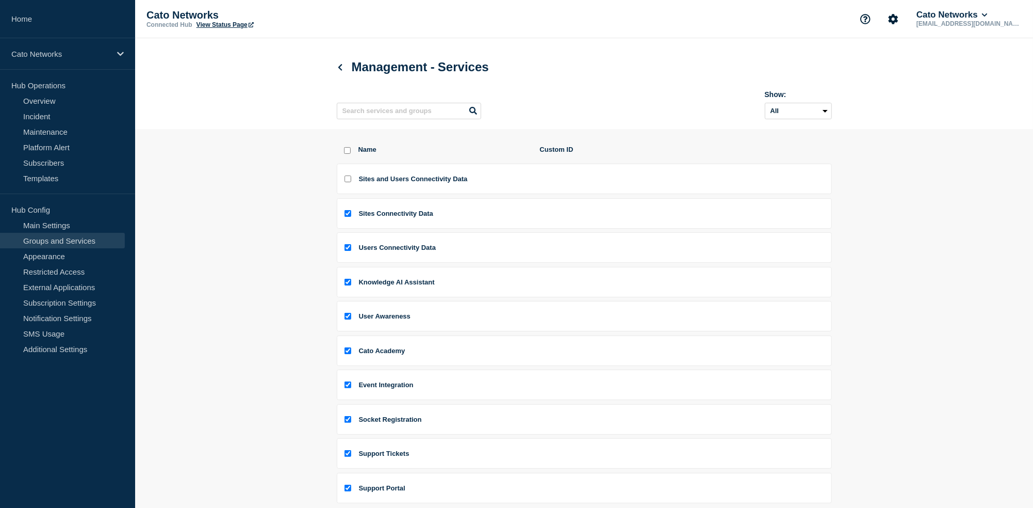
click at [350, 182] on input "Sites and Users Connectivity Data checkbox" at bounding box center [348, 178] width 7 height 7
checkbox input "true"
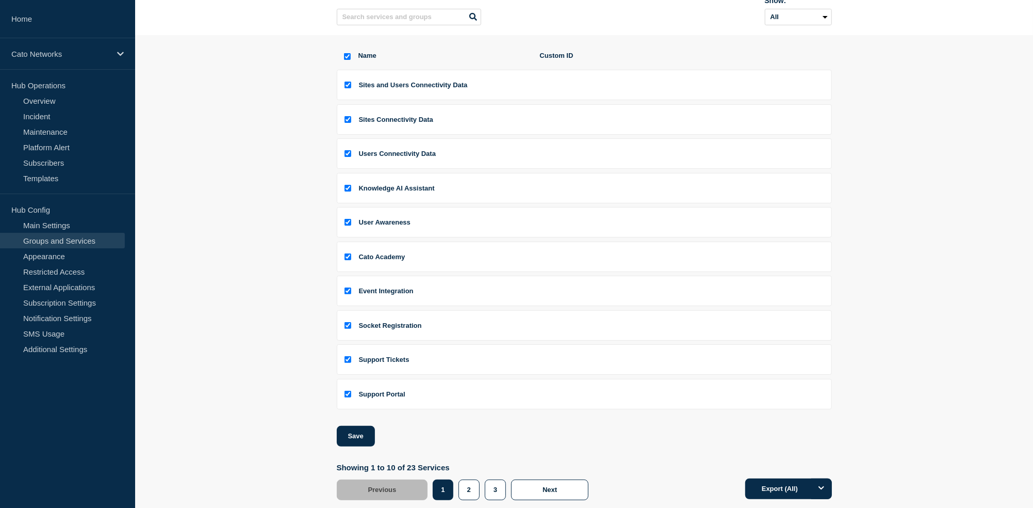
scroll to position [124, 0]
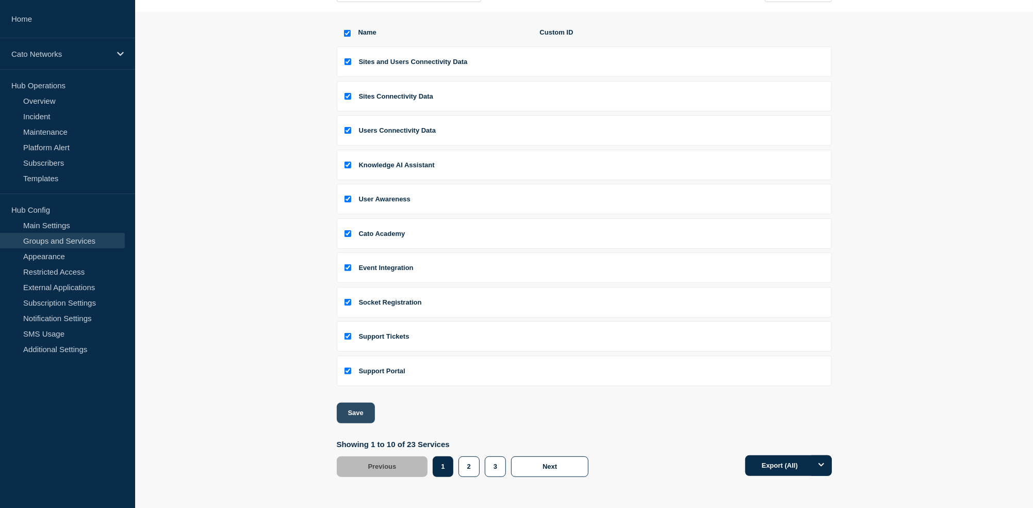
click at [361, 413] on button "Save" at bounding box center [356, 412] width 38 height 21
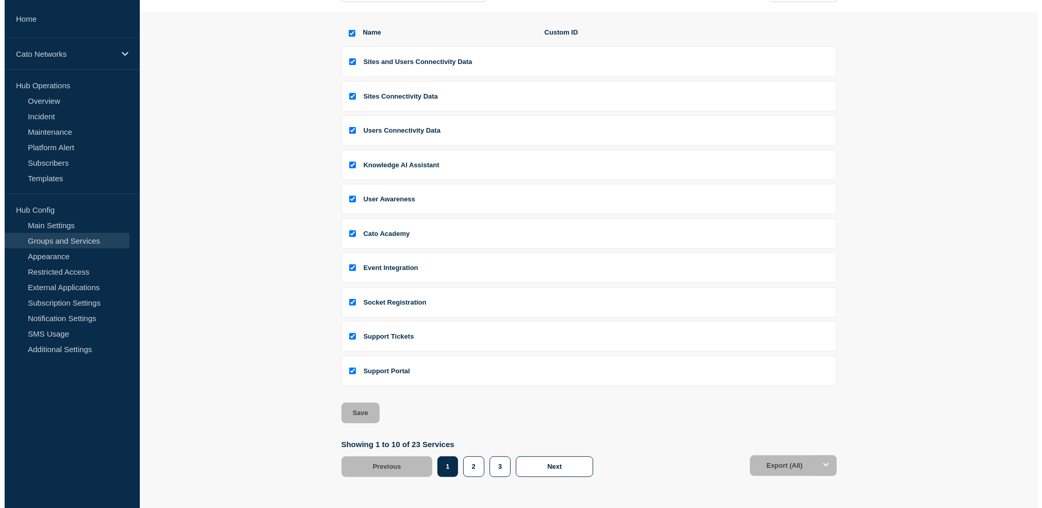
scroll to position [0, 0]
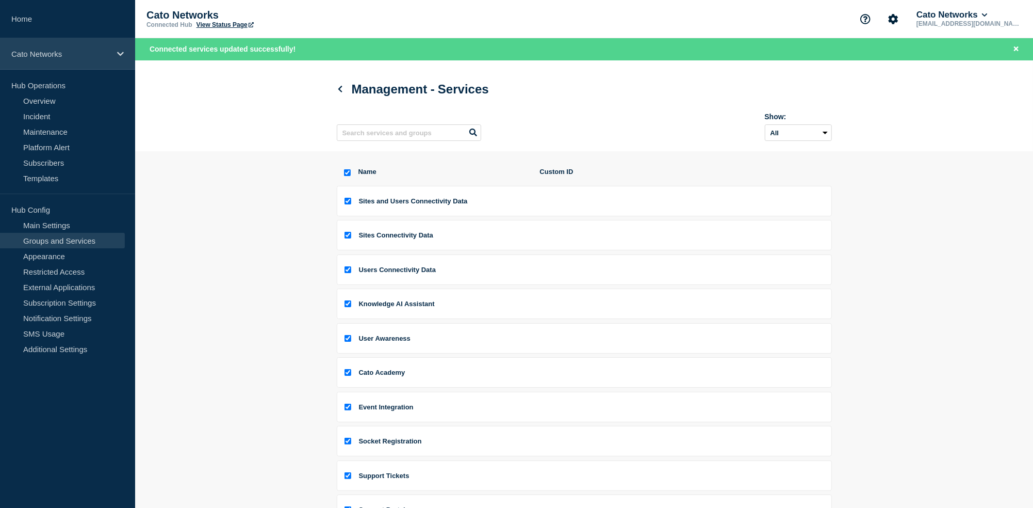
click at [75, 58] on p "Cato Networks" at bounding box center [60, 54] width 99 height 9
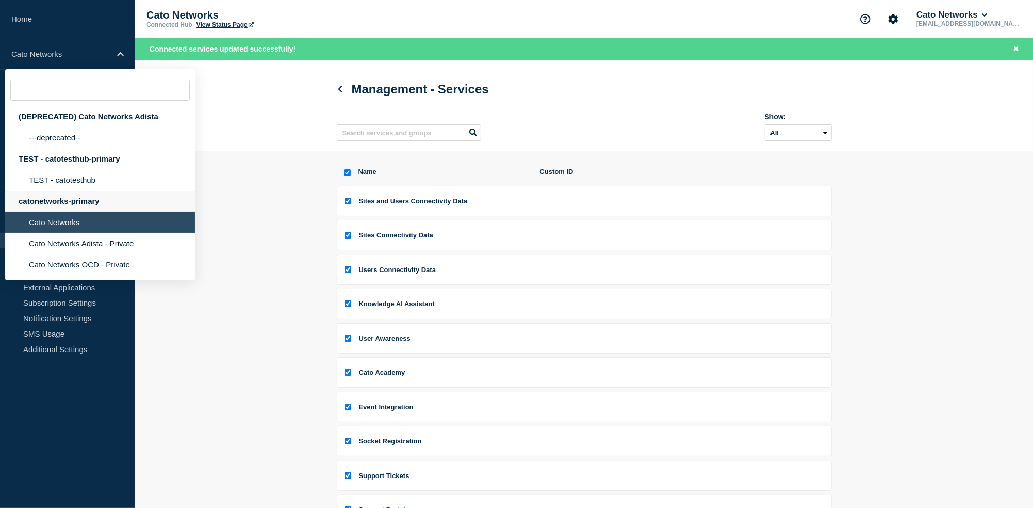
click at [67, 210] on div "catonetworks-primary" at bounding box center [100, 200] width 190 height 21
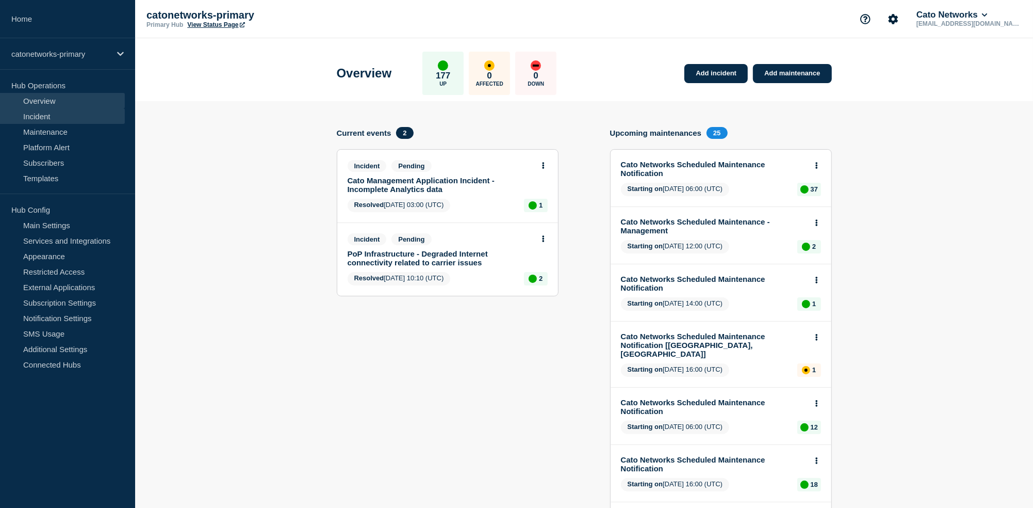
click at [75, 120] on link "Incident" at bounding box center [62, 115] width 125 height 15
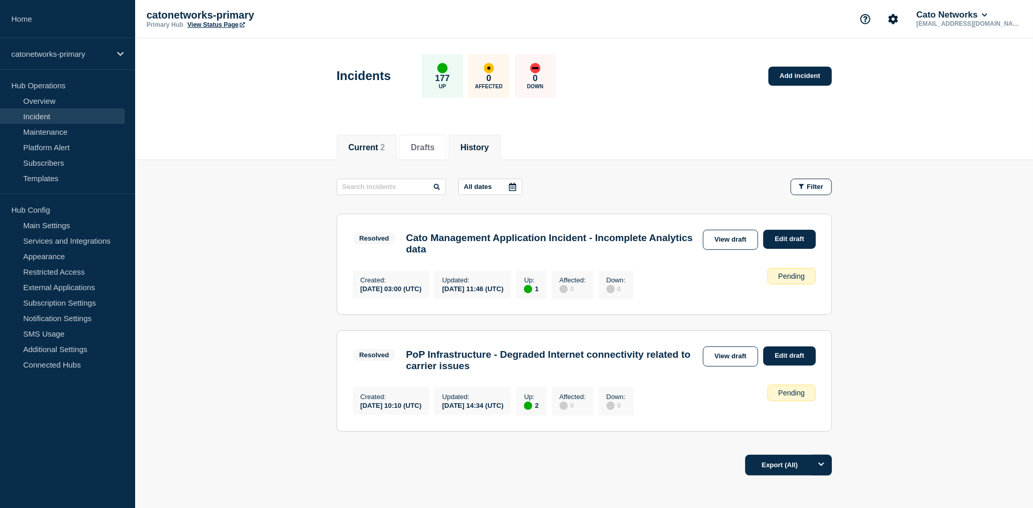
click at [468, 147] on button "History" at bounding box center [475, 147] width 28 height 9
click at [487, 147] on button "History" at bounding box center [475, 147] width 28 height 9
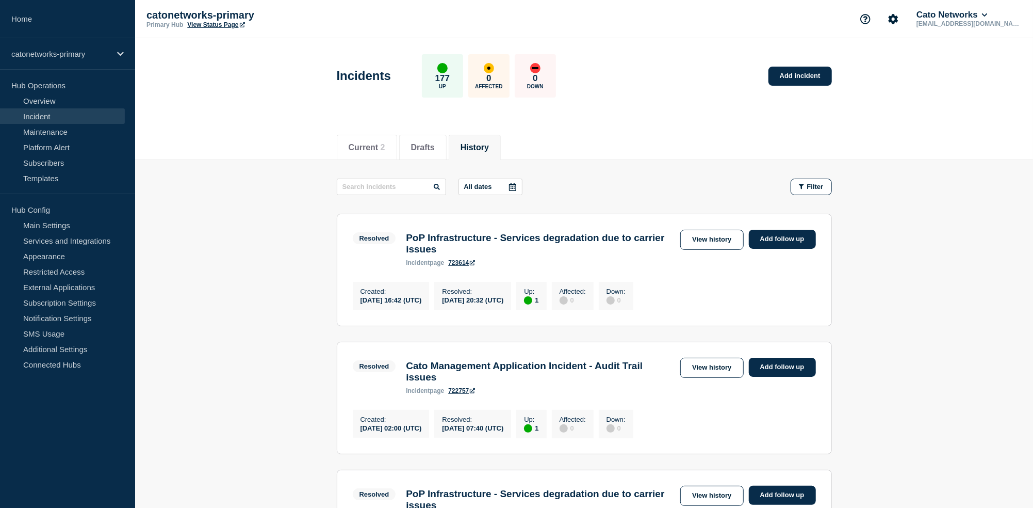
click at [471, 189] on p "All dates" at bounding box center [478, 187] width 28 height 8
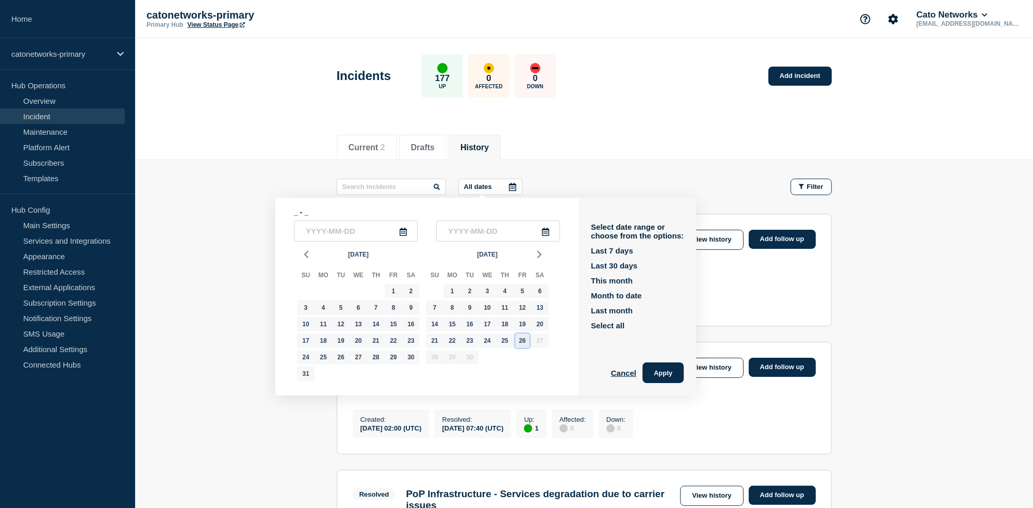
click at [522, 348] on div "26" at bounding box center [522, 340] width 14 height 14
type input "2025-09-26"
click at [522, 348] on div "26" at bounding box center [522, 340] width 14 height 14
type input "2025-09-26"
click at [643, 374] on button "Apply" at bounding box center [663, 372] width 41 height 21
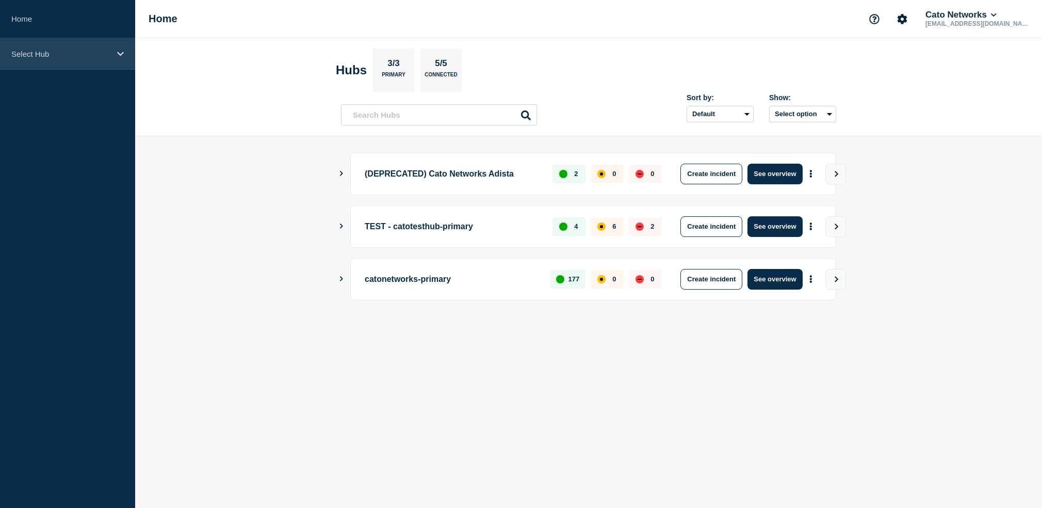
click at [56, 59] on div "Select Hub" at bounding box center [67, 53] width 135 height 31
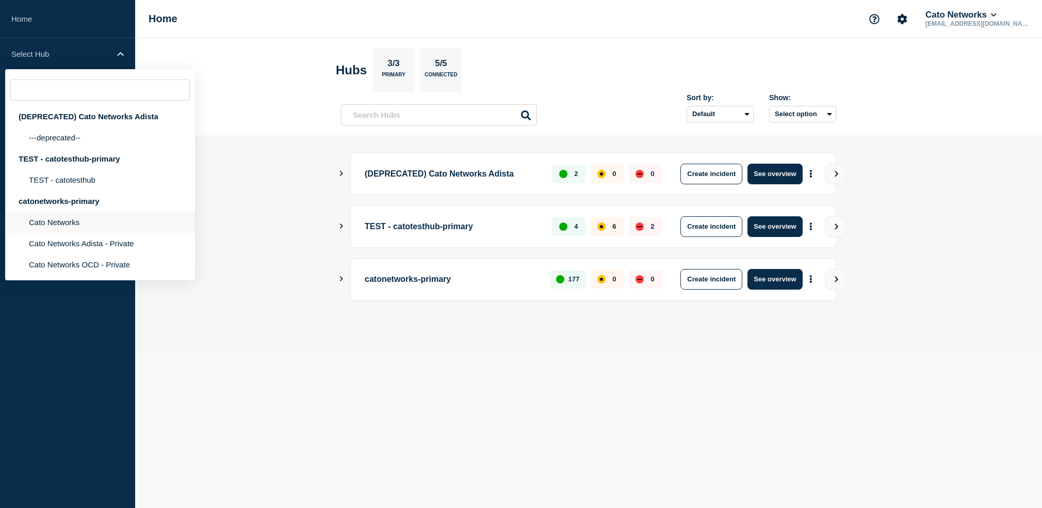
drag, startPoint x: 63, startPoint y: 228, endPoint x: 70, endPoint y: 227, distance: 6.8
click at [63, 229] on li "Cato Networks" at bounding box center [100, 222] width 190 height 21
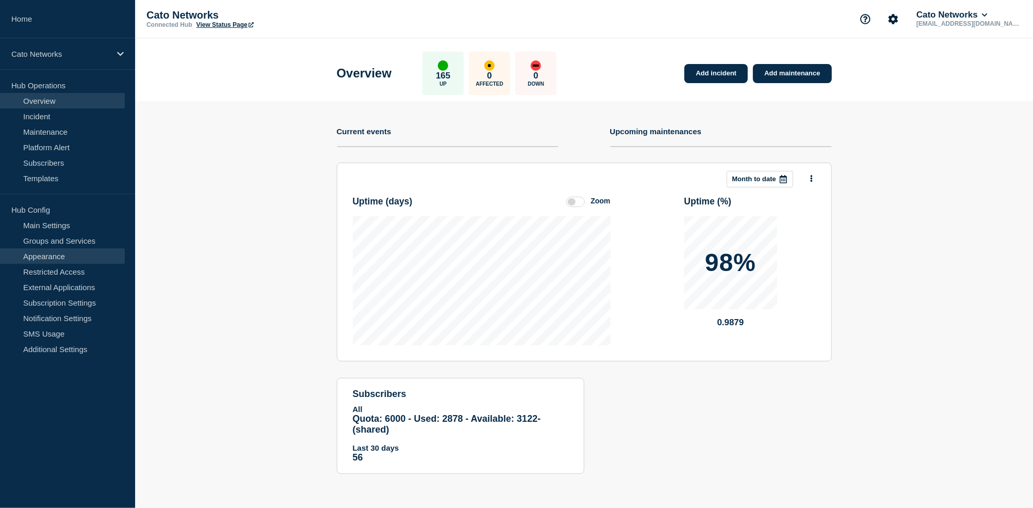
click at [77, 248] on link "Appearance" at bounding box center [62, 255] width 125 height 15
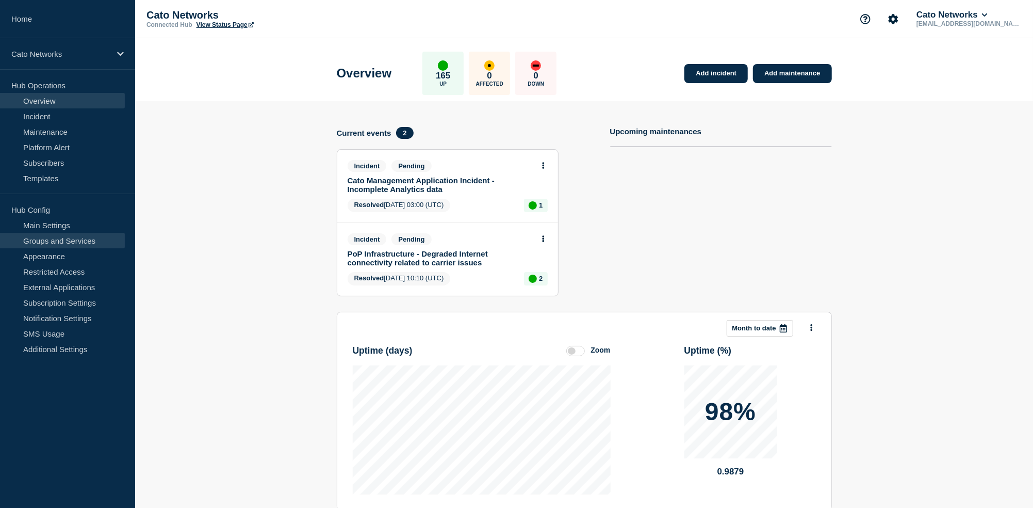
click at [80, 239] on link "Groups and Services" at bounding box center [62, 240] width 125 height 15
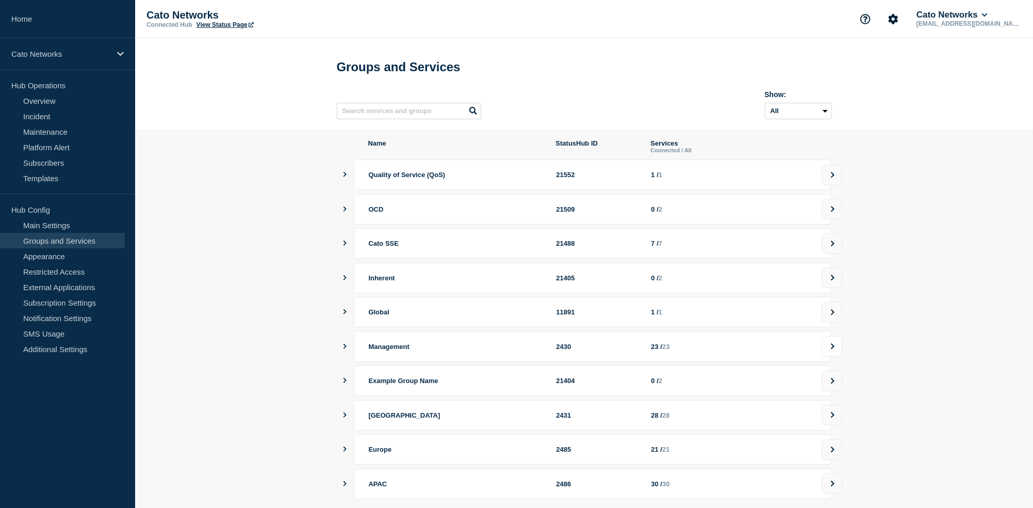
click at [837, 354] on button at bounding box center [832, 346] width 21 height 21
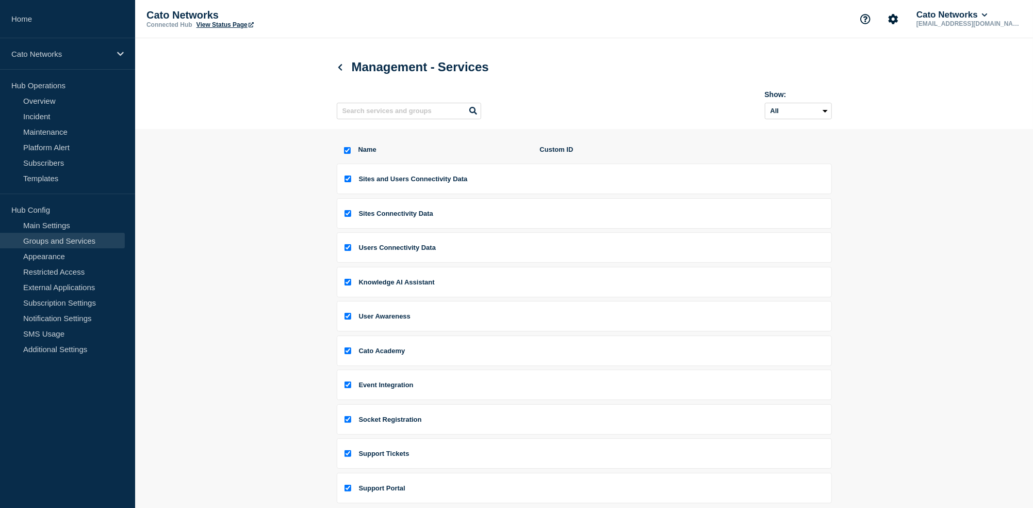
click at [348, 182] on input "Sites and Users Connectivity Data checkbox" at bounding box center [348, 178] width 7 height 7
checkbox input "false"
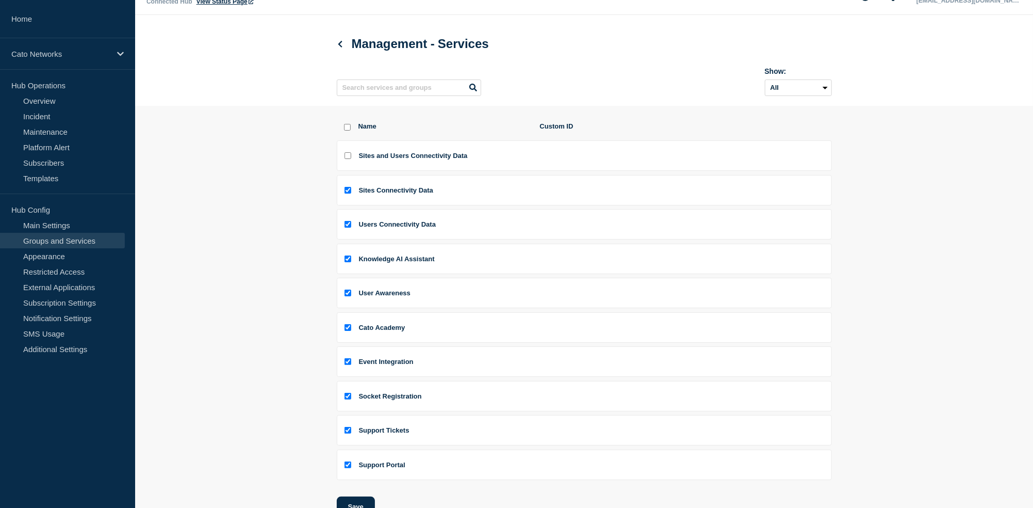
scroll to position [124, 0]
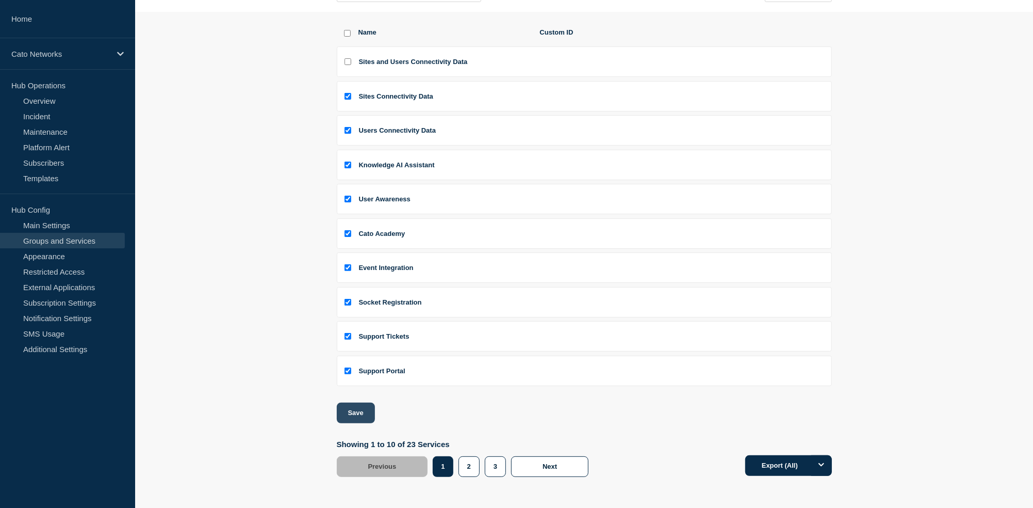
click at [364, 411] on button "Save" at bounding box center [356, 412] width 38 height 21
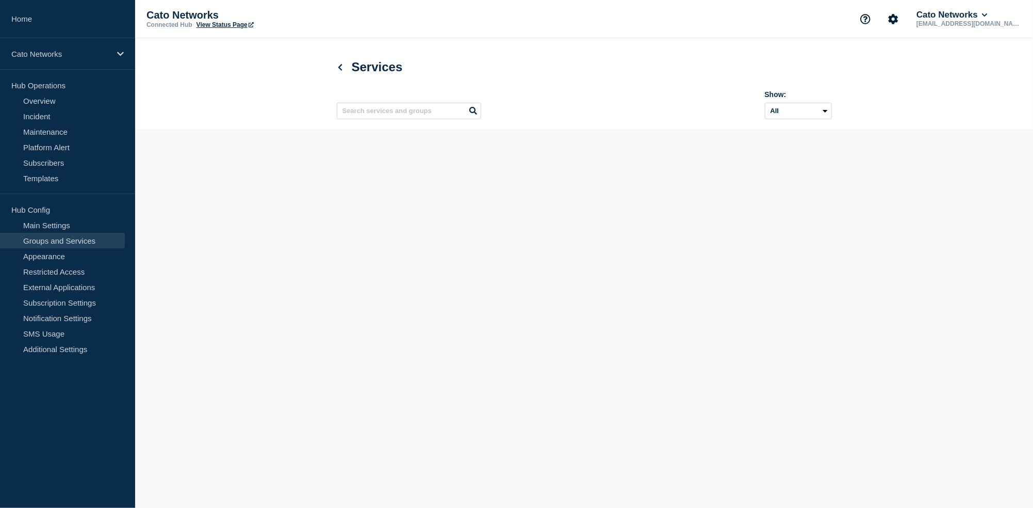
scroll to position [0, 0]
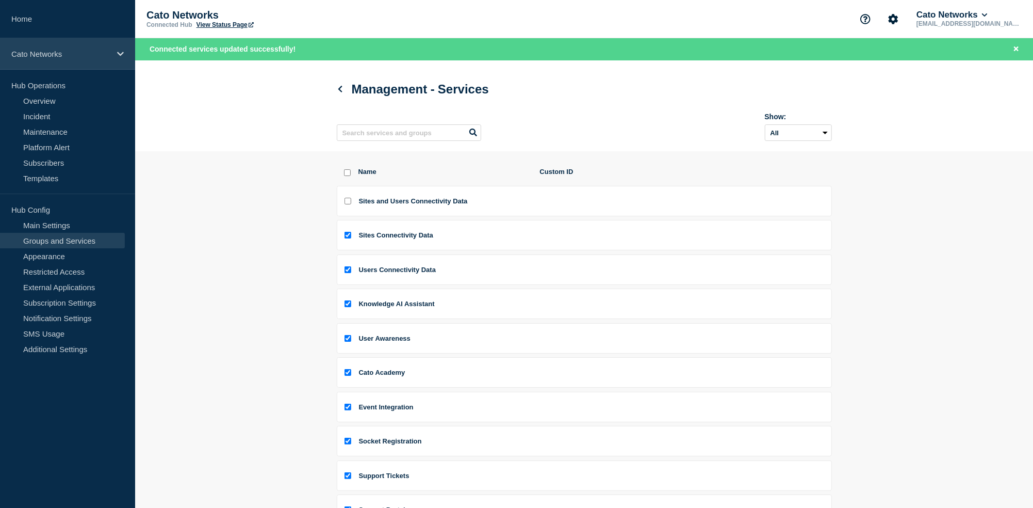
click at [74, 66] on div "Cato Networks" at bounding box center [67, 53] width 135 height 31
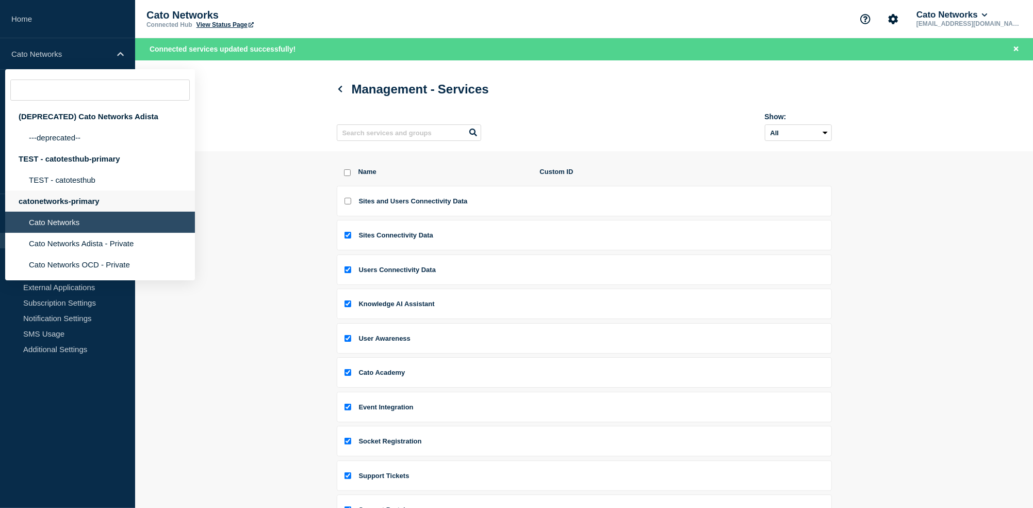
click at [76, 212] on div "catonetworks-primary" at bounding box center [100, 200] width 190 height 21
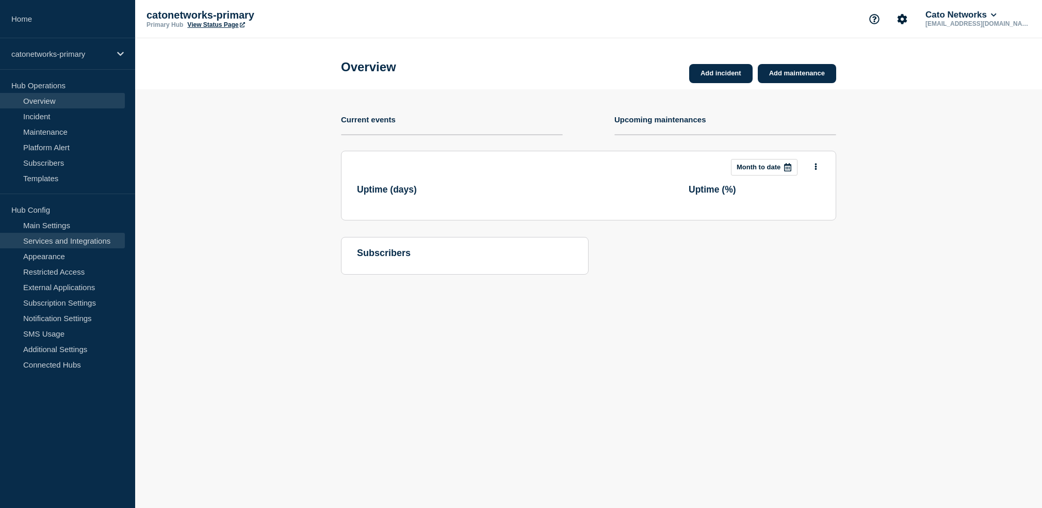
click at [66, 240] on link "Services and Integrations" at bounding box center [62, 240] width 125 height 15
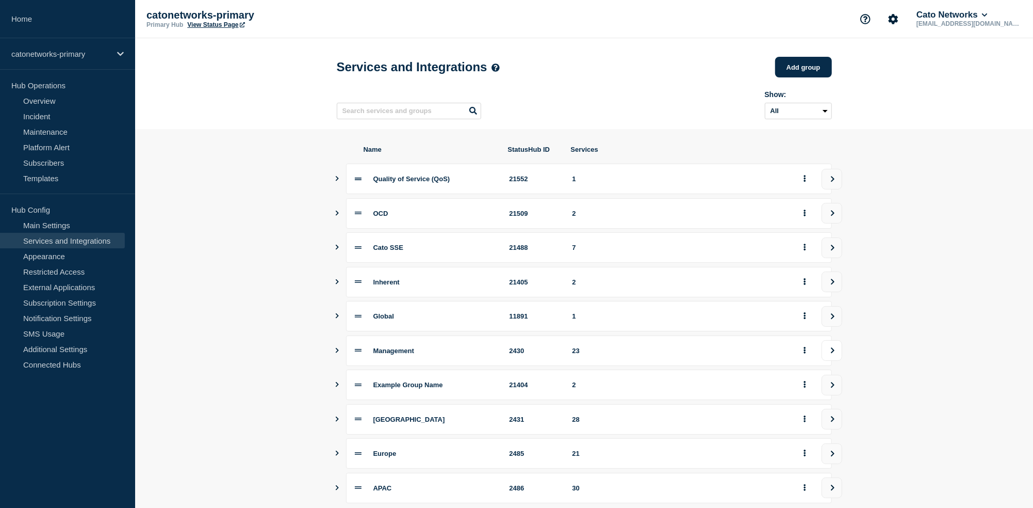
click at [828, 361] on button "view group" at bounding box center [832, 350] width 21 height 21
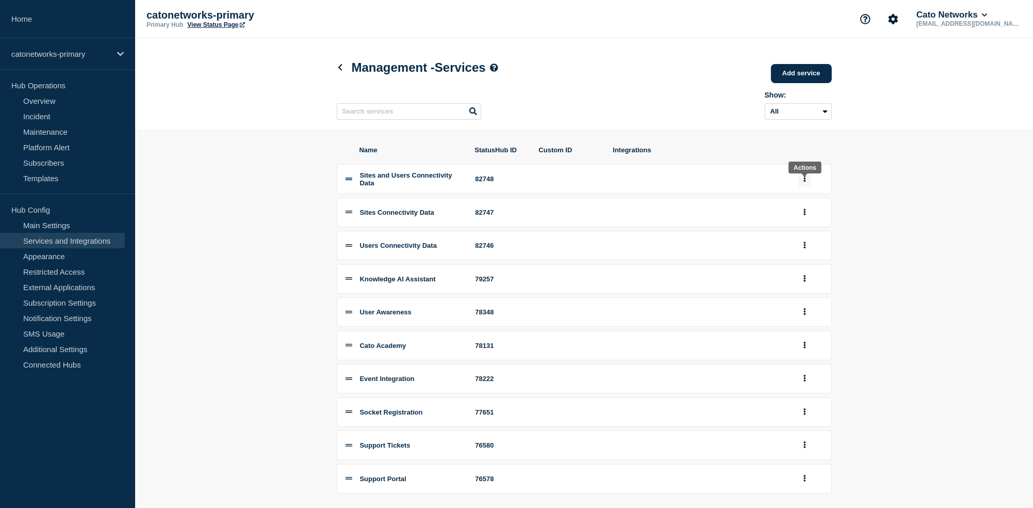
click at [804, 182] on icon "group actions" at bounding box center [805, 178] width 3 height 7
click at [811, 222] on button "Delete" at bounding box center [811, 215] width 52 height 16
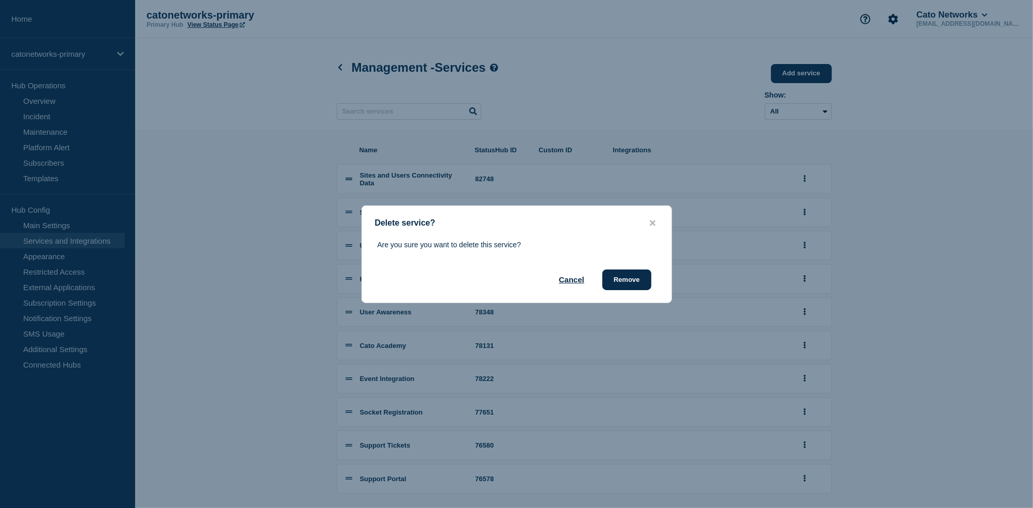
drag, startPoint x: 623, startPoint y: 280, endPoint x: 654, endPoint y: 279, distance: 30.4
click at [622, 280] on button "Remove" at bounding box center [627, 279] width 49 height 21
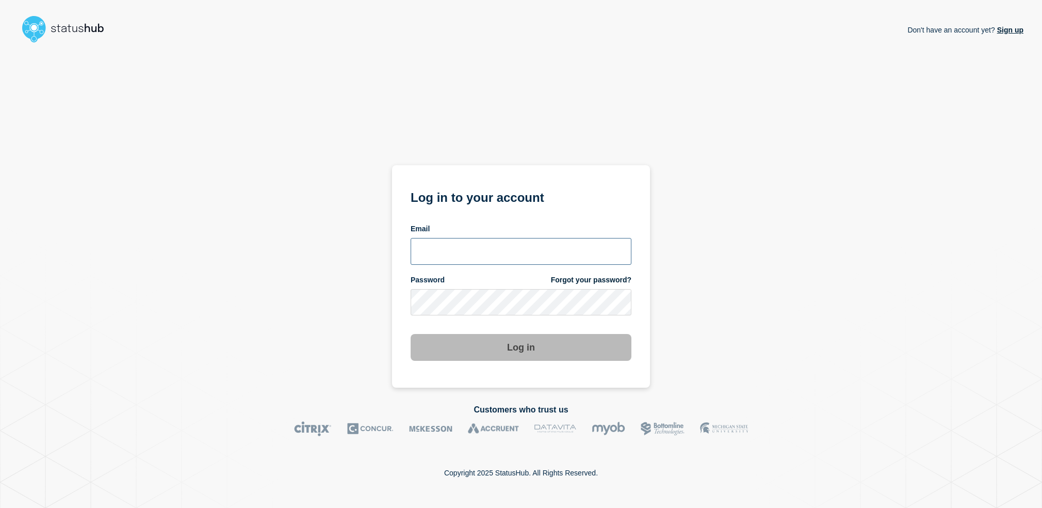
click at [521, 248] on input "email input" at bounding box center [521, 251] width 221 height 27
type input "[EMAIL_ADDRESS][DOMAIN_NAME]"
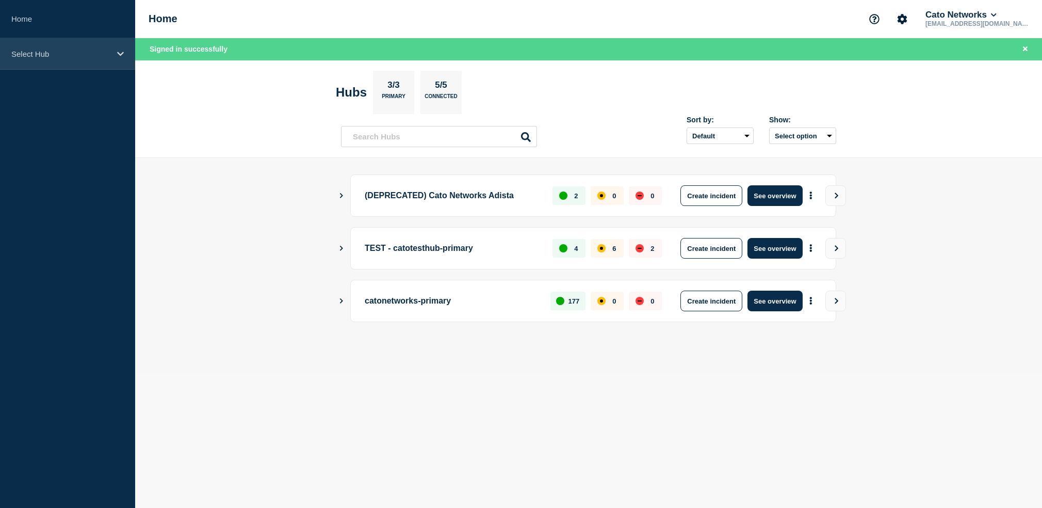
click at [58, 44] on div "Select Hub" at bounding box center [67, 53] width 135 height 31
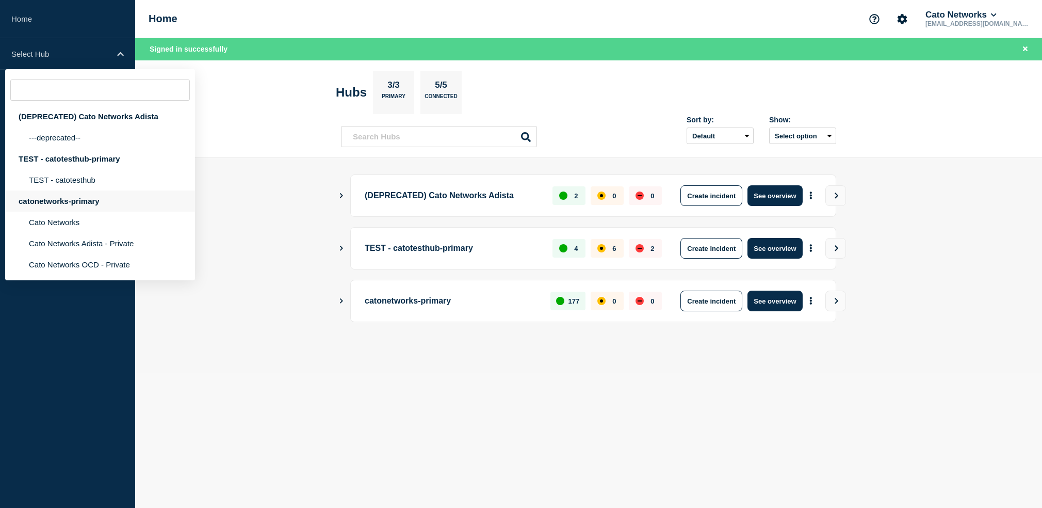
click at [64, 212] on div "catonetworks-primary" at bounding box center [100, 200] width 190 height 21
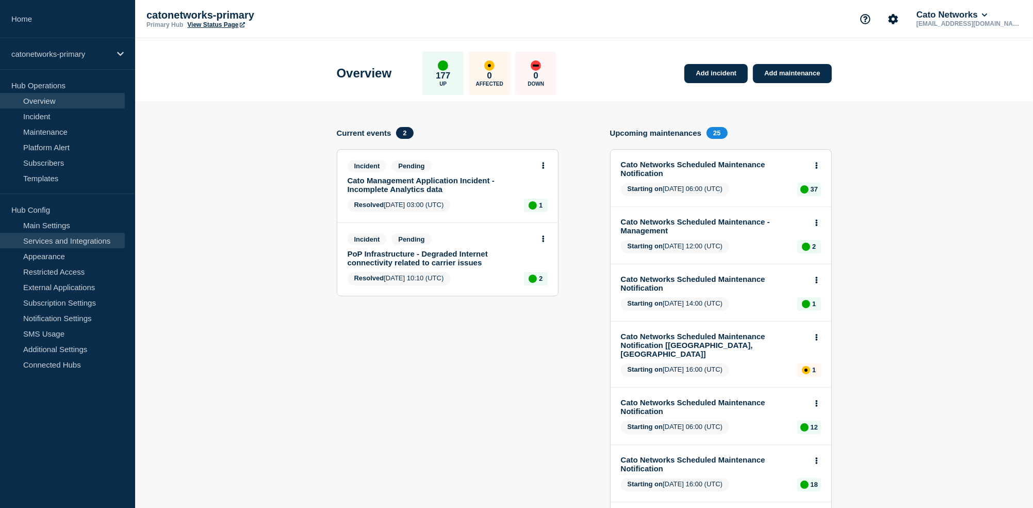
click at [76, 240] on link "Services and Integrations" at bounding box center [62, 240] width 125 height 15
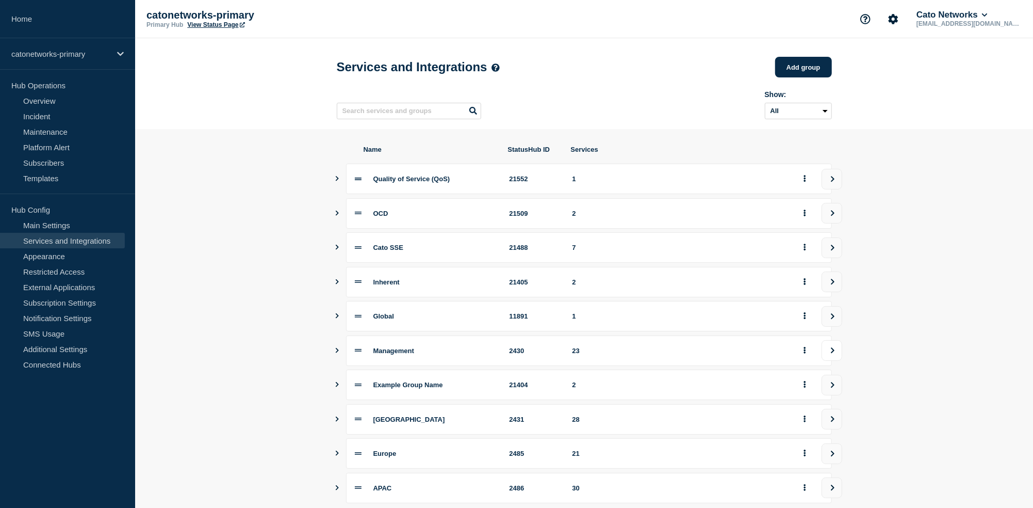
click at [833, 361] on button "view group" at bounding box center [832, 350] width 21 height 21
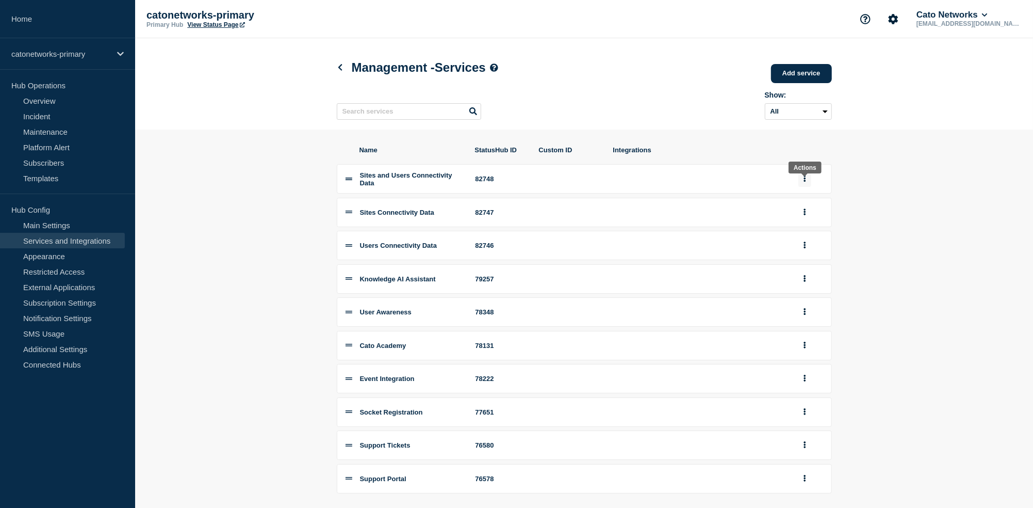
click at [808, 187] on button "group actions" at bounding box center [805, 179] width 13 height 16
click at [809, 223] on button "Delete" at bounding box center [811, 215] width 52 height 16
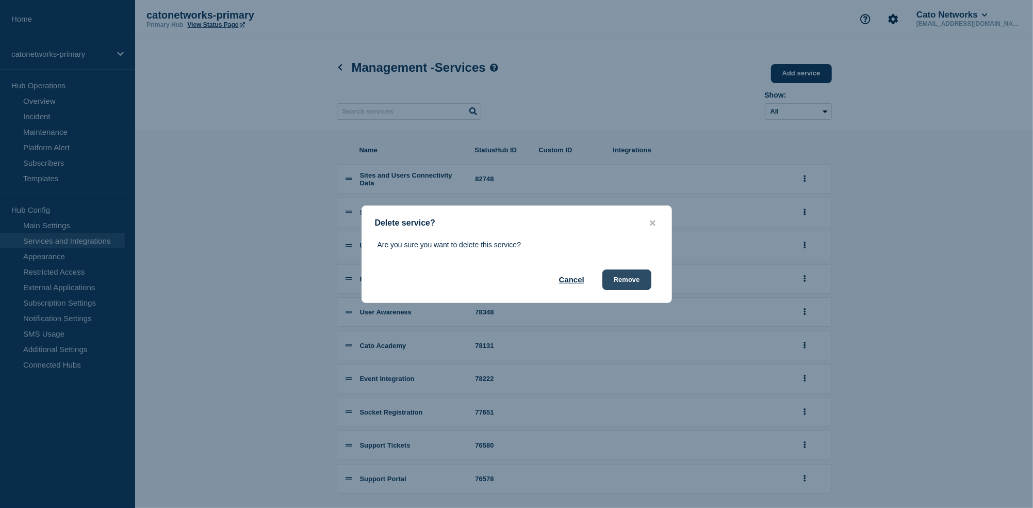
click at [636, 286] on button "Remove" at bounding box center [627, 279] width 49 height 21
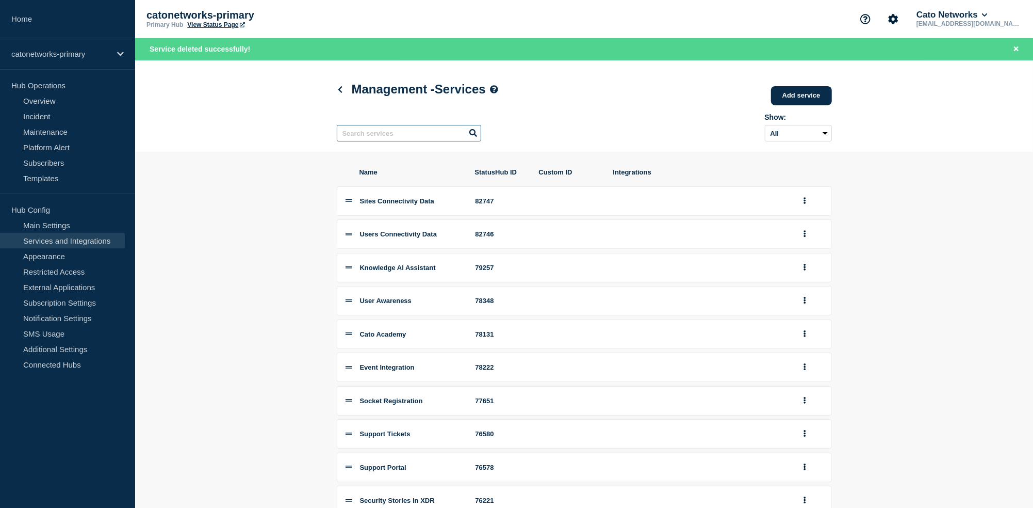
click at [415, 141] on input "text" at bounding box center [409, 133] width 144 height 17
type input "connectivity"
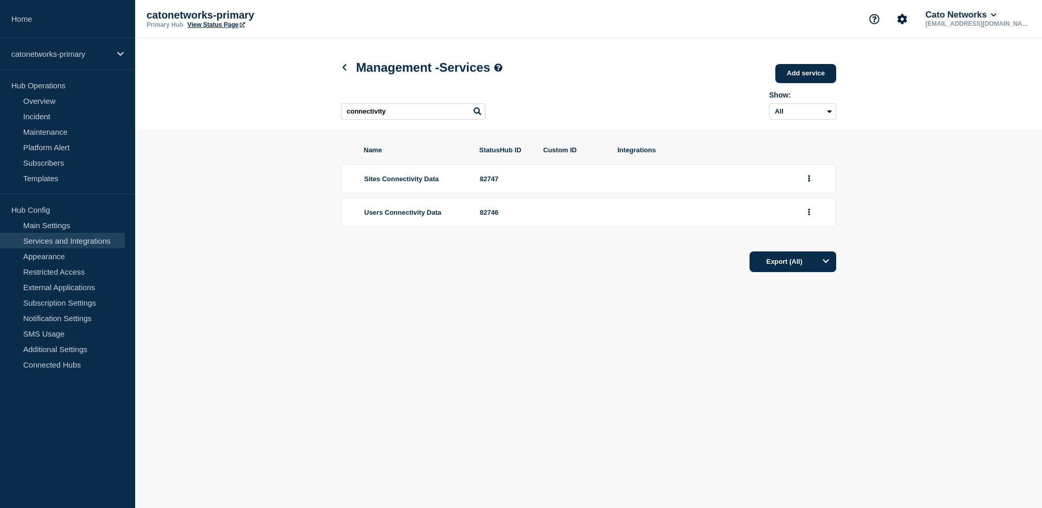
click at [973, 19] on button "Cato Networks" at bounding box center [961, 15] width 75 height 10
click at [979, 143] on button "Log out" at bounding box center [979, 138] width 26 height 9
